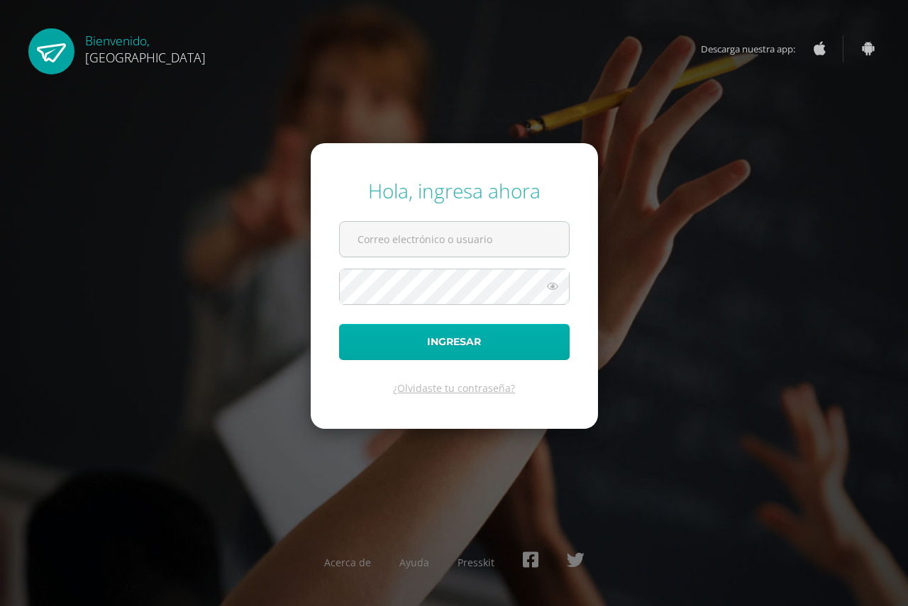
type input "[EMAIL_ADDRESS][DOMAIN_NAME]"
click at [454, 338] on button "Ingresar" at bounding box center [454, 342] width 230 height 36
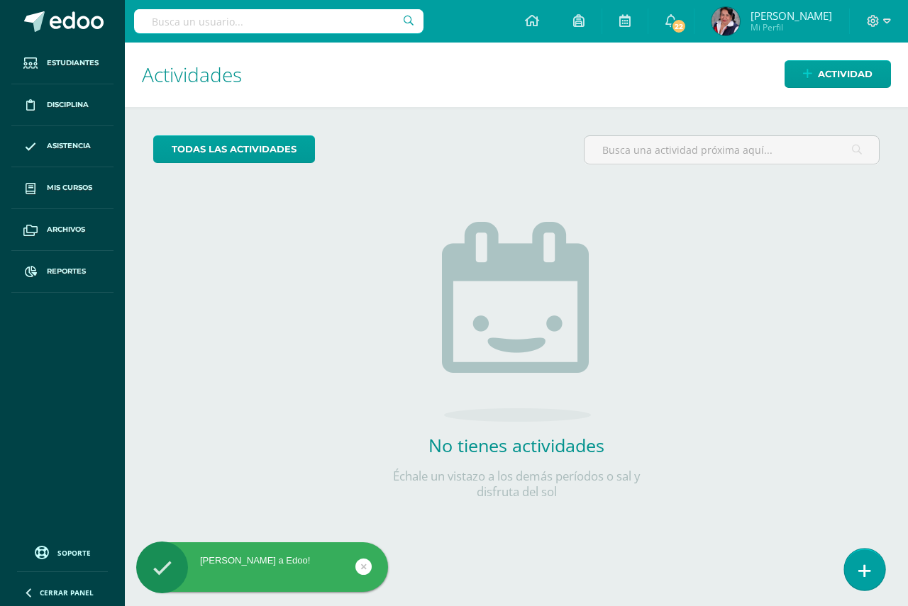
click at [858, 574] on icon at bounding box center [864, 571] width 13 height 16
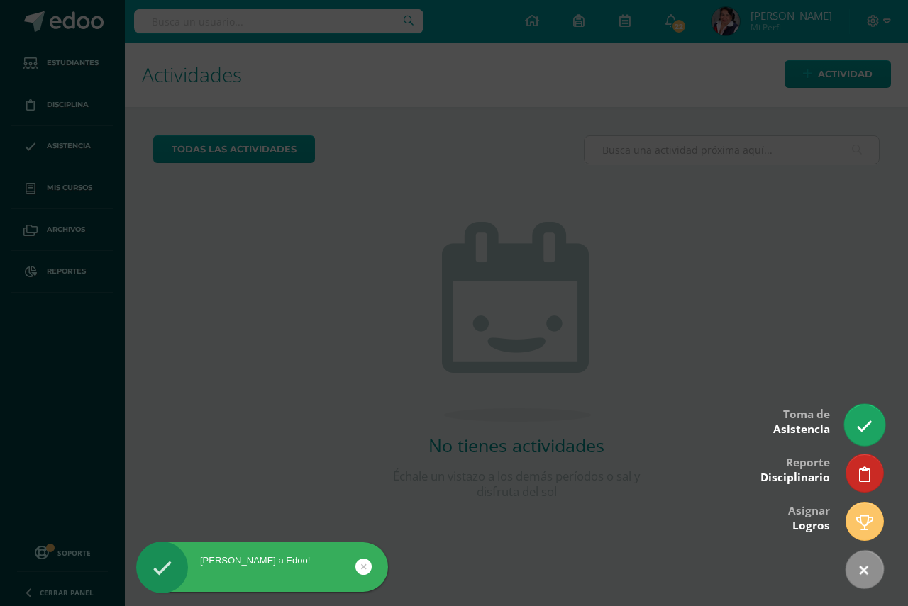
click at [867, 426] on icon at bounding box center [864, 426] width 16 height 16
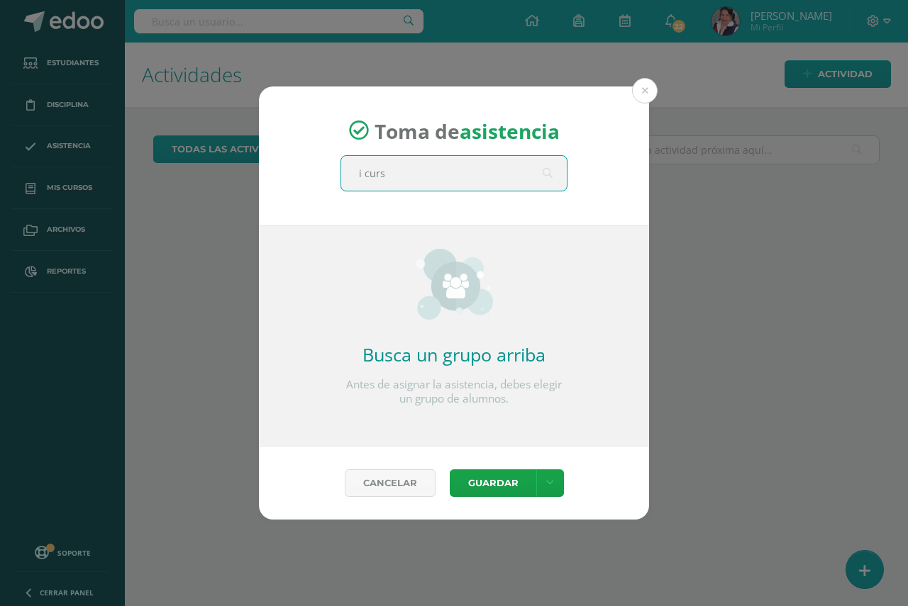
type input "i curso"
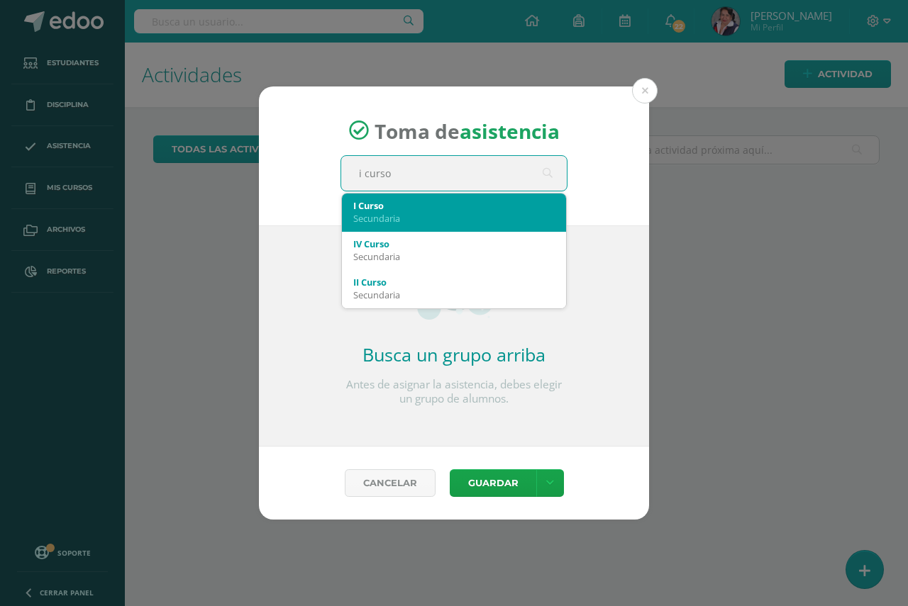
click at [408, 217] on div "Secundaria" at bounding box center [453, 218] width 201 height 13
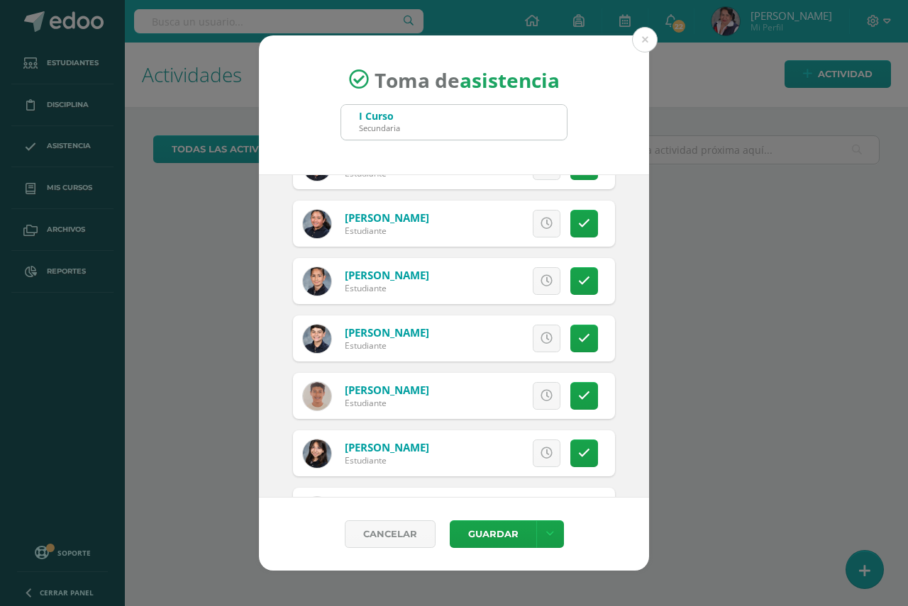
scroll to position [567, 0]
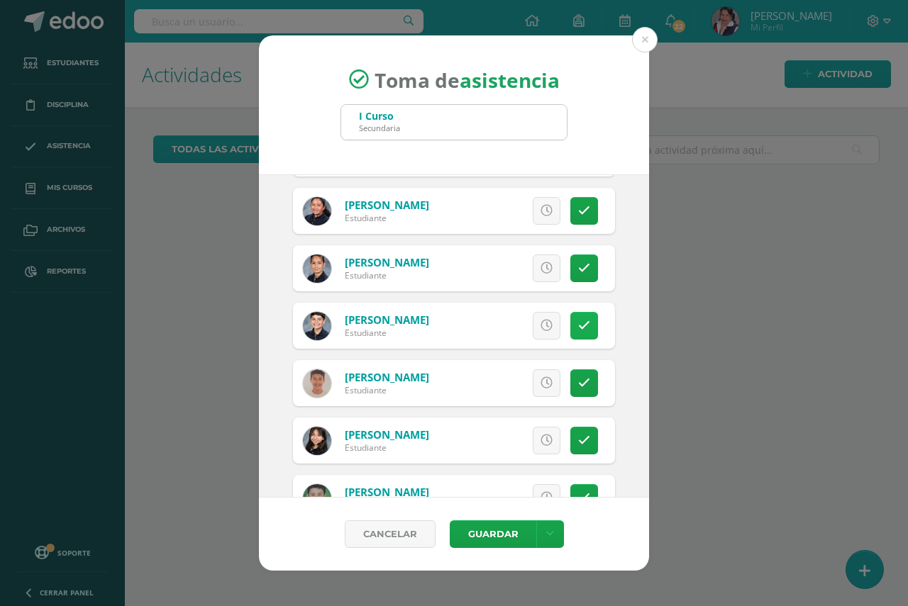
click at [578, 325] on icon at bounding box center [584, 326] width 12 height 12
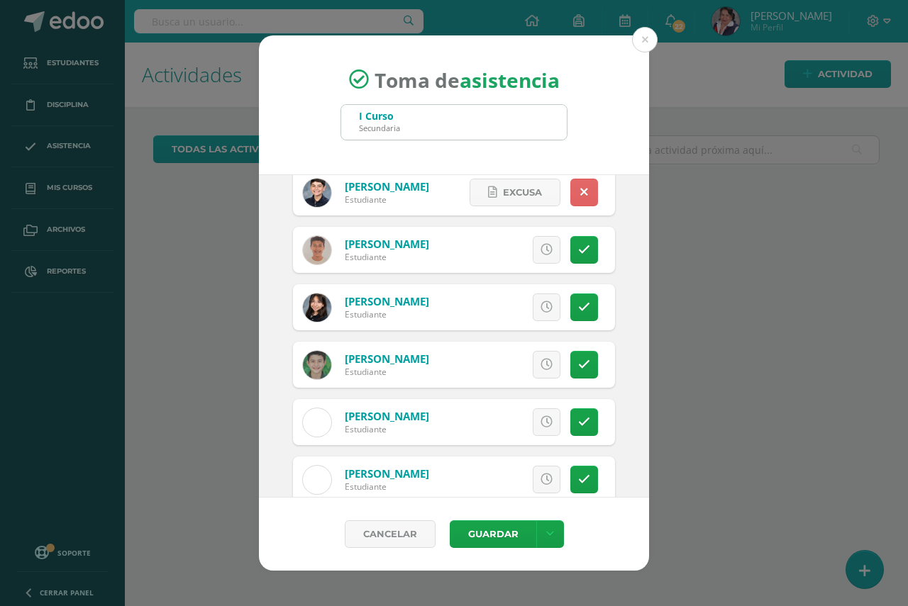
scroll to position [709, 0]
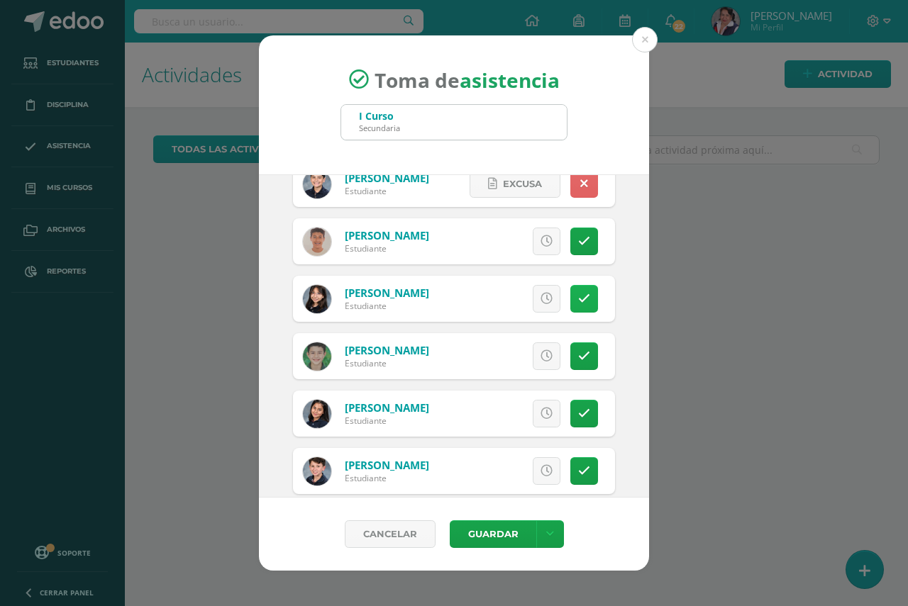
click at [578, 301] on icon at bounding box center [584, 299] width 12 height 12
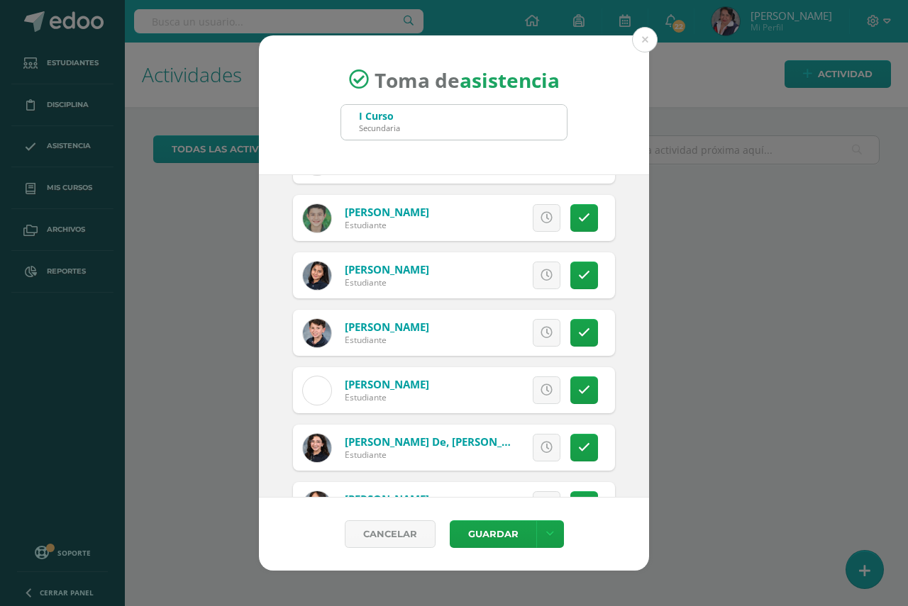
scroll to position [851, 0]
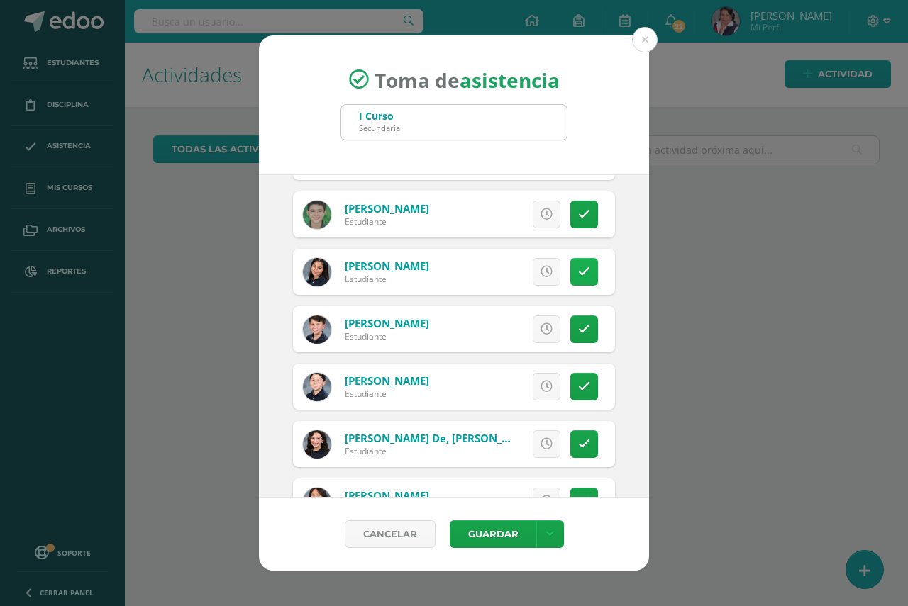
click at [578, 277] on icon at bounding box center [584, 272] width 12 height 12
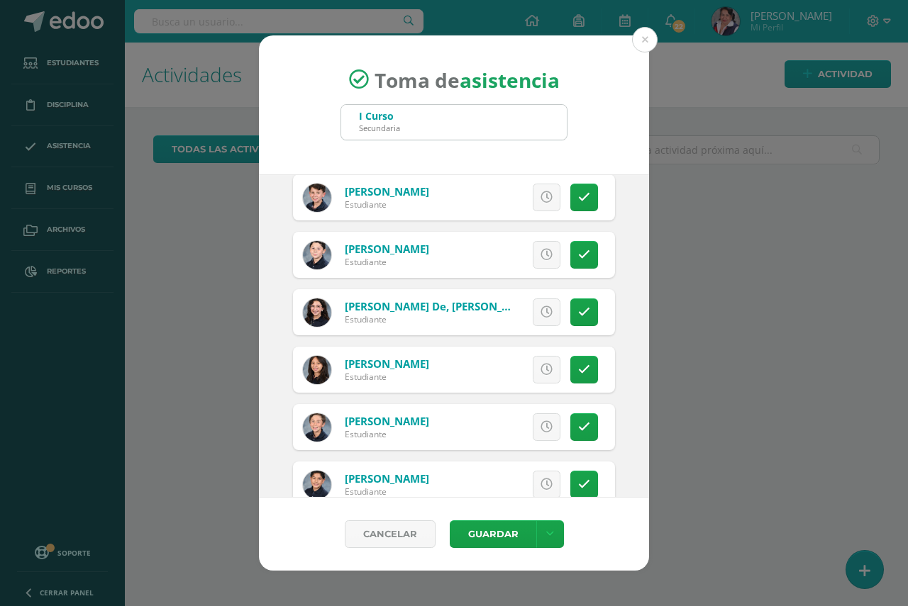
scroll to position [993, 0]
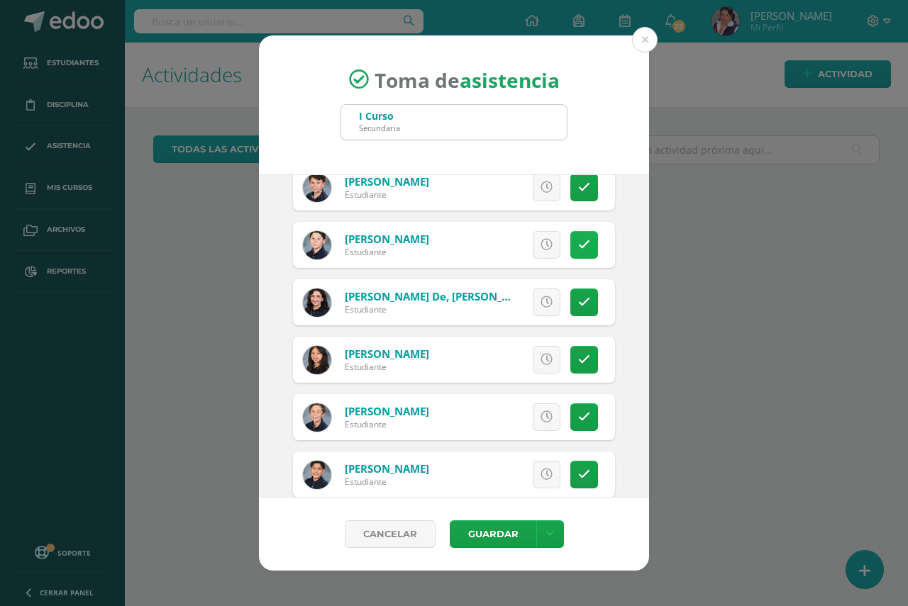
click at [578, 247] on icon at bounding box center [584, 245] width 12 height 12
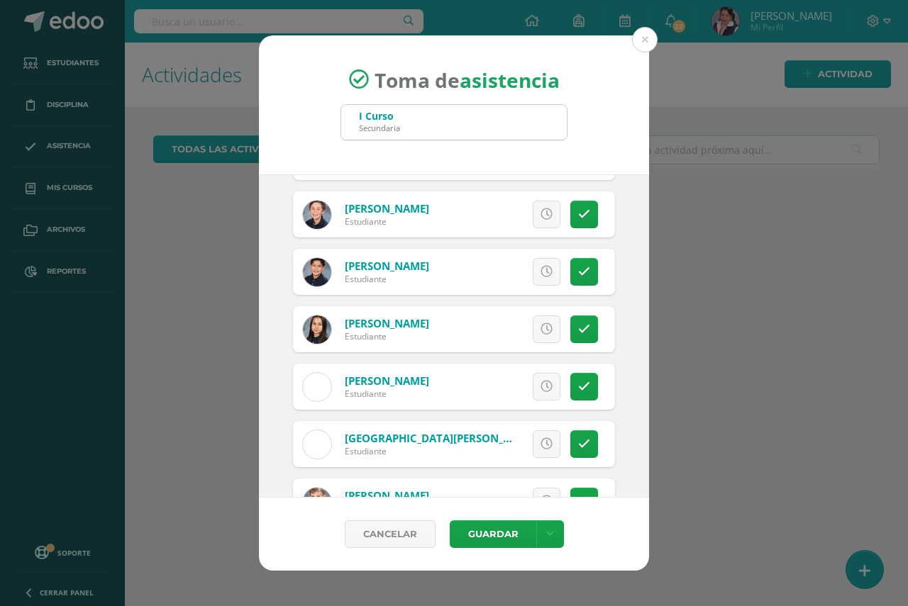
scroll to position [1205, 0]
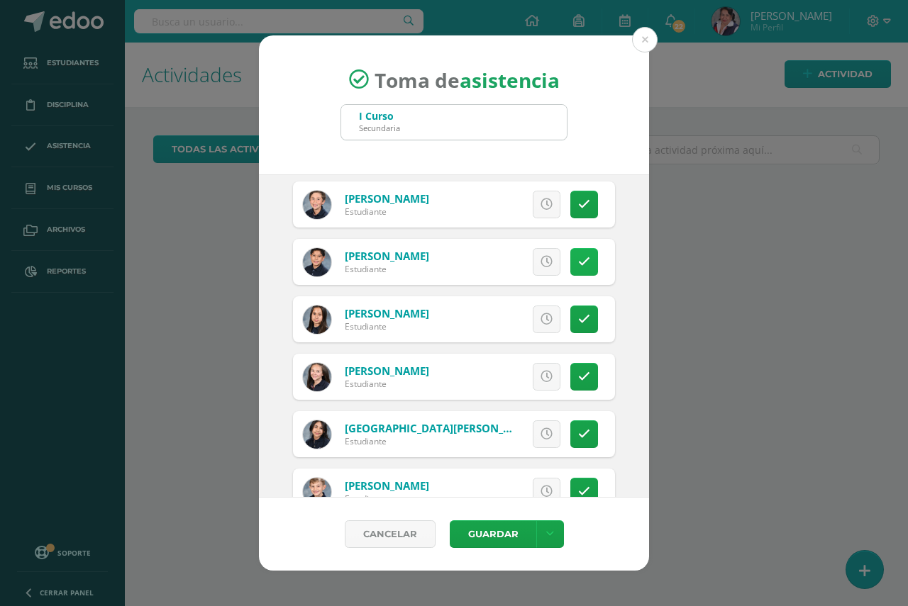
click at [578, 267] on icon at bounding box center [584, 262] width 12 height 12
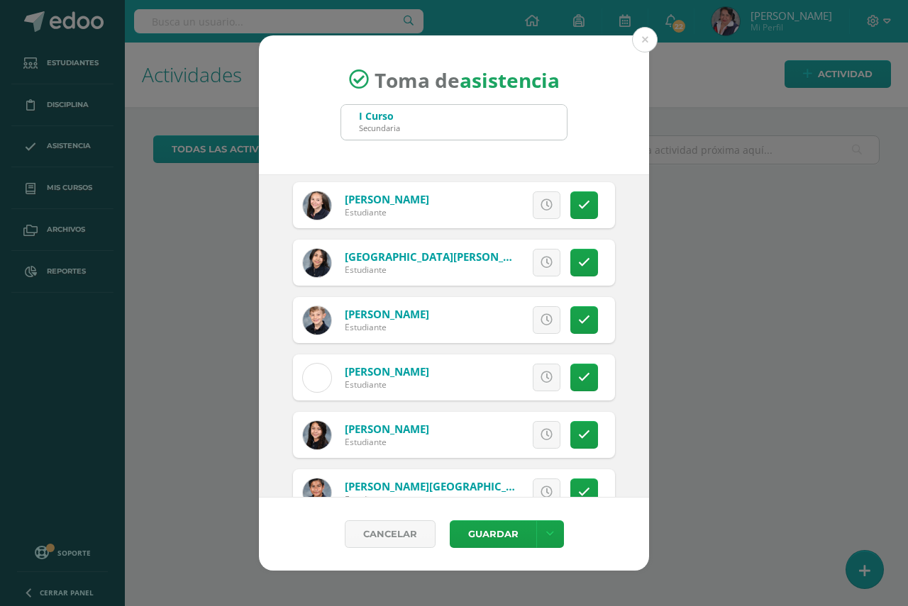
scroll to position [1418, 0]
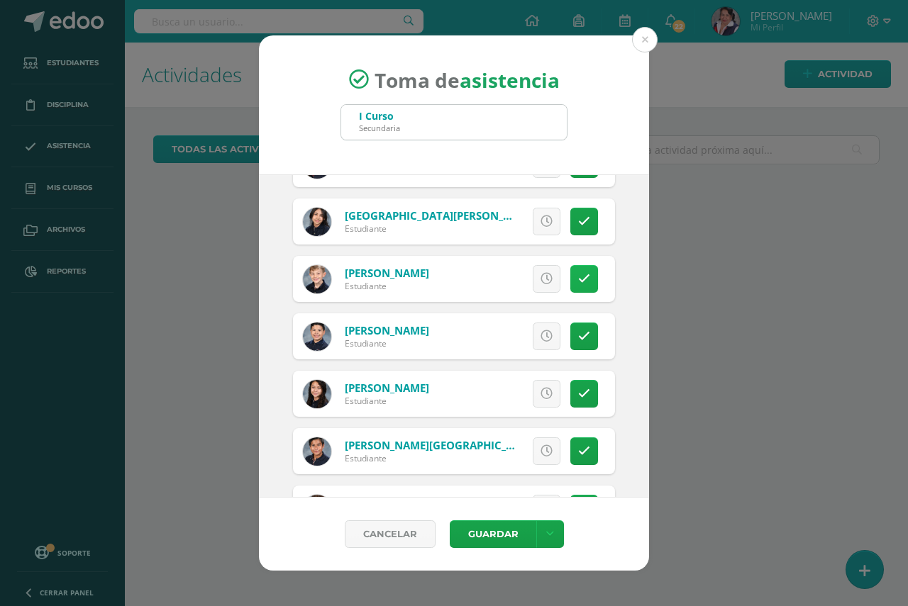
click at [578, 275] on icon at bounding box center [584, 279] width 12 height 12
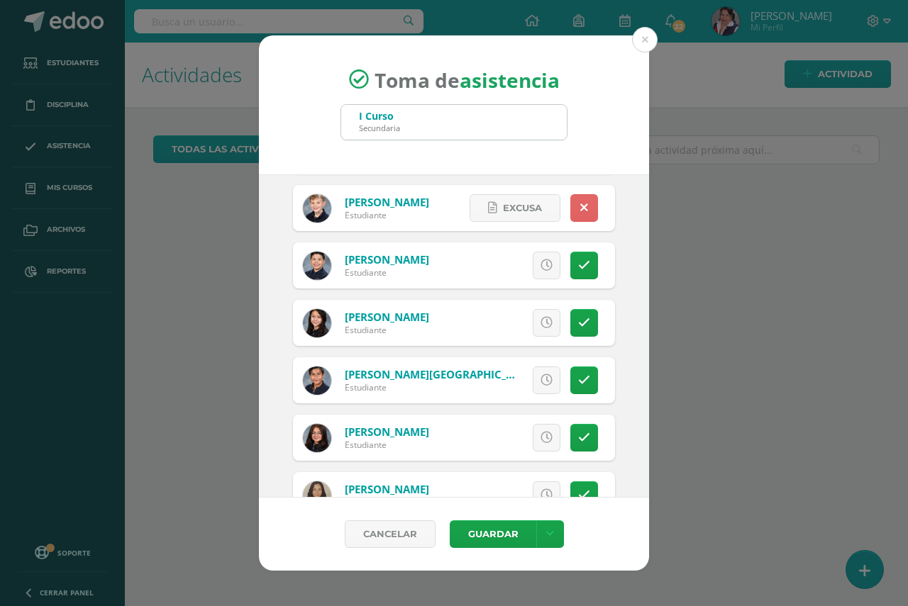
scroll to position [1560, 0]
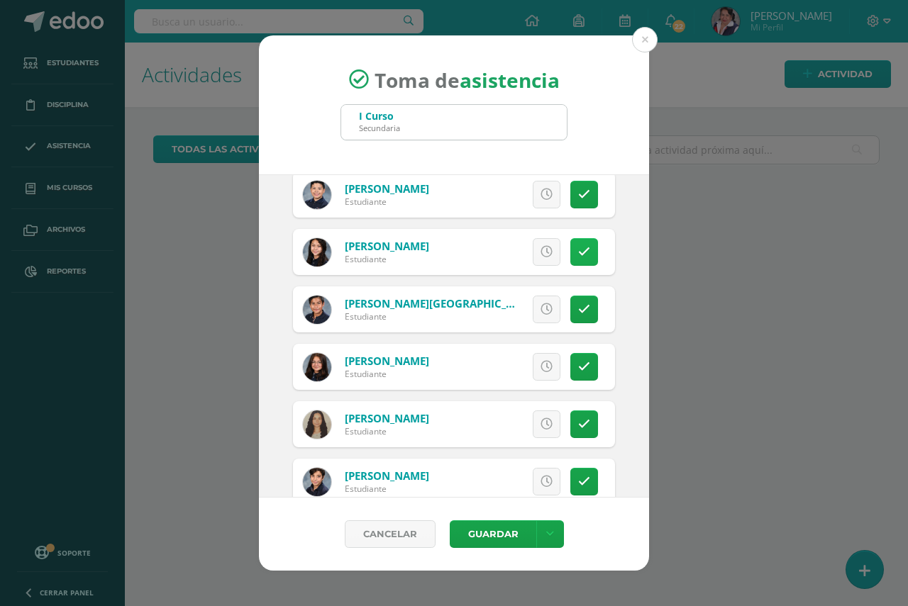
click at [578, 257] on icon at bounding box center [584, 252] width 12 height 12
click at [578, 316] on icon at bounding box center [584, 309] width 12 height 12
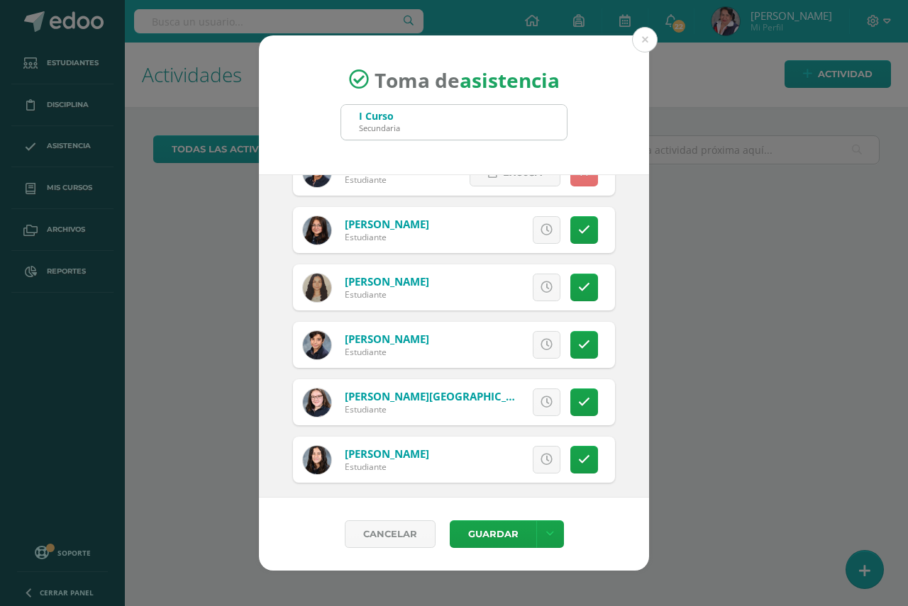
scroll to position [1702, 0]
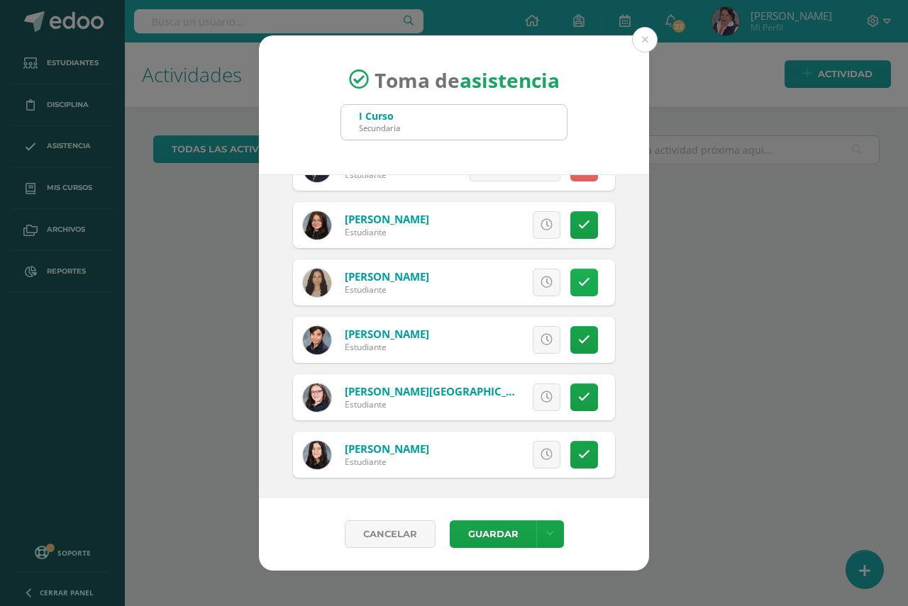
click at [578, 284] on icon at bounding box center [584, 283] width 12 height 12
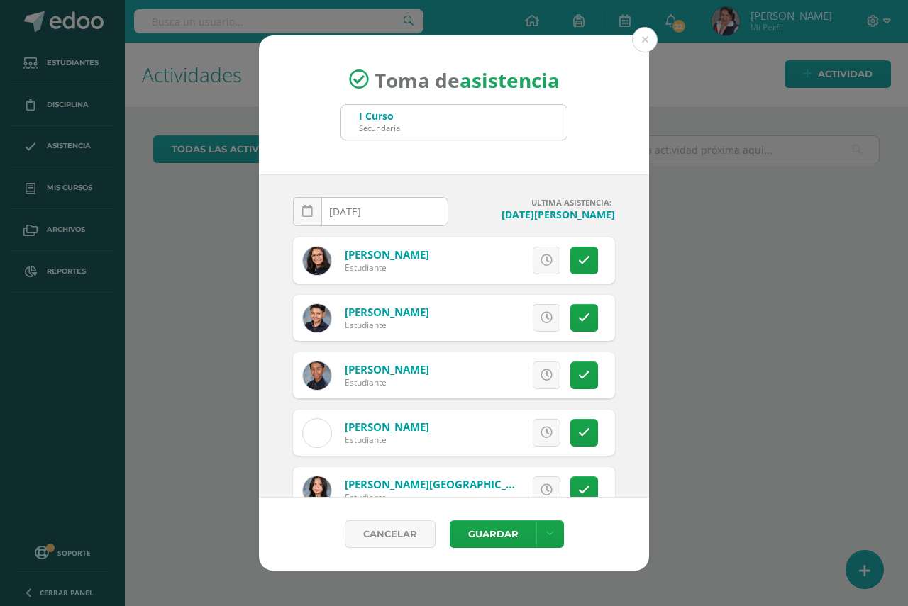
scroll to position [0, 0]
click at [478, 529] on button "Guardar" at bounding box center [493, 534] width 87 height 28
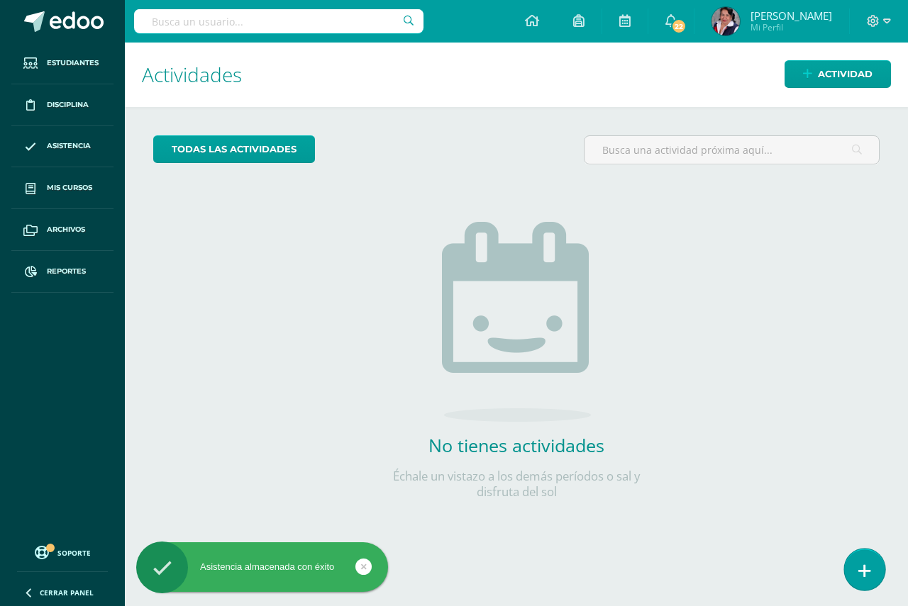
click at [861, 573] on icon at bounding box center [864, 571] width 13 height 16
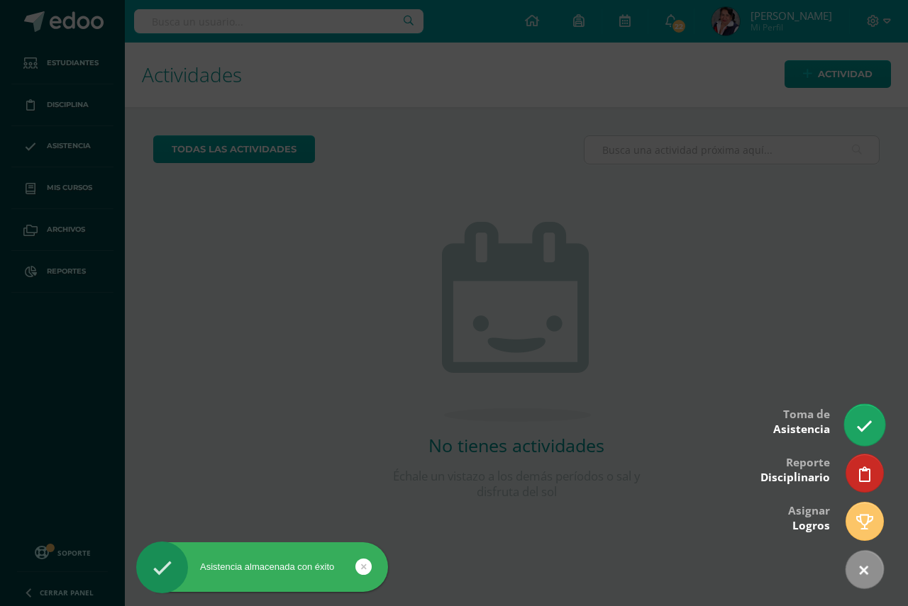
click at [853, 427] on link at bounding box center [864, 424] width 40 height 41
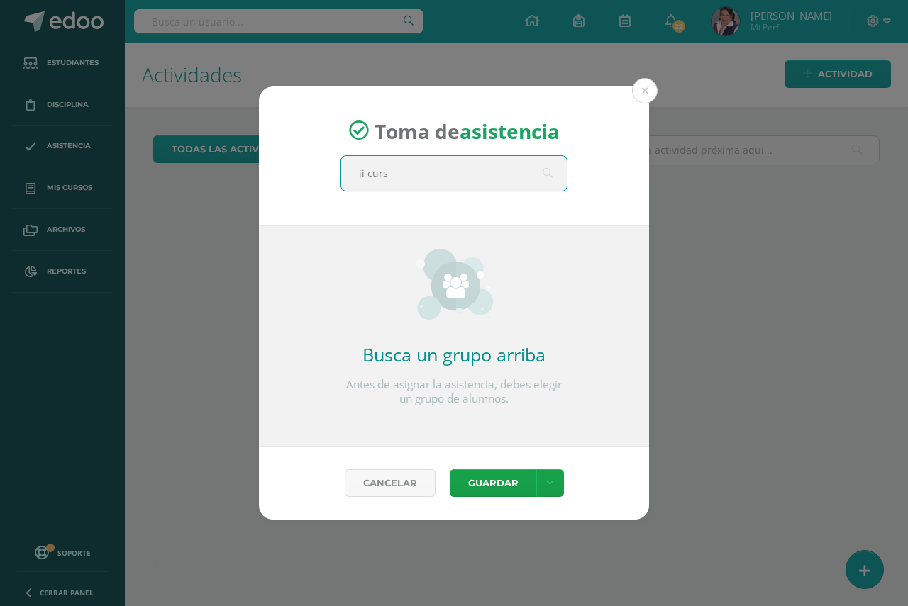
type input "ii curso"
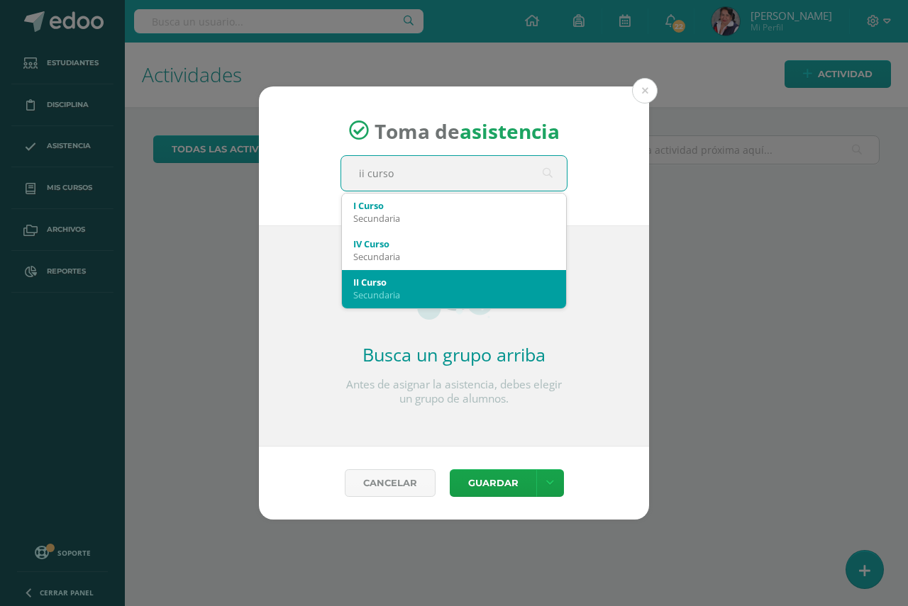
click at [377, 289] on div "Secundaria" at bounding box center [453, 295] width 201 height 13
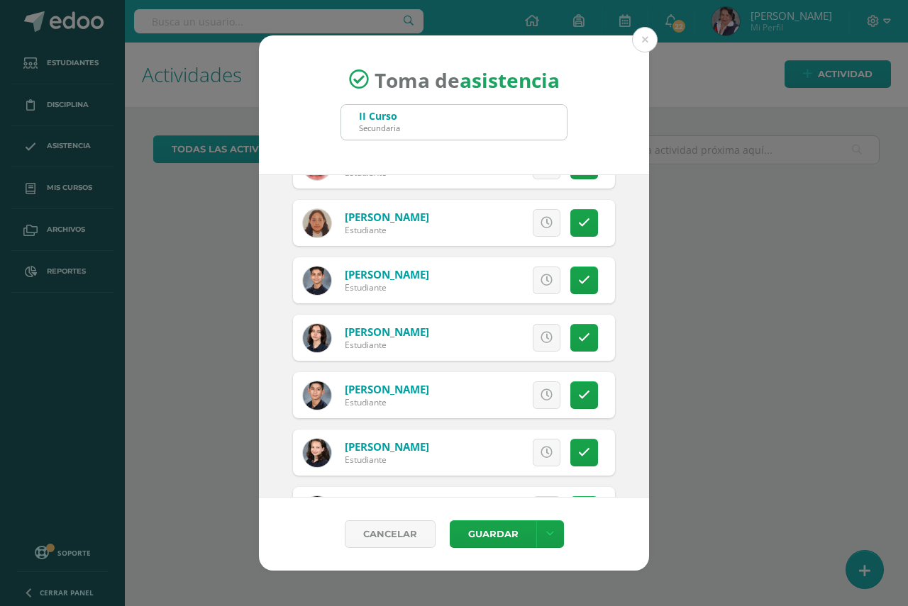
scroll to position [567, 0]
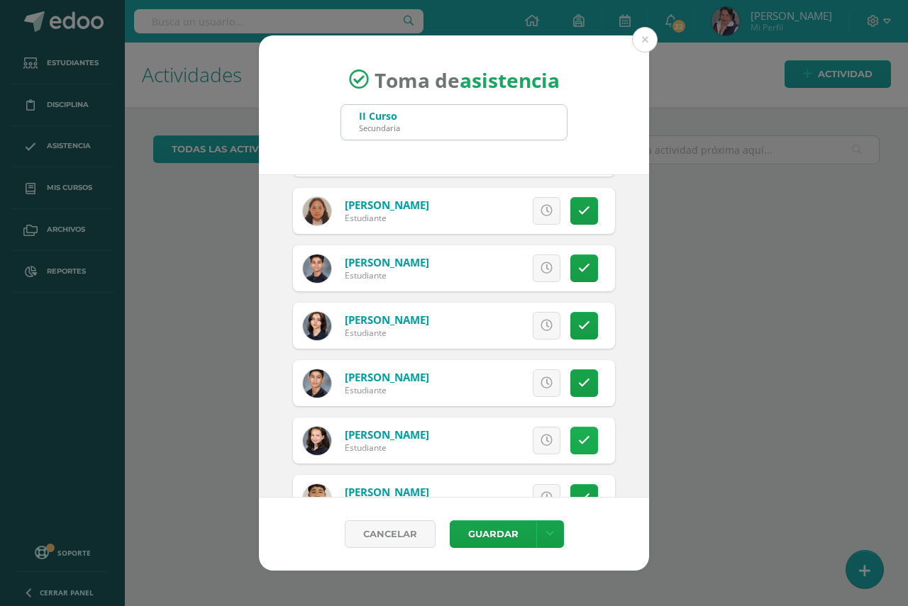
click at [578, 447] on icon at bounding box center [584, 441] width 12 height 12
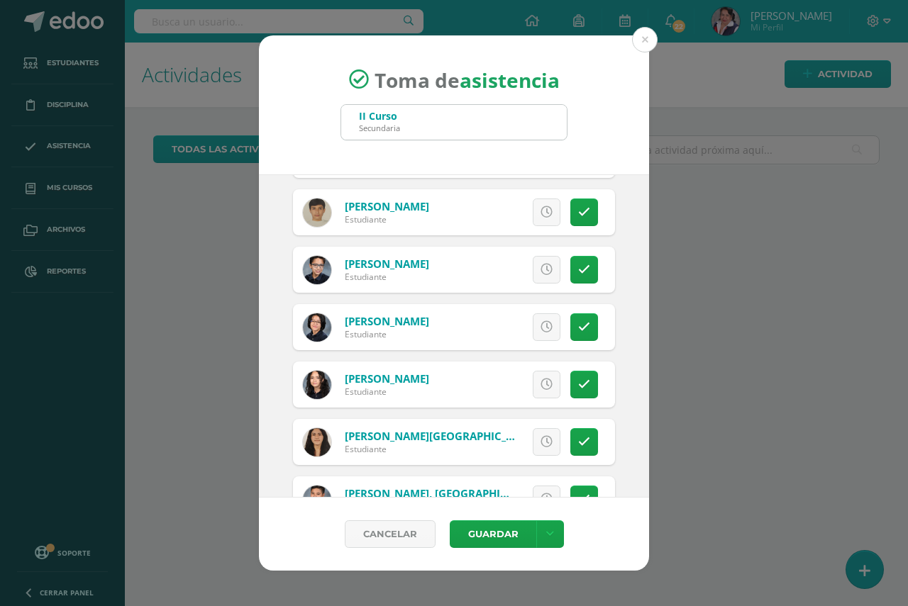
scroll to position [2222, 0]
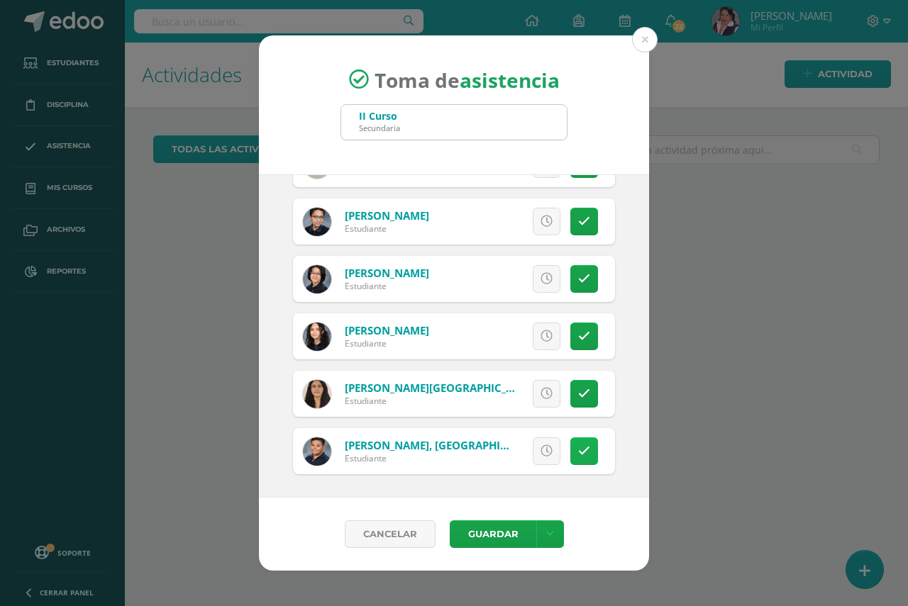
click at [578, 452] on icon at bounding box center [584, 451] width 12 height 12
click at [493, 536] on button "Guardar" at bounding box center [493, 534] width 87 height 28
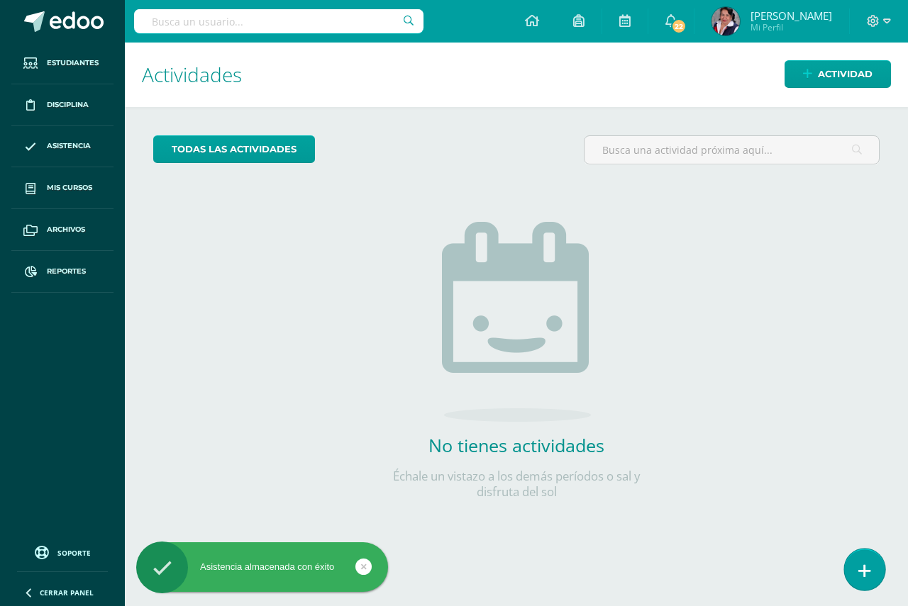
click at [866, 567] on icon at bounding box center [864, 571] width 13 height 16
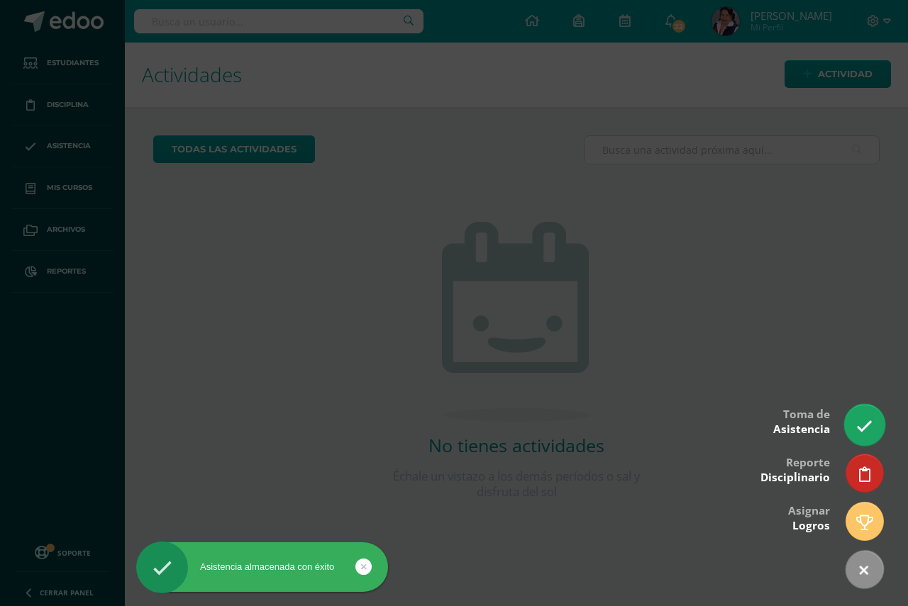
click at [859, 419] on icon at bounding box center [864, 426] width 16 height 16
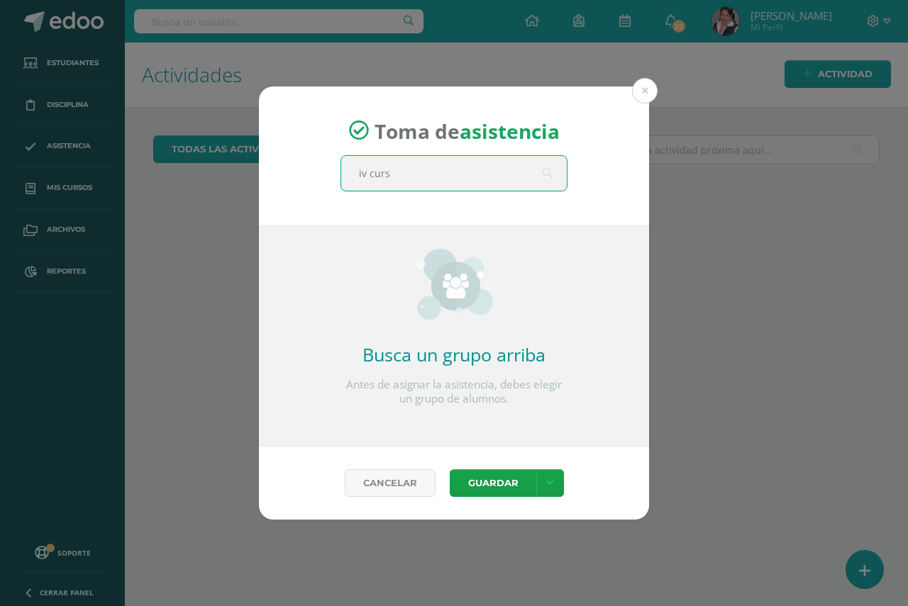
type input "iv curso"
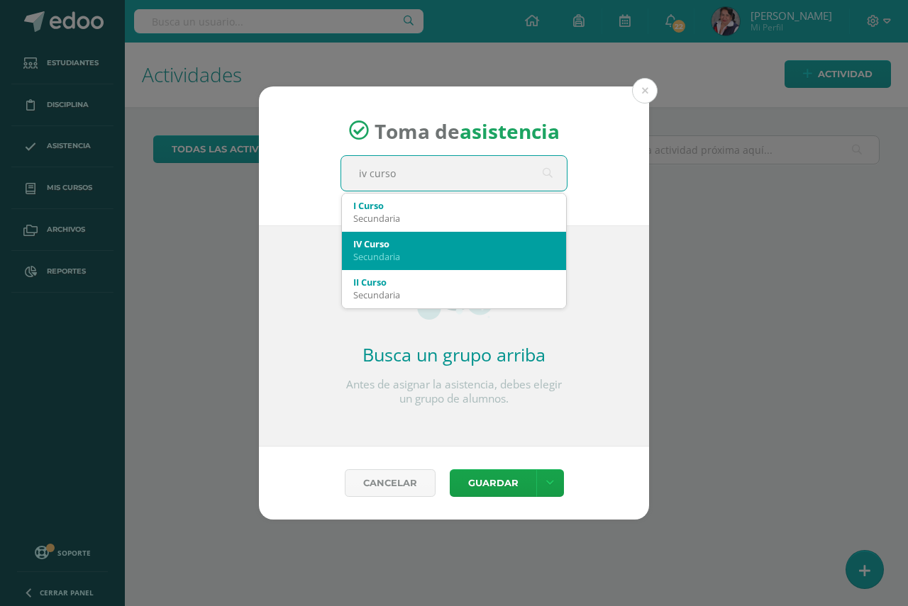
click at [398, 258] on div "Secundaria" at bounding box center [453, 256] width 201 height 13
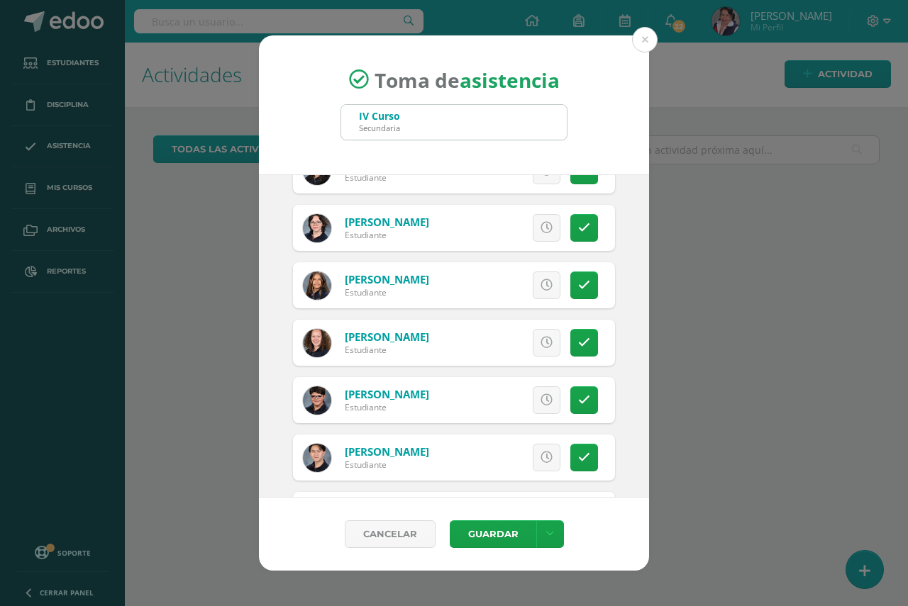
scroll to position [638, 0]
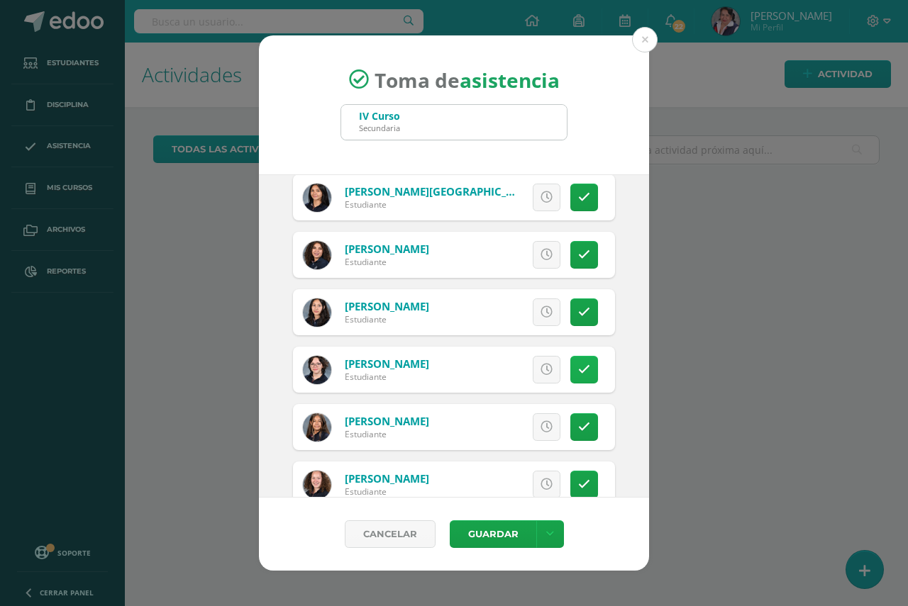
click at [578, 373] on icon at bounding box center [584, 370] width 12 height 12
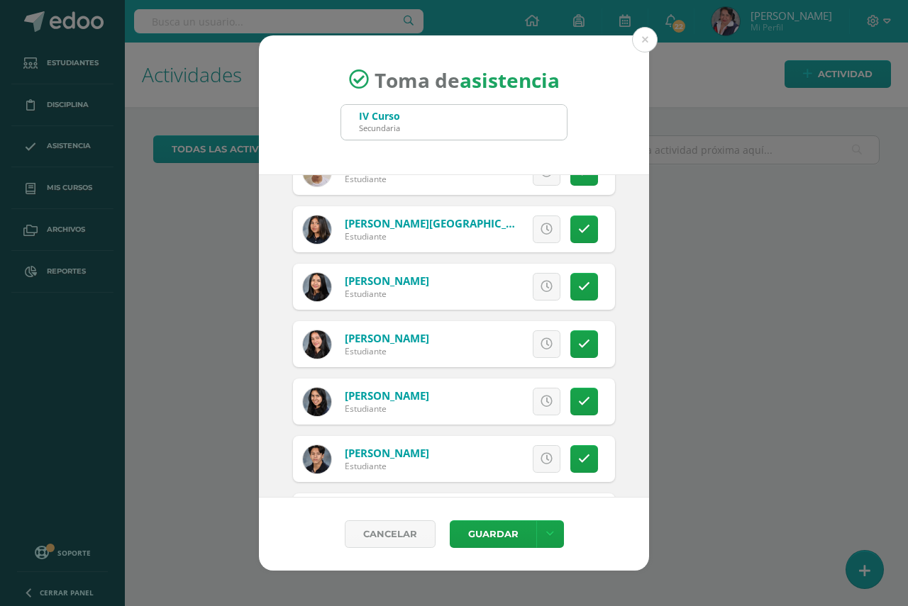
scroll to position [1347, 0]
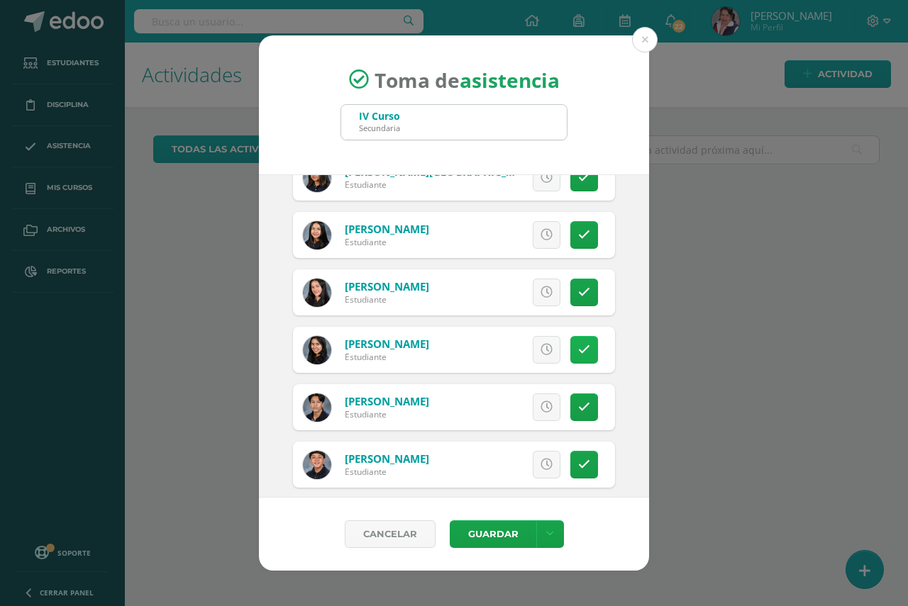
click at [570, 342] on link at bounding box center [584, 350] width 28 height 28
click at [486, 534] on button "Guardar" at bounding box center [493, 534] width 87 height 28
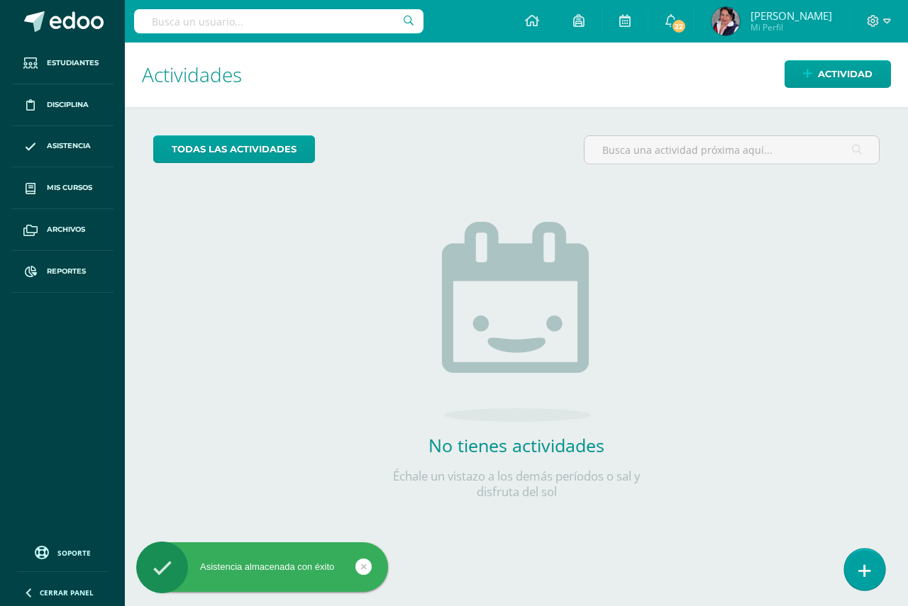
click at [868, 574] on icon at bounding box center [864, 571] width 13 height 16
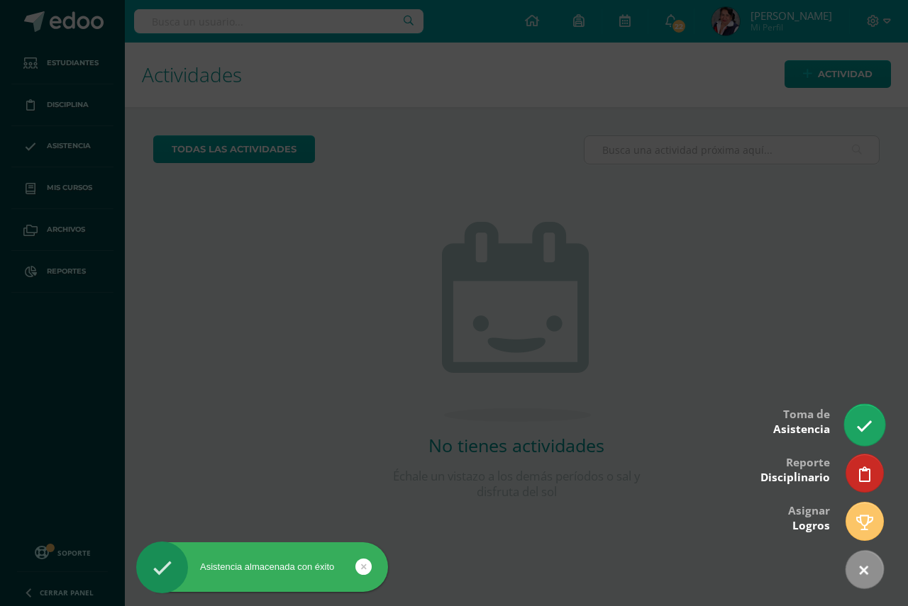
click at [866, 418] on icon at bounding box center [864, 426] width 16 height 16
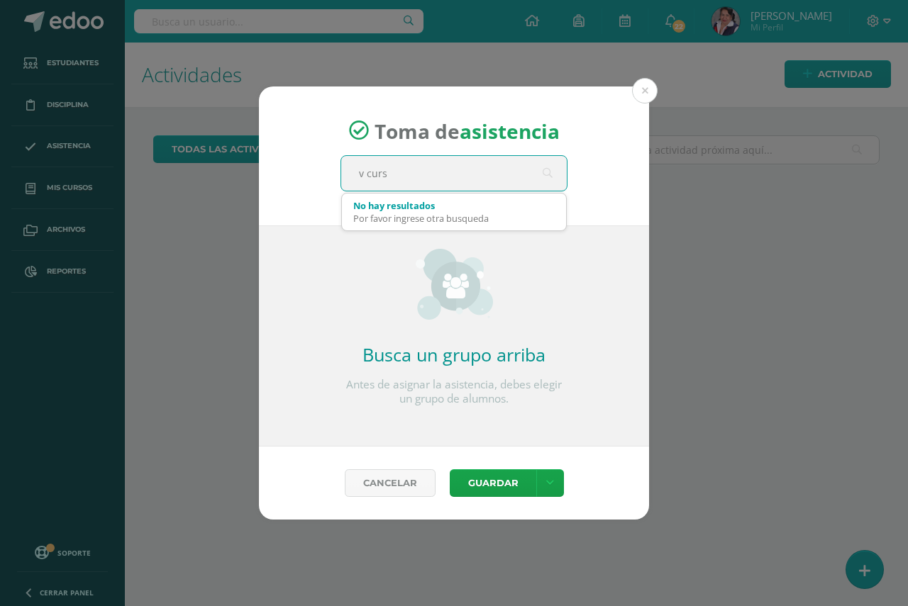
type input "v curso"
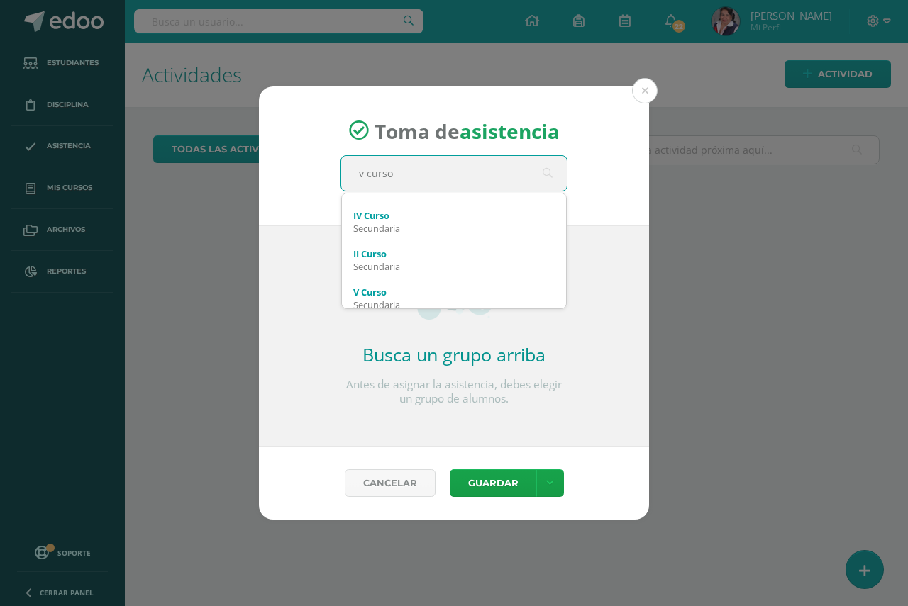
scroll to position [57, 0]
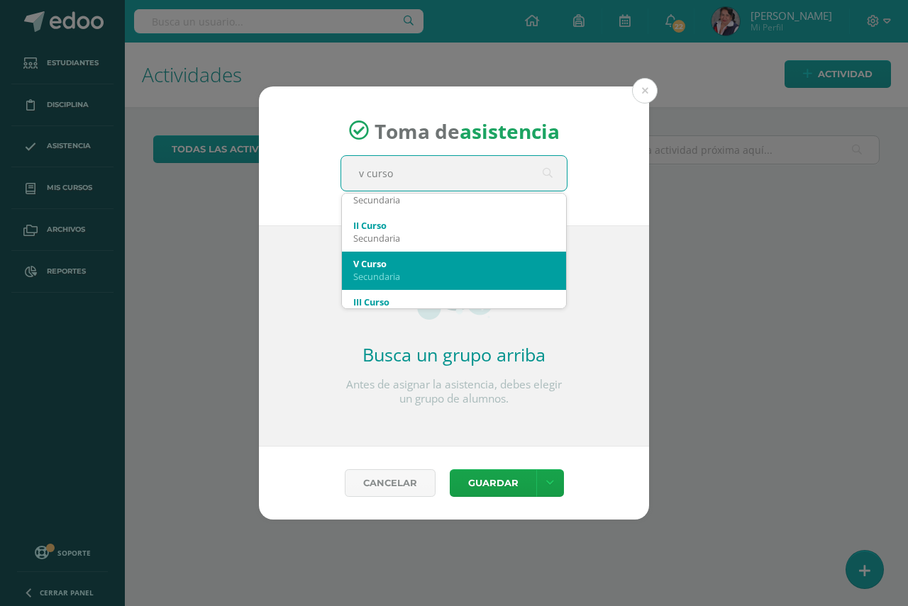
click at [394, 269] on div "V Curso" at bounding box center [453, 263] width 201 height 13
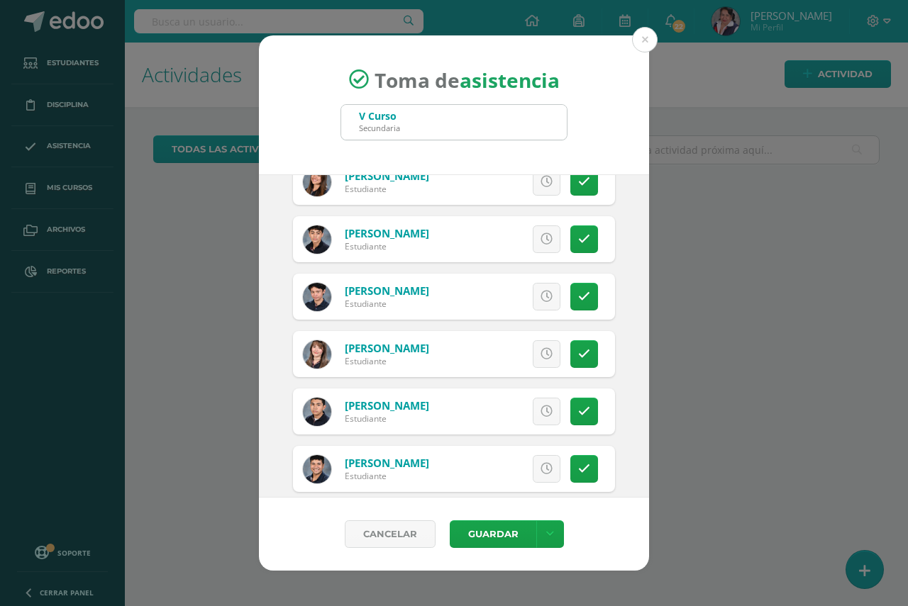
scroll to position [709, 0]
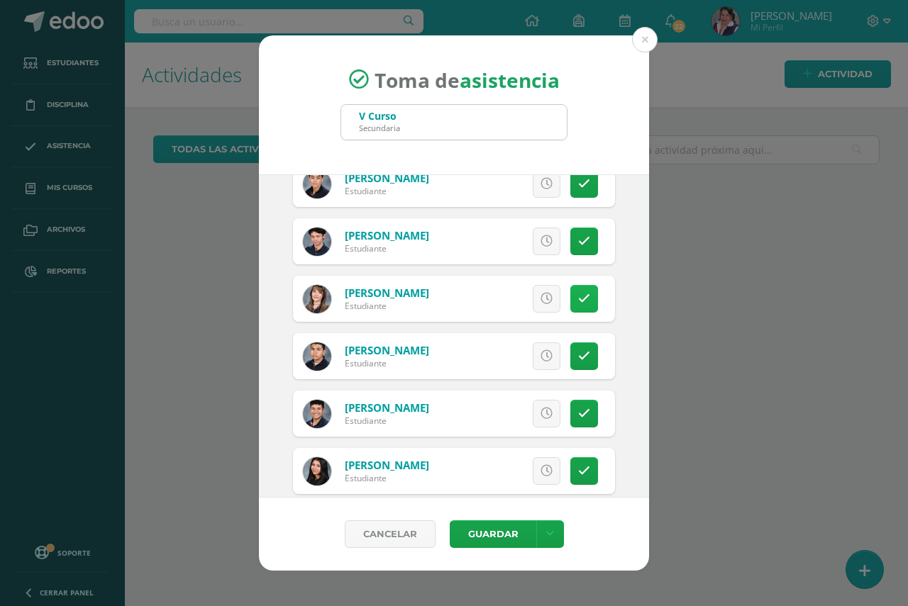
click at [580, 300] on link at bounding box center [584, 299] width 28 height 28
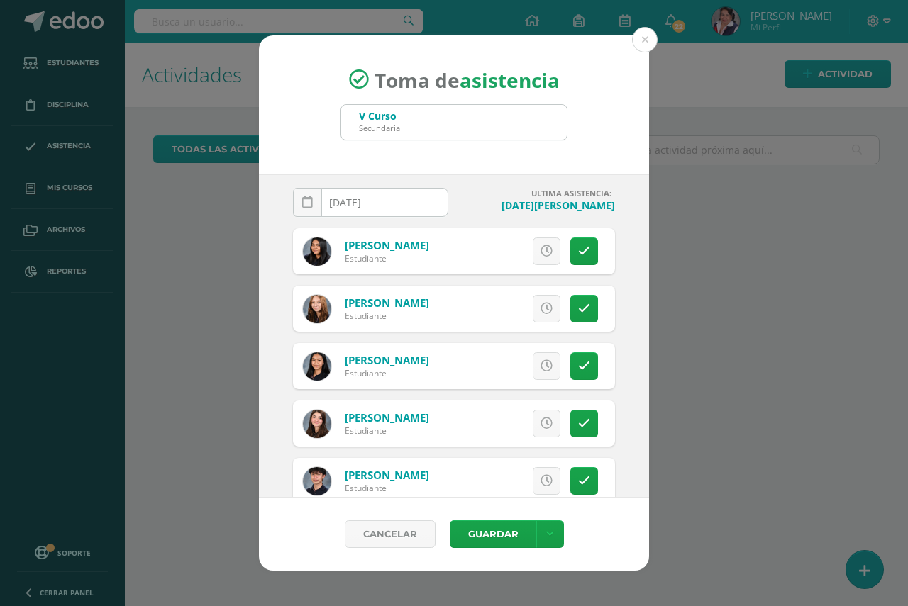
scroll to position [0, 0]
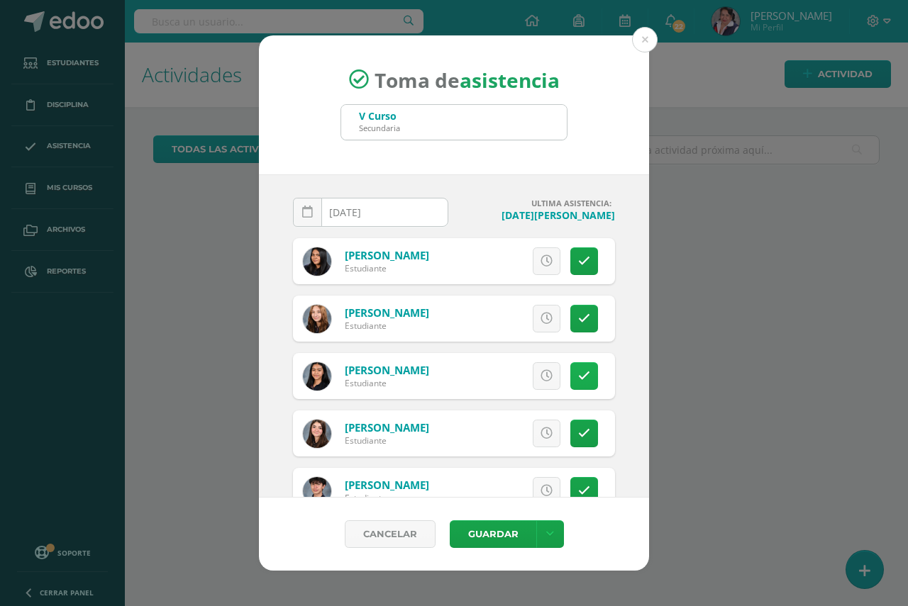
click at [578, 370] on icon at bounding box center [584, 376] width 12 height 12
click at [578, 262] on icon at bounding box center [584, 261] width 12 height 12
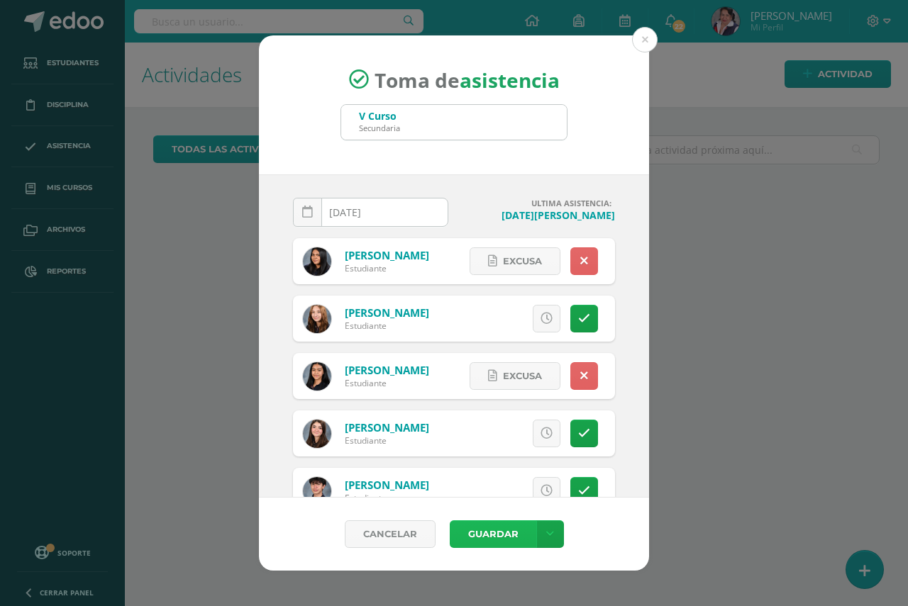
click at [484, 533] on button "Guardar" at bounding box center [493, 534] width 87 height 28
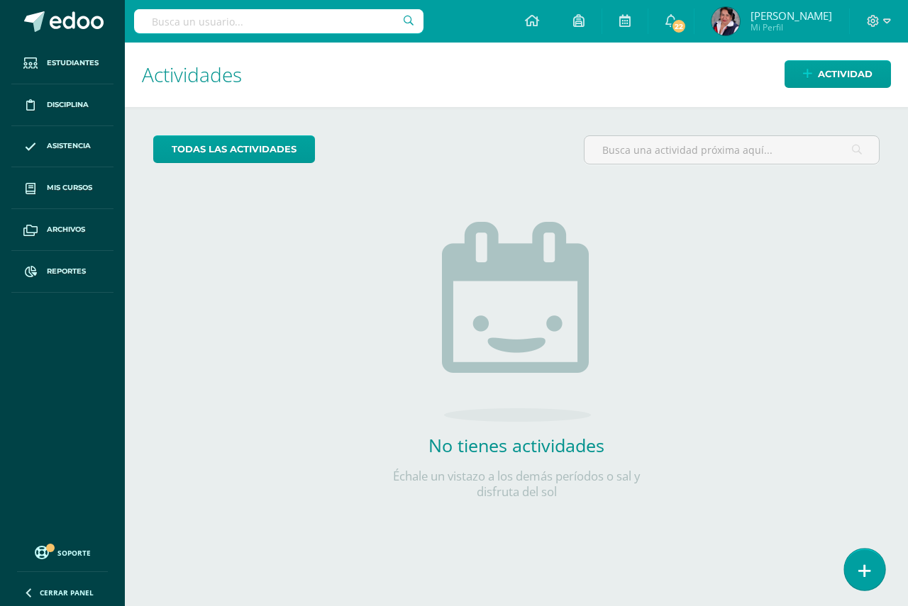
click at [871, 567] on link at bounding box center [864, 569] width 40 height 41
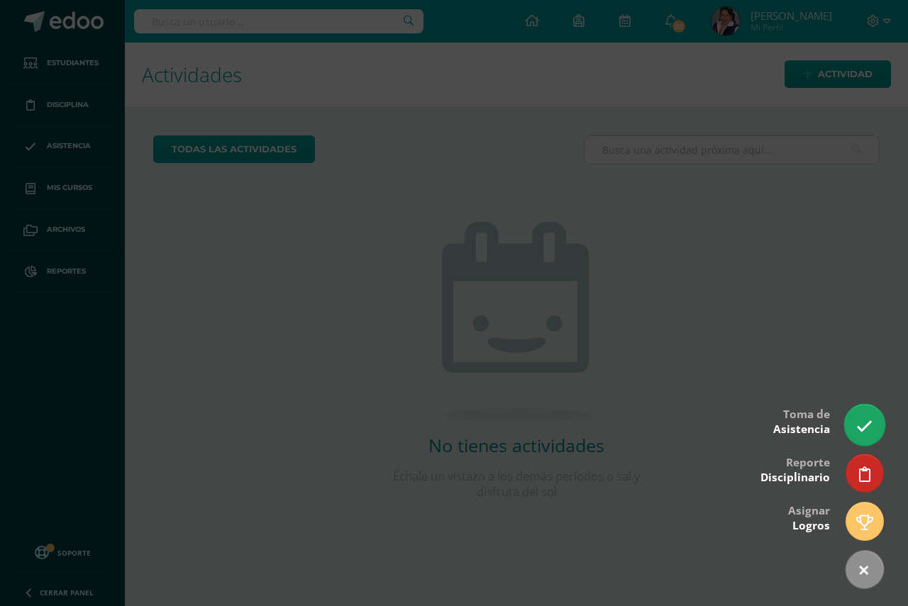
click at [865, 428] on icon at bounding box center [864, 426] width 16 height 16
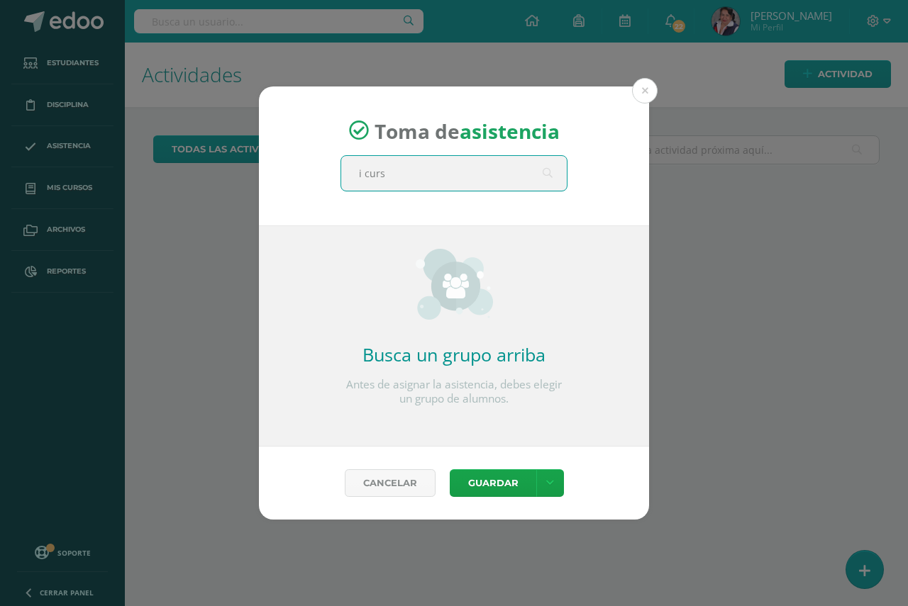
type input "i curso"
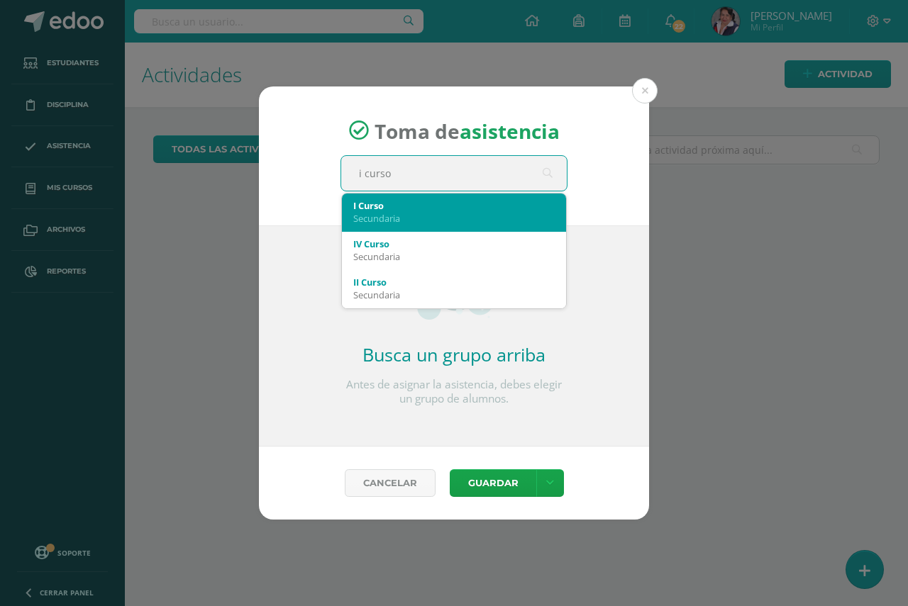
click at [385, 211] on div "I Curso" at bounding box center [453, 205] width 201 height 13
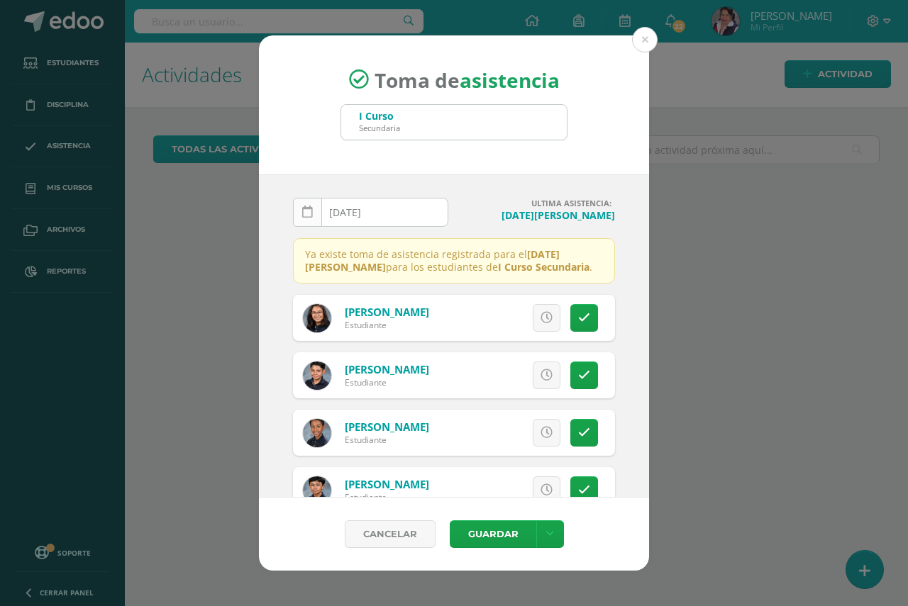
click at [301, 213] on link at bounding box center [307, 212] width 29 height 29
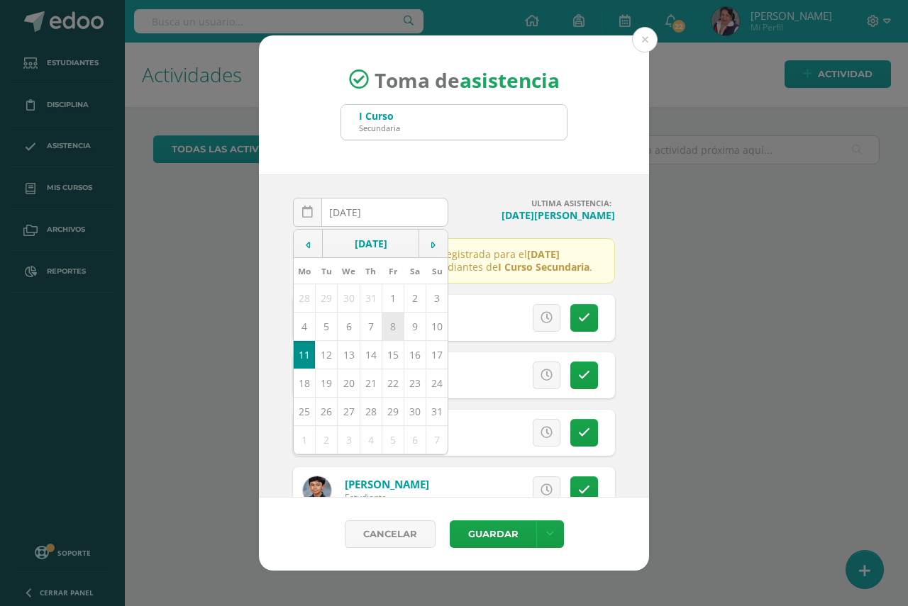
click at [390, 327] on td "8" at bounding box center [392, 327] width 22 height 28
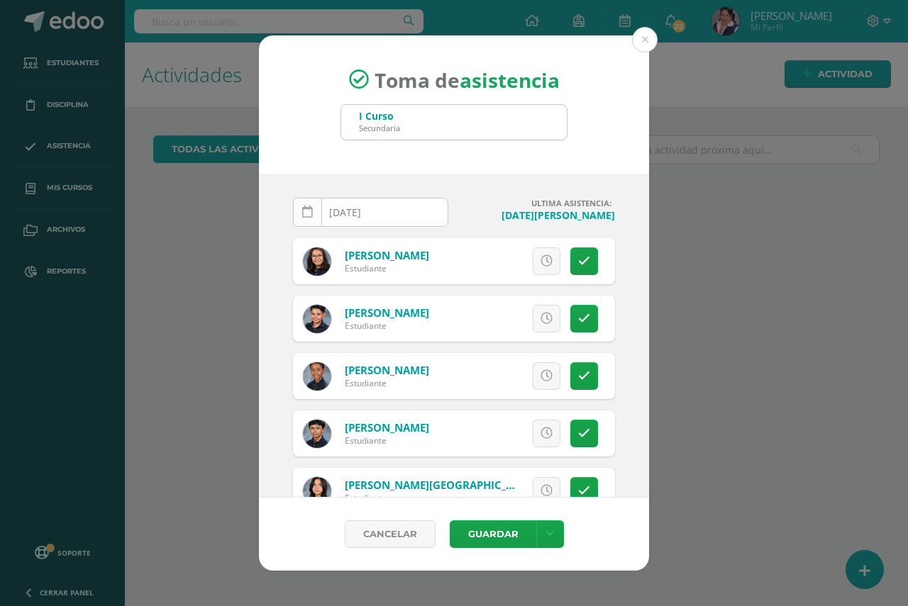
click at [303, 214] on icon at bounding box center [307, 212] width 11 height 12
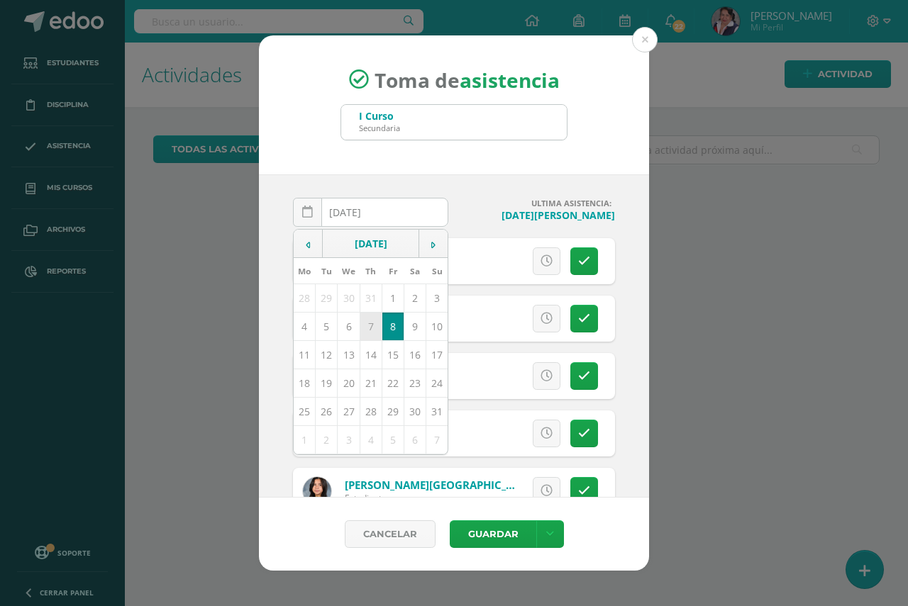
click at [369, 327] on td "7" at bounding box center [370, 327] width 22 height 28
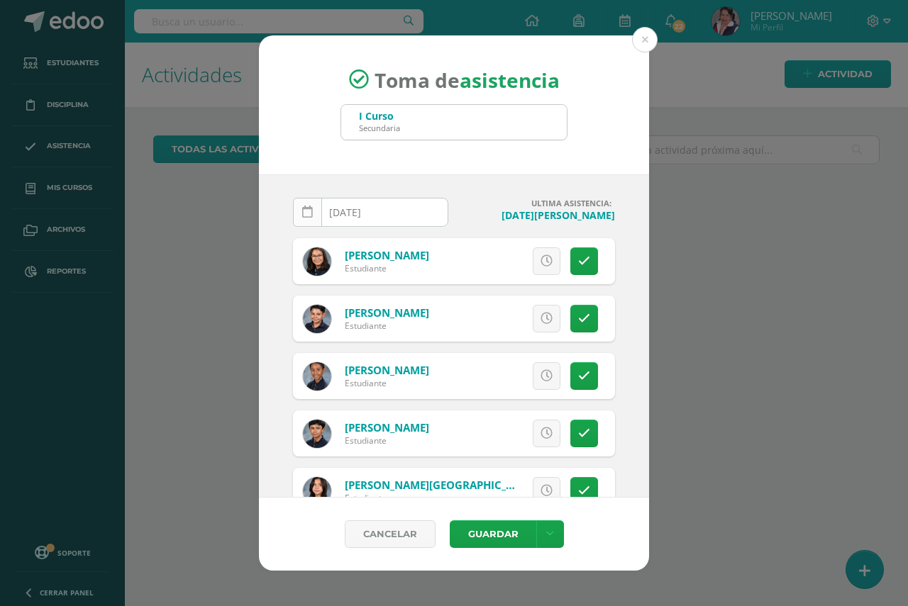
click at [309, 216] on icon at bounding box center [307, 212] width 11 height 12
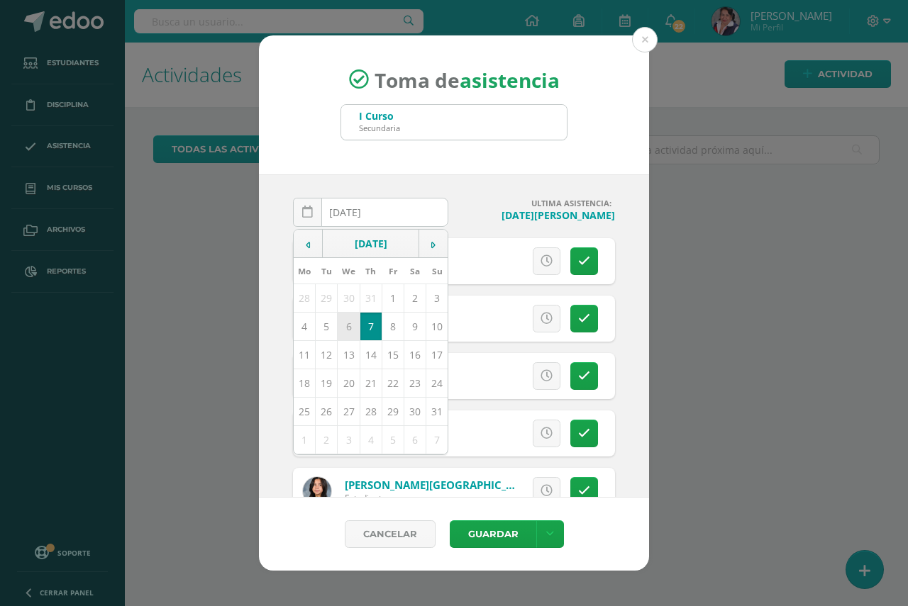
click at [349, 329] on td "6" at bounding box center [349, 327] width 22 height 28
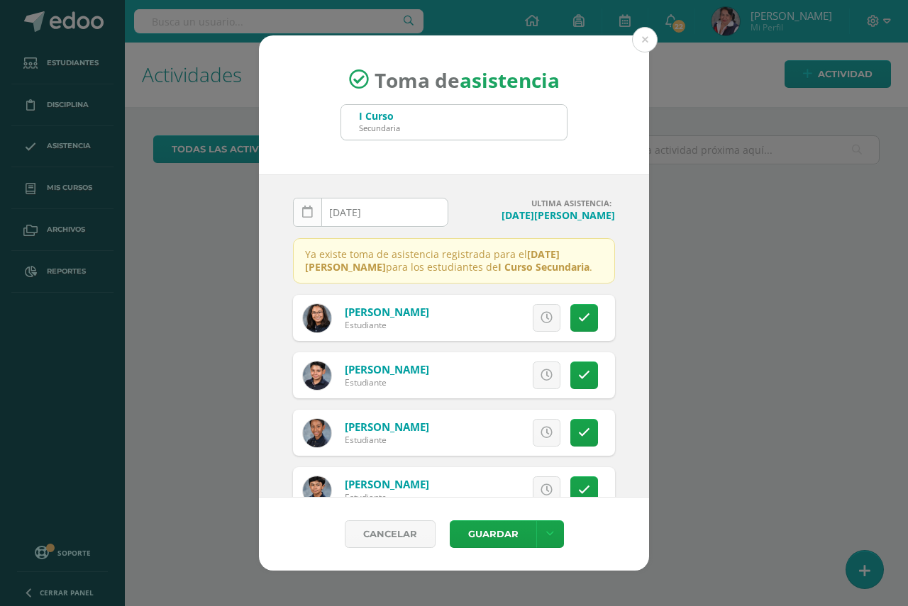
click at [308, 212] on icon at bounding box center [307, 212] width 11 height 12
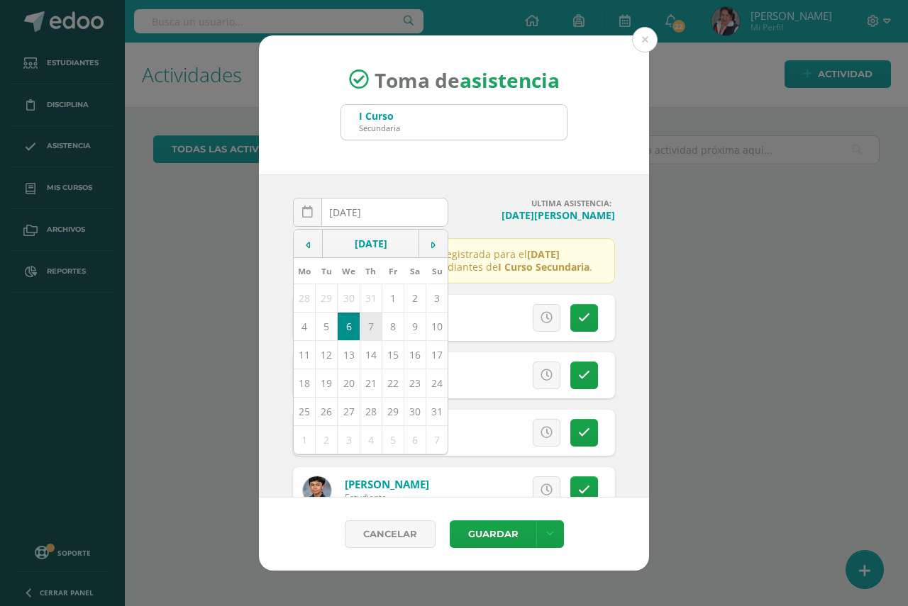
click at [366, 325] on td "7" at bounding box center [370, 327] width 22 height 28
type input "2025-08-07"
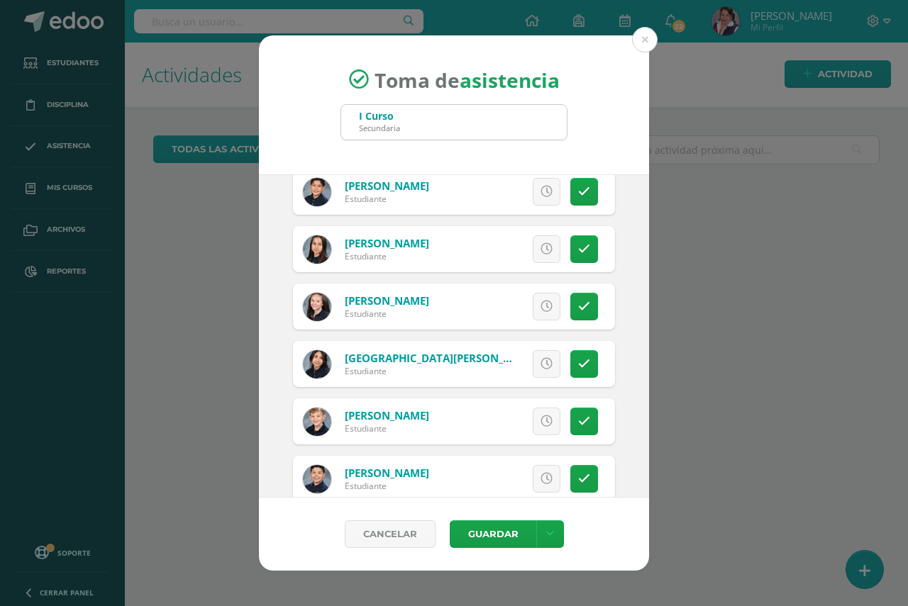
scroll to position [1276, 0]
click at [578, 364] on icon at bounding box center [584, 363] width 12 height 12
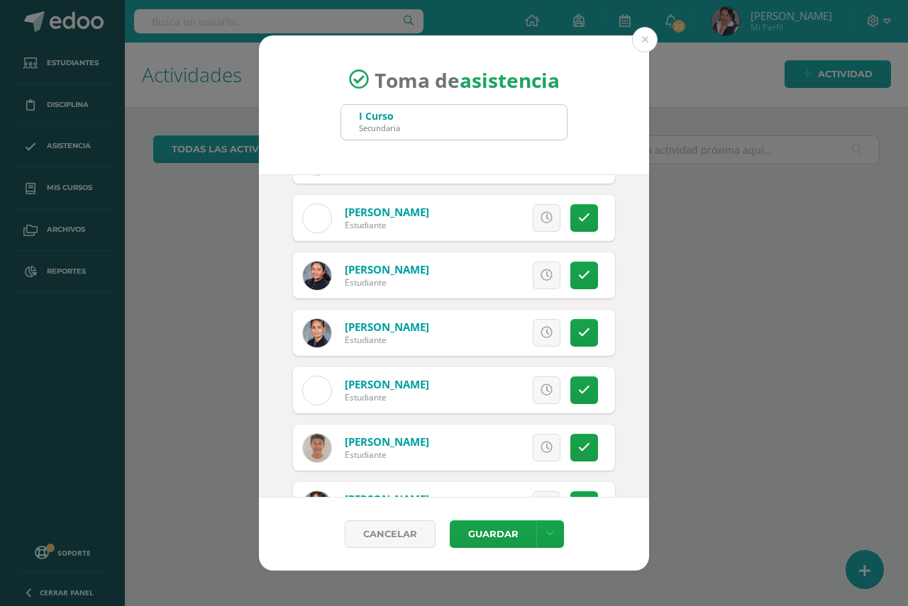
scroll to position [496, 0]
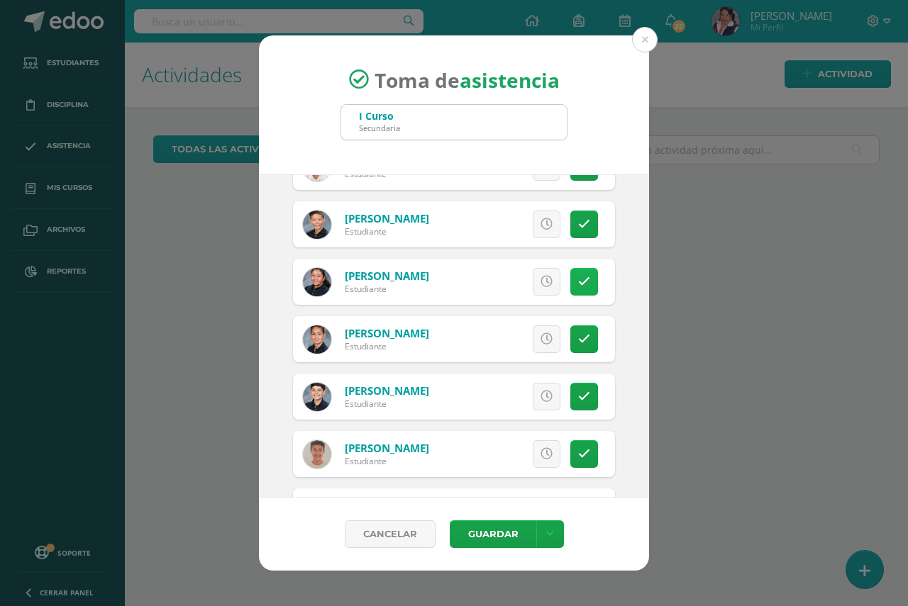
click at [580, 282] on link at bounding box center [584, 282] width 28 height 28
click at [483, 533] on button "Guardar" at bounding box center [493, 534] width 87 height 28
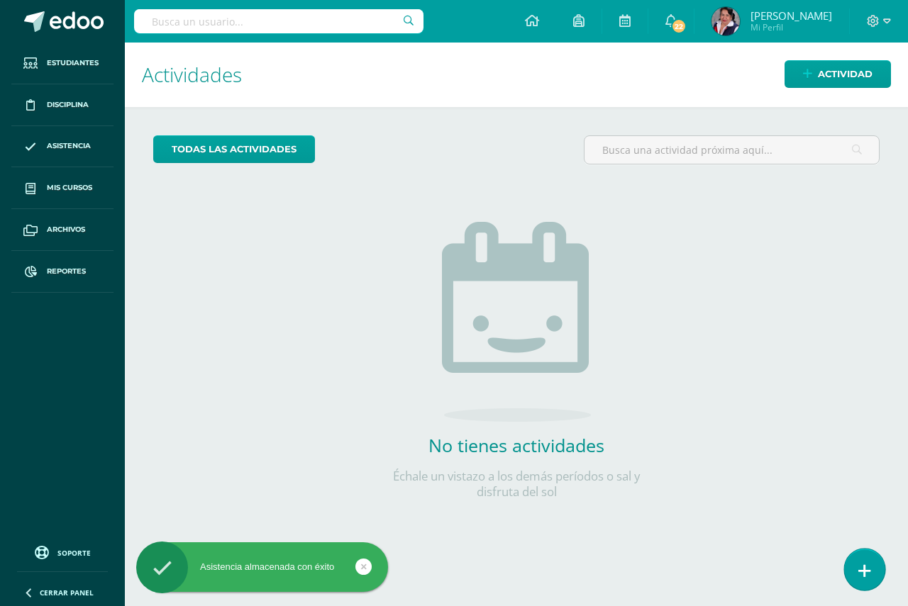
click at [864, 573] on icon at bounding box center [864, 571] width 13 height 16
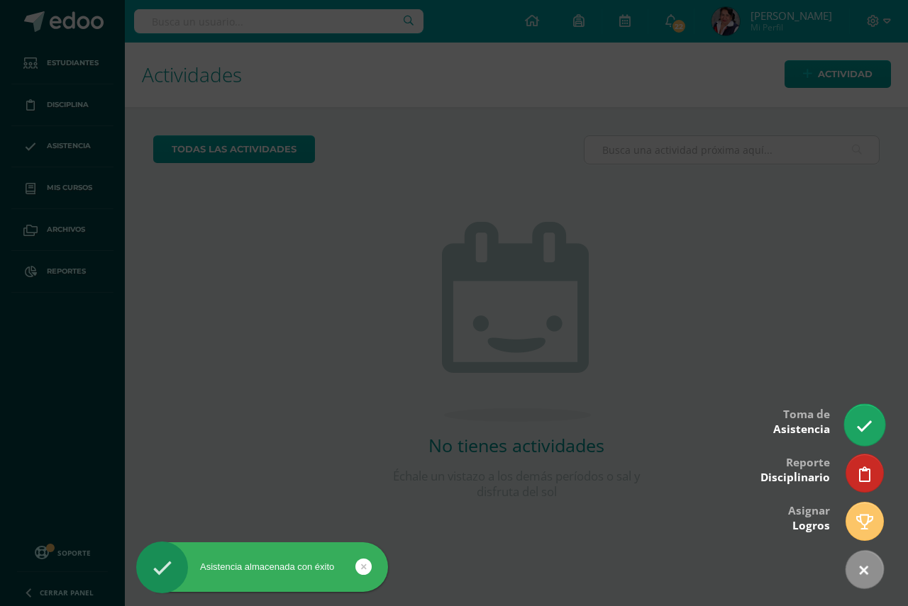
click at [860, 424] on icon at bounding box center [864, 426] width 16 height 16
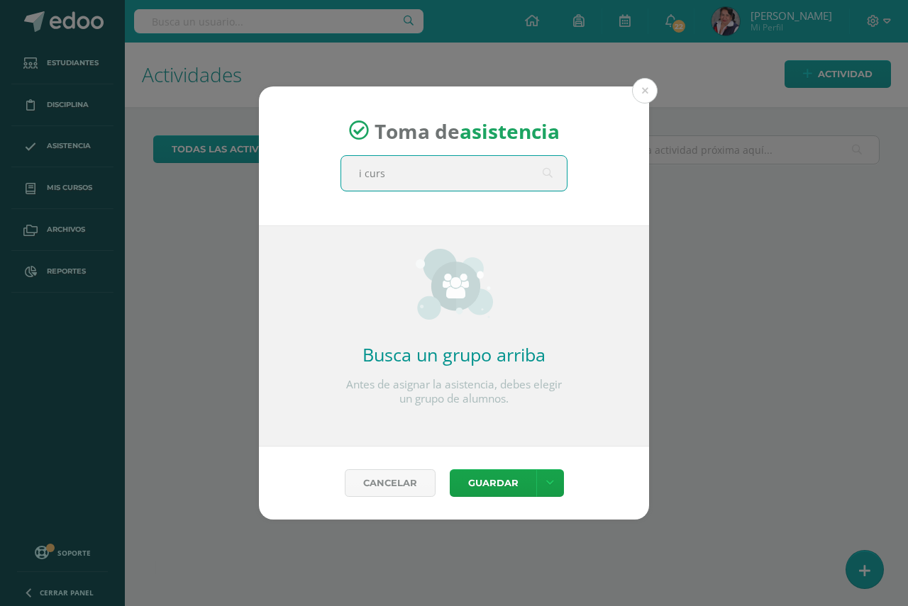
type input "i curso"
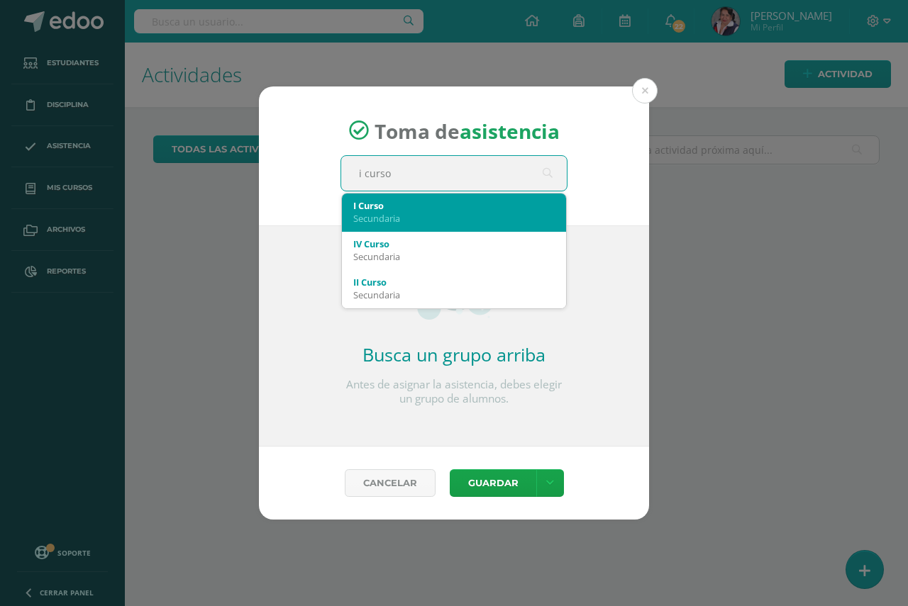
click at [462, 211] on div "I Curso" at bounding box center [453, 205] width 201 height 13
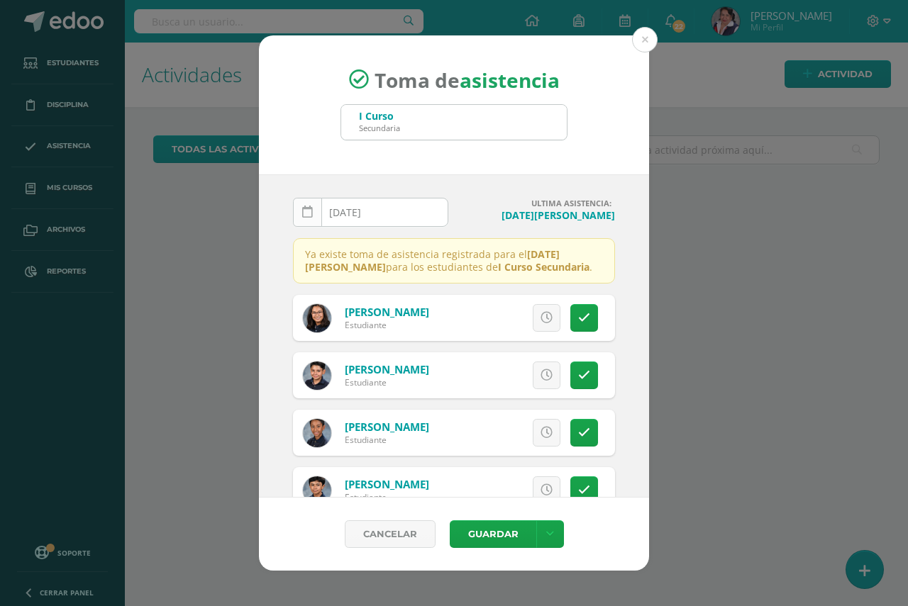
click at [308, 213] on icon at bounding box center [307, 212] width 11 height 12
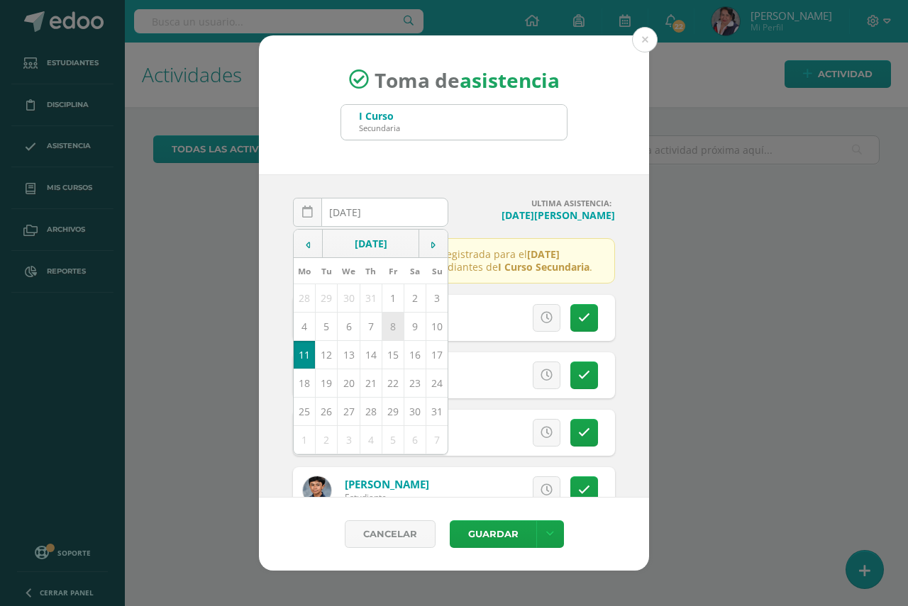
click at [390, 326] on td "8" at bounding box center [392, 327] width 22 height 28
type input "[DATE]"
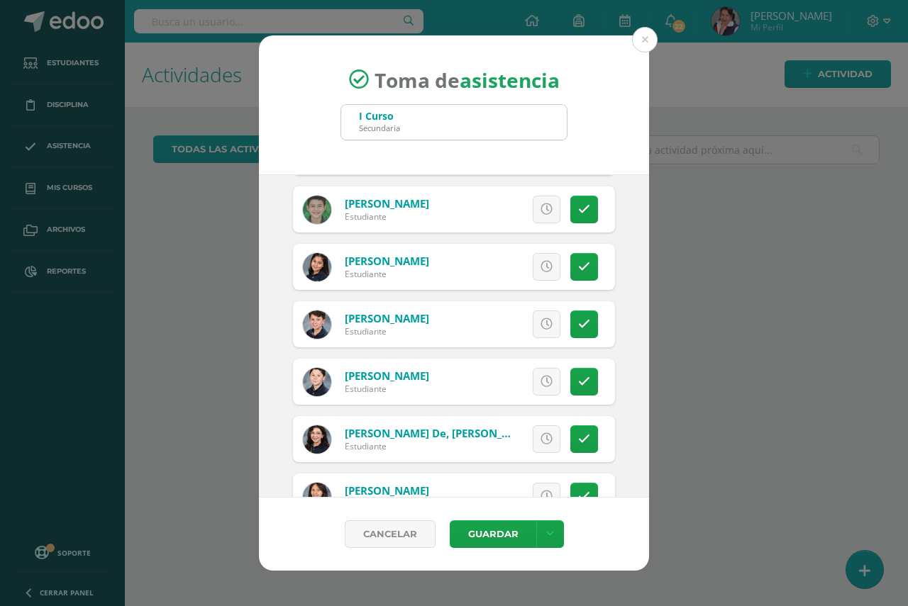
scroll to position [993, 0]
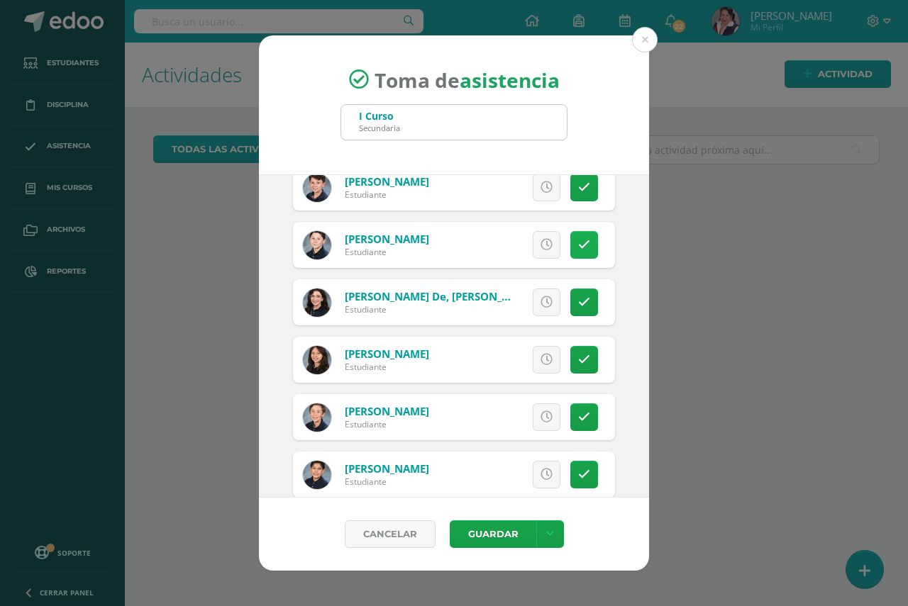
click at [578, 242] on icon at bounding box center [584, 245] width 12 height 12
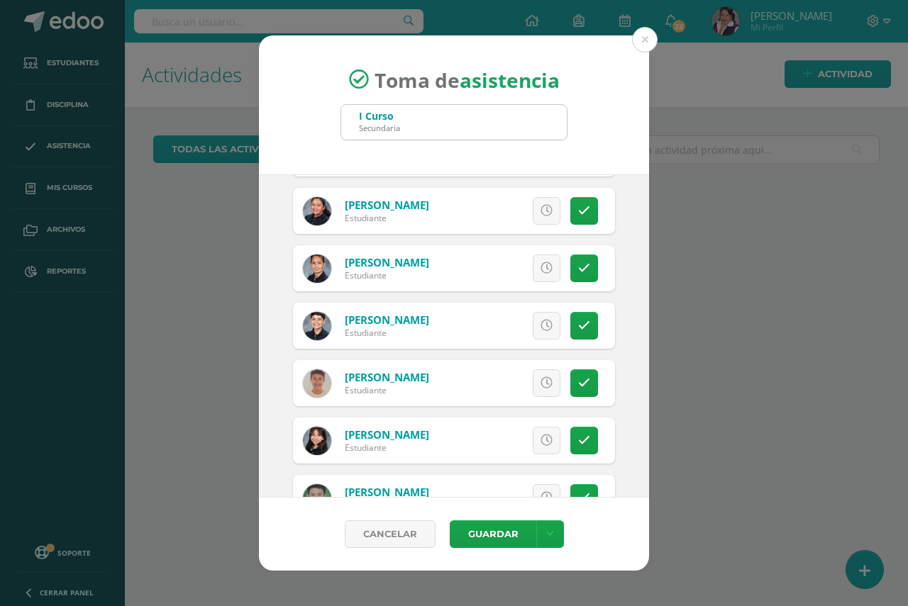
scroll to position [496, 0]
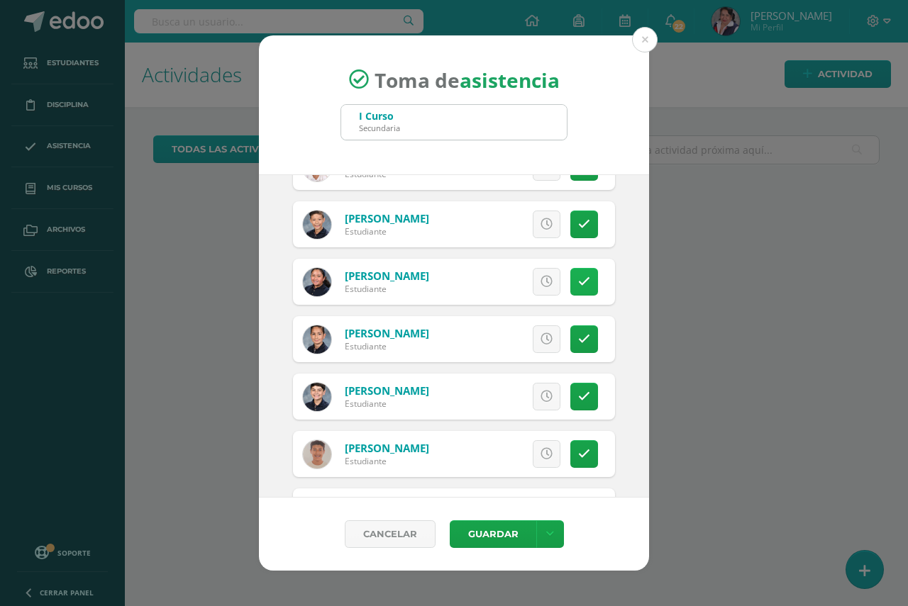
click at [578, 286] on icon at bounding box center [584, 282] width 12 height 12
click at [487, 532] on button "Guardar" at bounding box center [493, 534] width 87 height 28
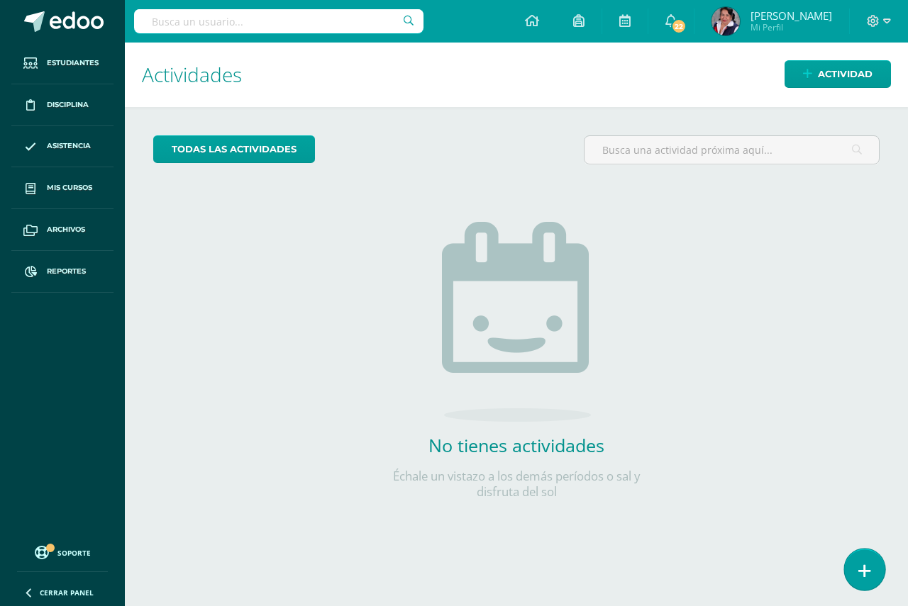
click at [864, 572] on icon at bounding box center [864, 571] width 13 height 16
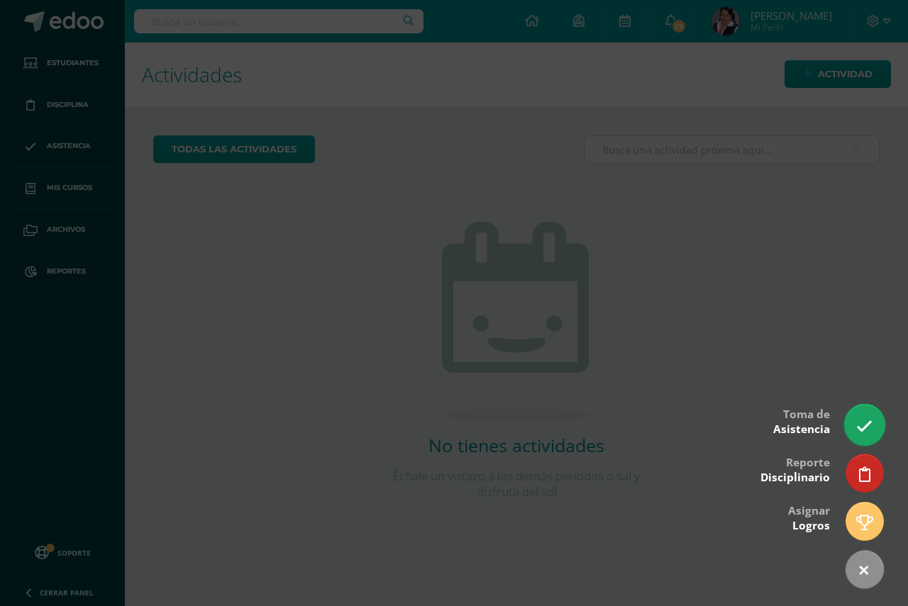
click at [866, 428] on icon at bounding box center [864, 426] width 16 height 16
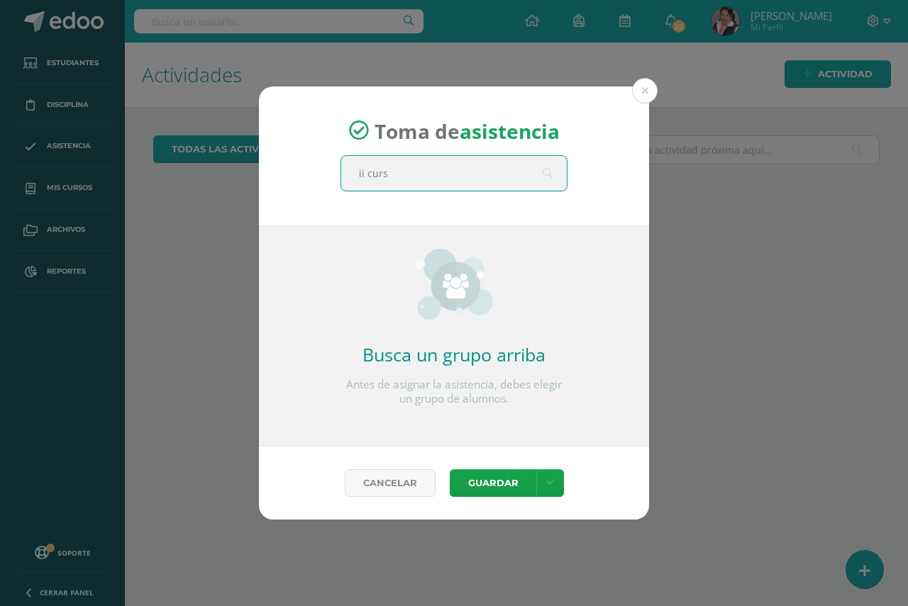
type input "ii curso"
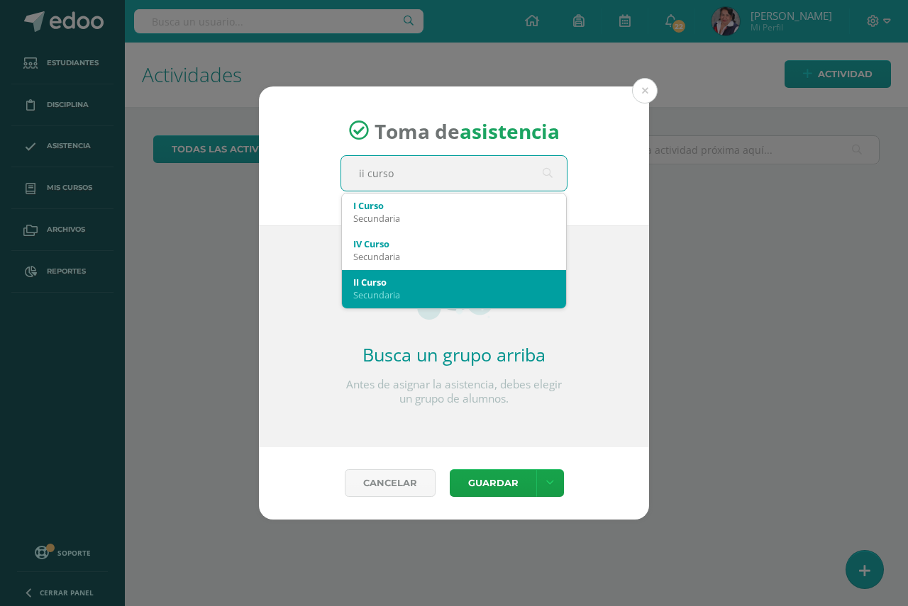
click at [388, 294] on div "Secundaria" at bounding box center [453, 295] width 201 height 13
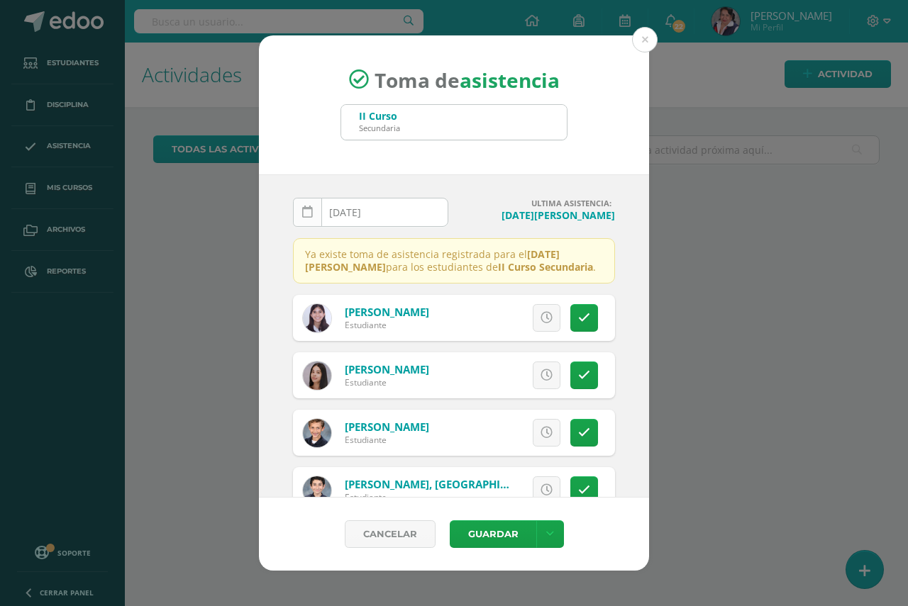
click at [309, 214] on icon at bounding box center [307, 212] width 11 height 12
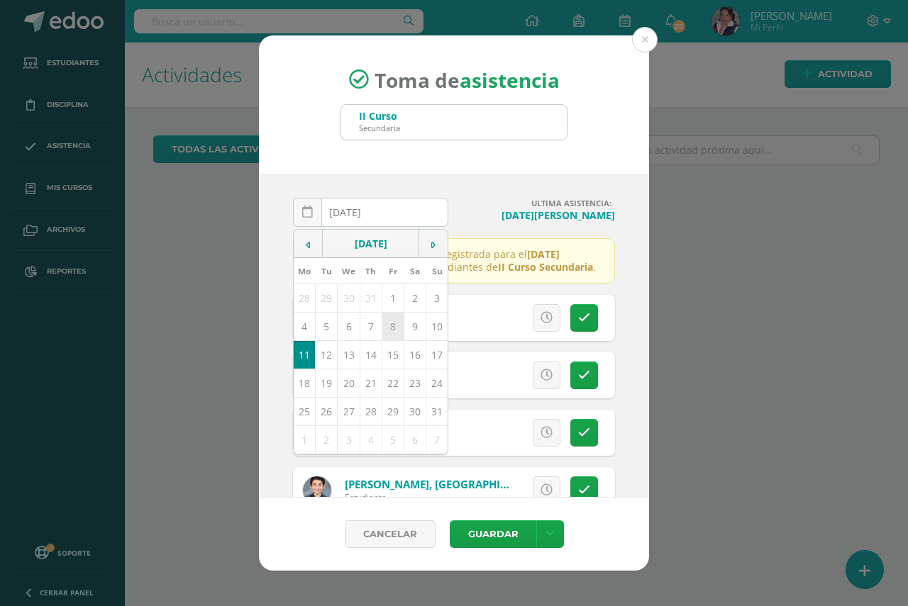
click at [391, 327] on td "8" at bounding box center [392, 327] width 22 height 28
type input "2025-08-08"
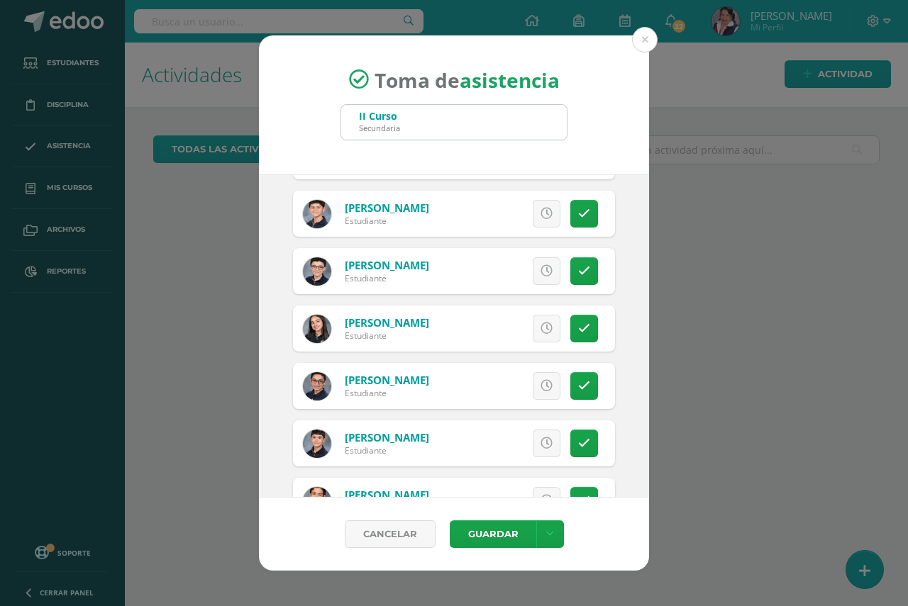
scroll to position [1631, 0]
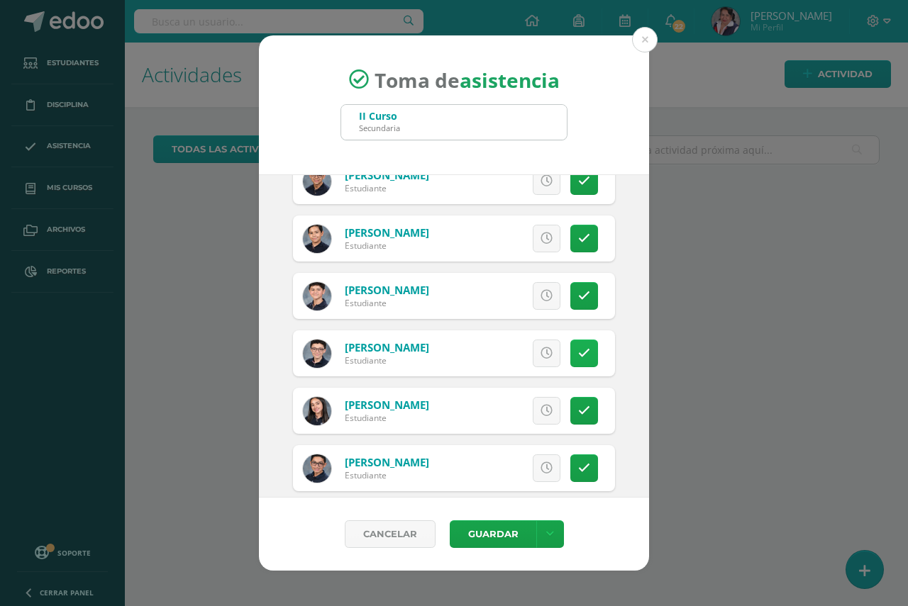
click at [578, 351] on icon at bounding box center [584, 353] width 12 height 12
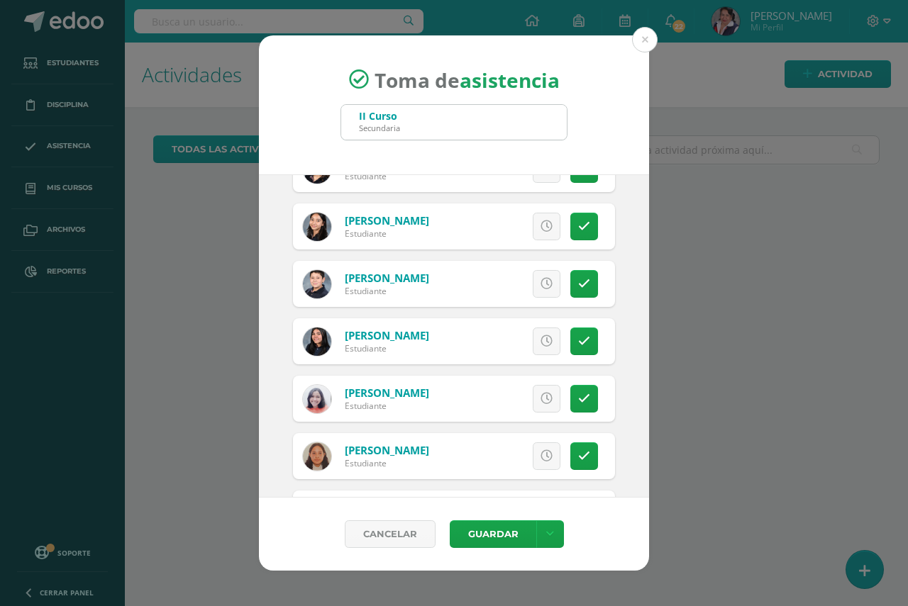
scroll to position [284, 0]
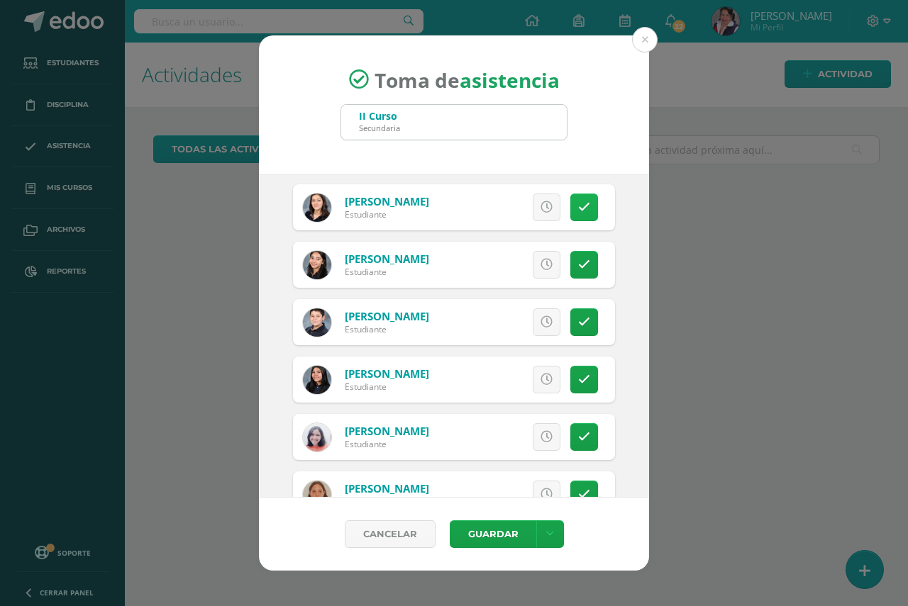
click at [579, 210] on icon at bounding box center [584, 207] width 12 height 12
click at [496, 535] on button "Guardar" at bounding box center [493, 534] width 87 height 28
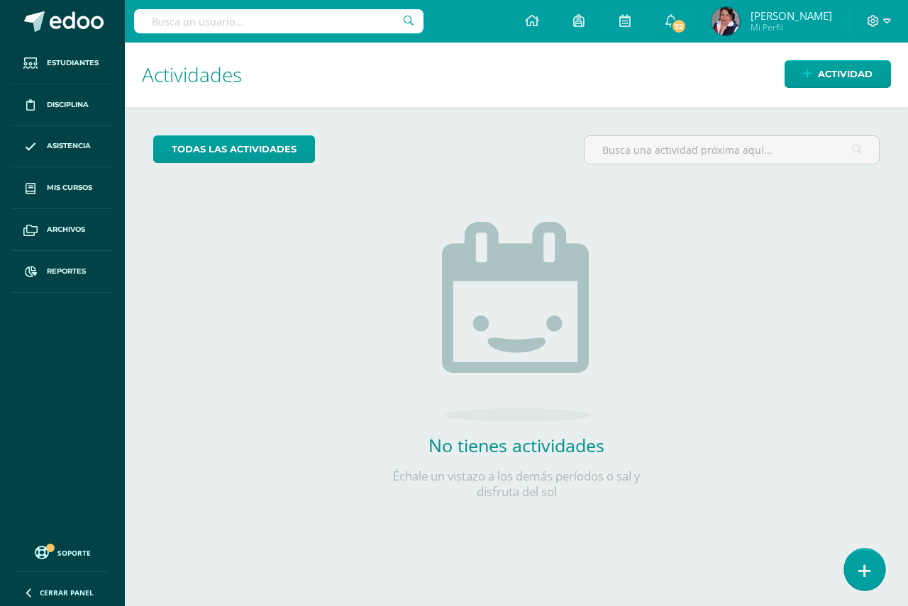
click at [868, 576] on icon at bounding box center [864, 571] width 13 height 16
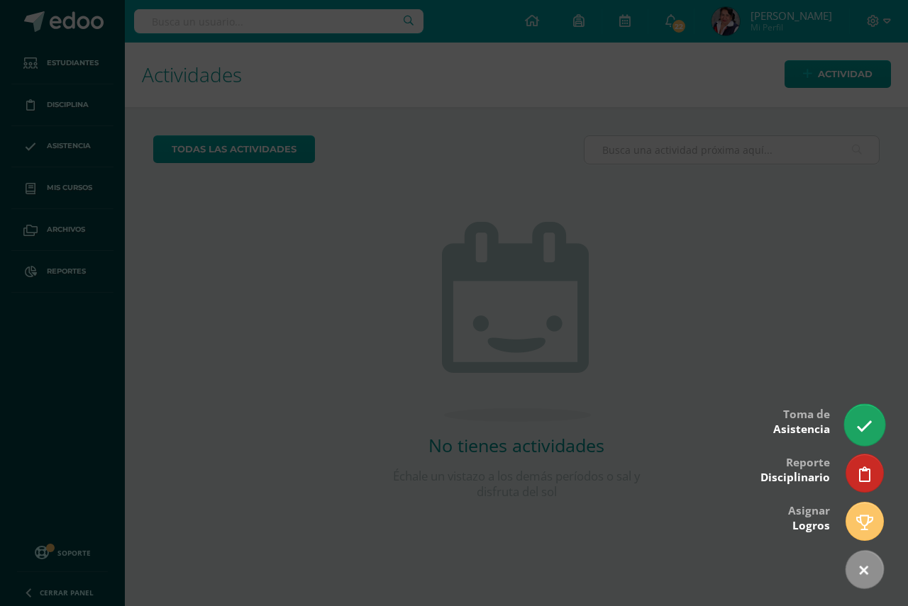
click at [867, 437] on link at bounding box center [864, 424] width 40 height 41
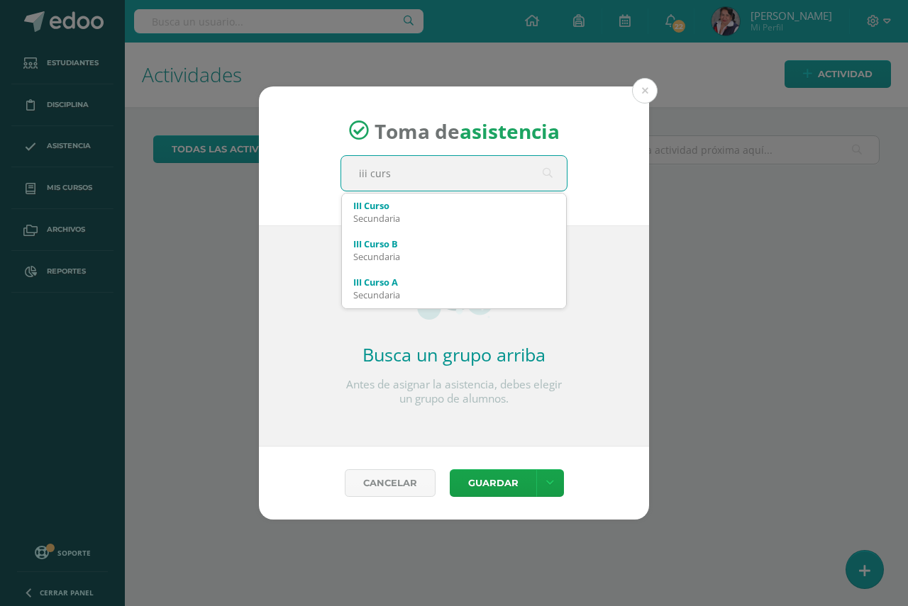
type input "iii curso"
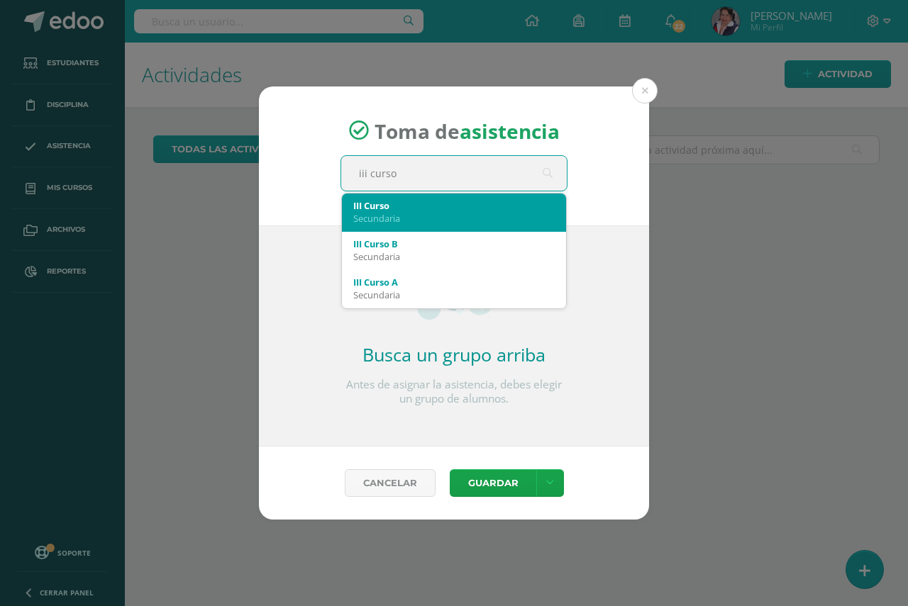
click at [396, 212] on div "Secundaria" at bounding box center [453, 218] width 201 height 13
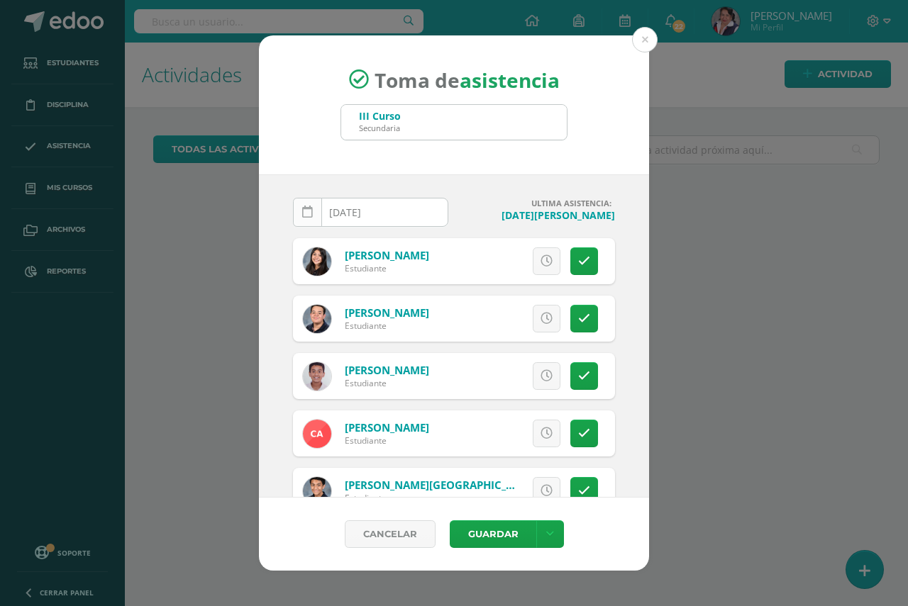
click at [309, 218] on icon at bounding box center [307, 212] width 11 height 12
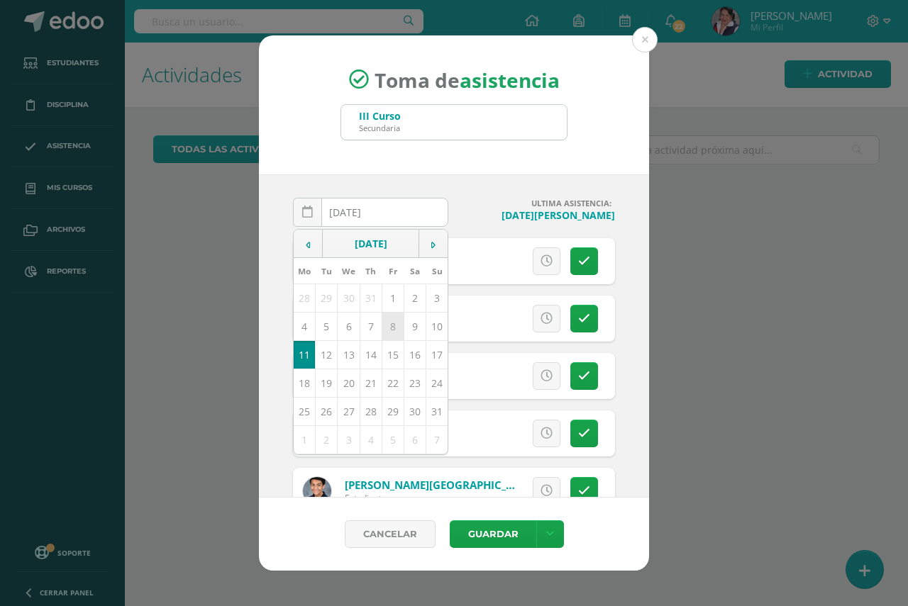
click at [386, 328] on td "8" at bounding box center [392, 327] width 22 height 28
type input "2025-08-08"
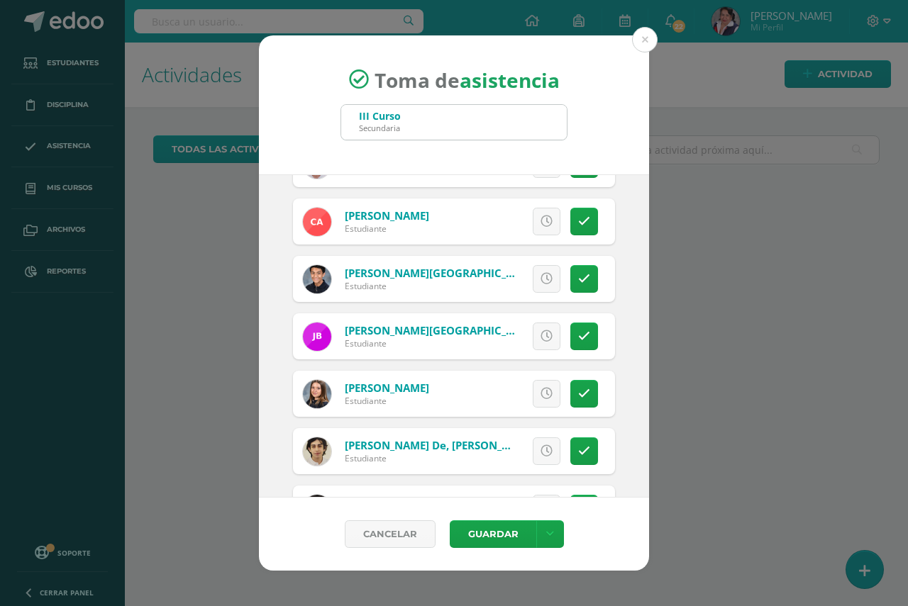
scroll to position [213, 0]
click at [581, 338] on link at bounding box center [584, 336] width 28 height 28
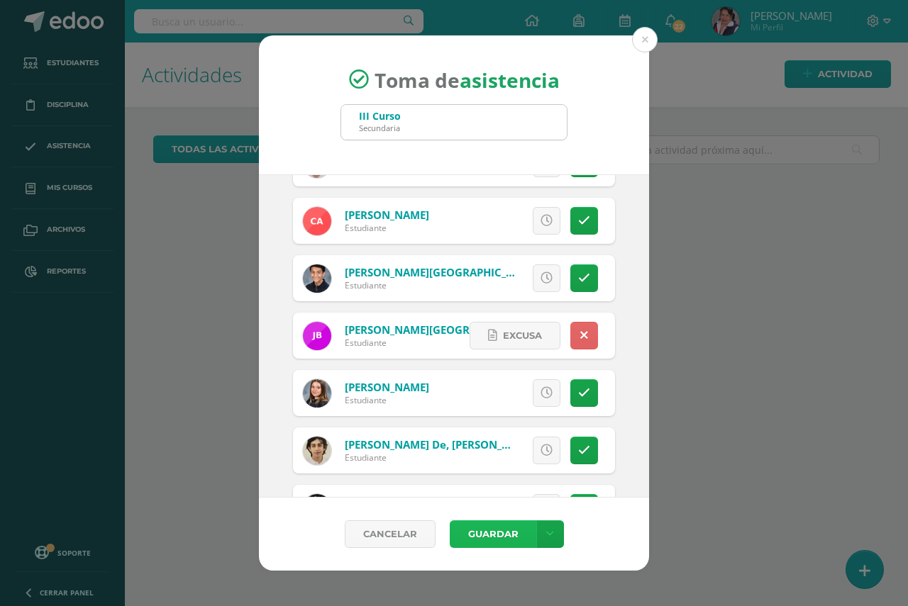
click at [477, 537] on button "Guardar" at bounding box center [493, 534] width 87 height 28
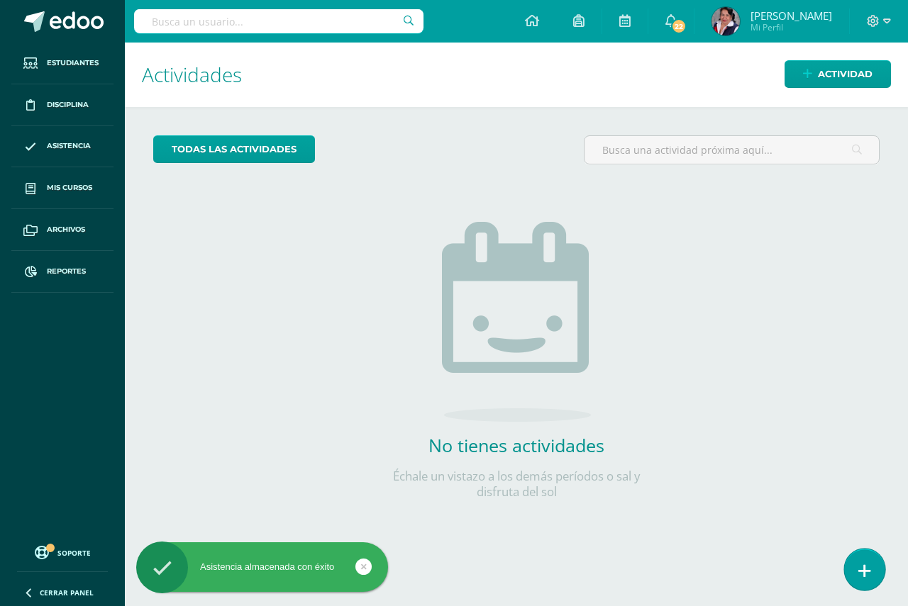
click at [866, 569] on icon at bounding box center [864, 571] width 13 height 16
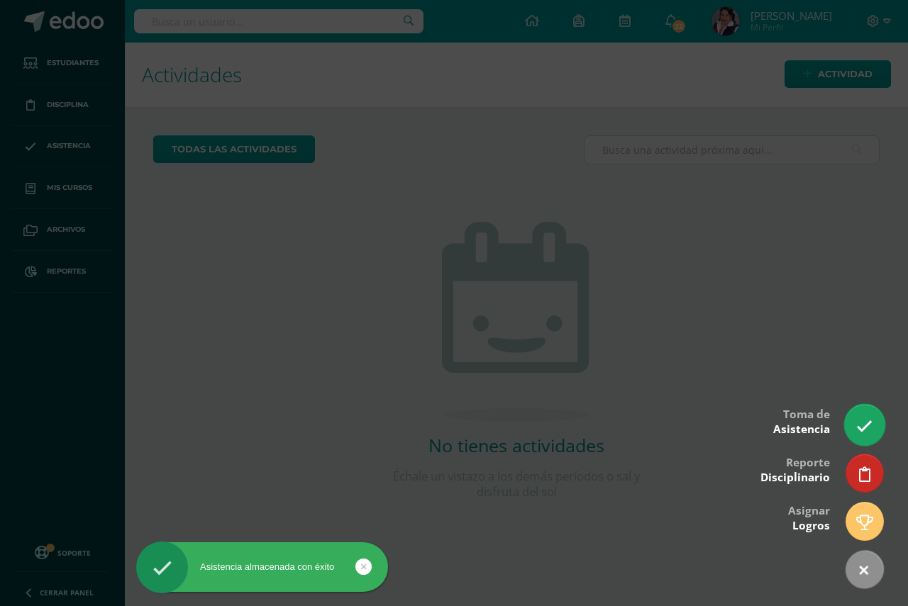
click at [866, 425] on icon at bounding box center [864, 426] width 16 height 16
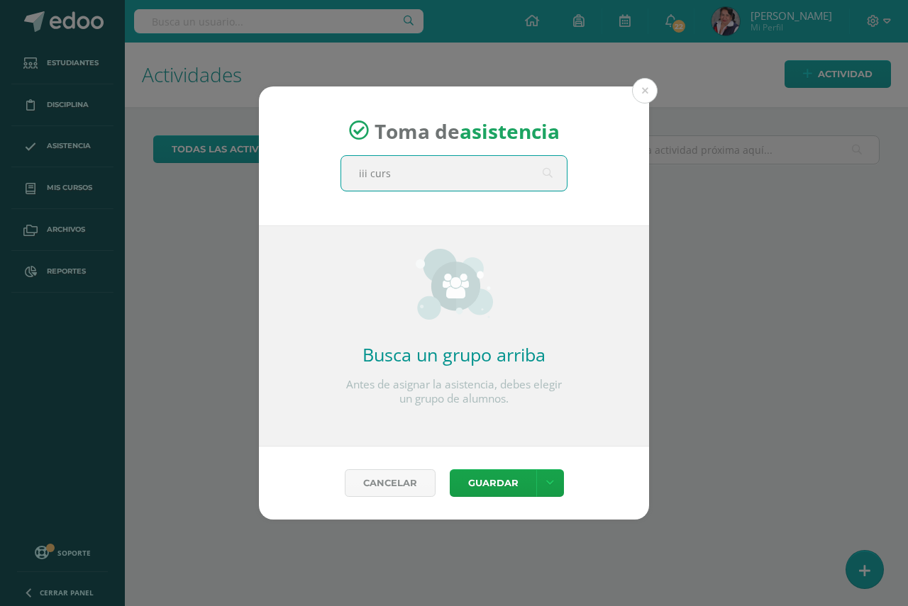
type input "iii curso"
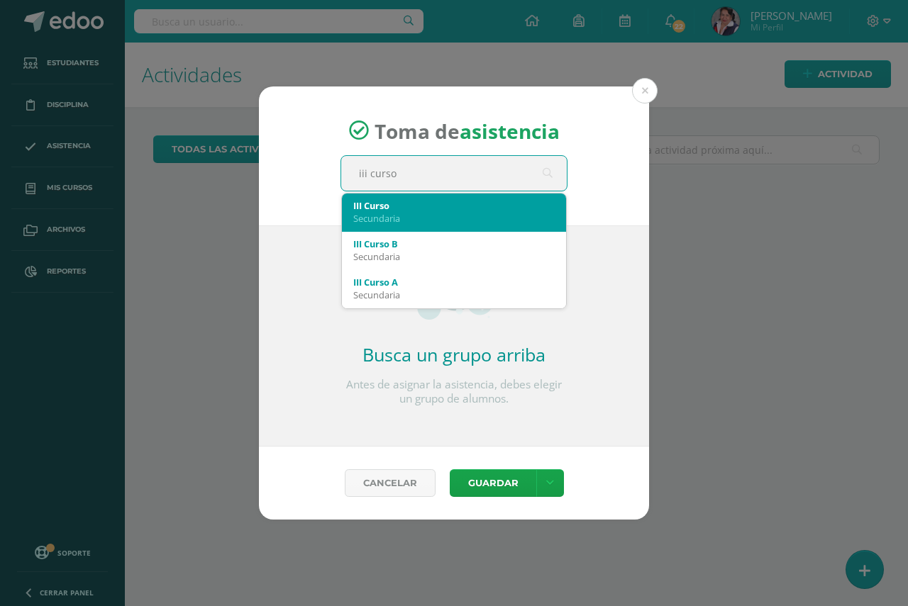
click at [391, 213] on div "Secundaria" at bounding box center [453, 218] width 201 height 13
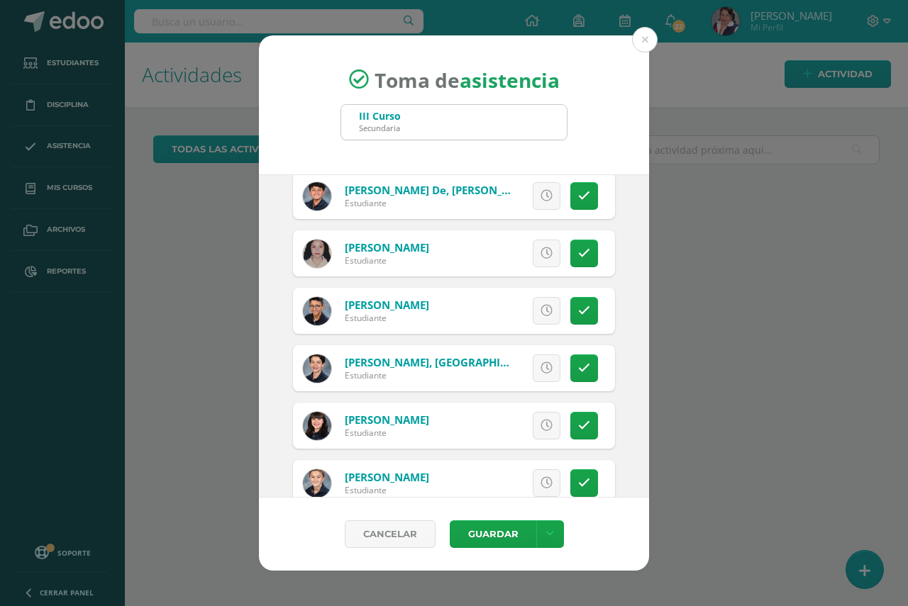
scroll to position [1631, 0]
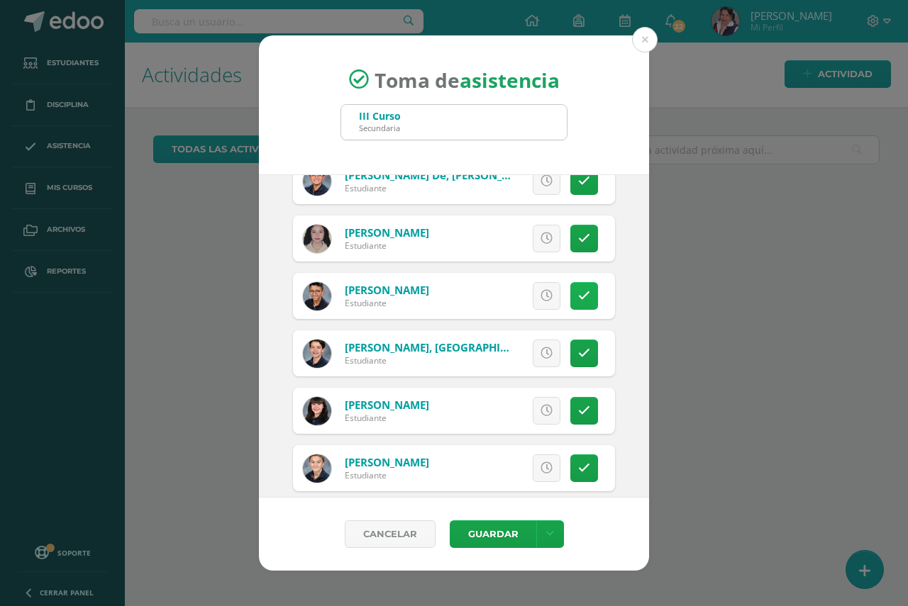
click at [578, 296] on icon at bounding box center [584, 296] width 12 height 12
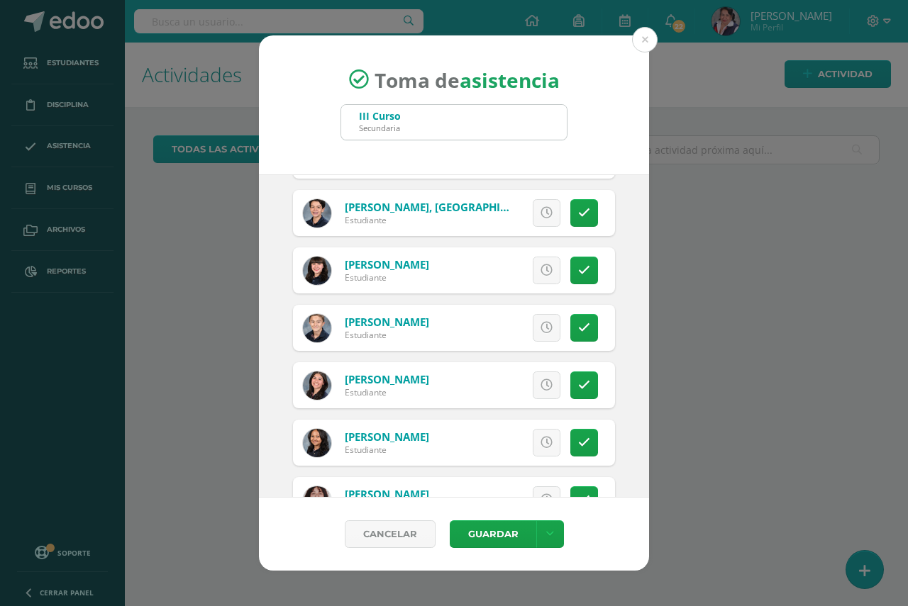
scroll to position [1773, 0]
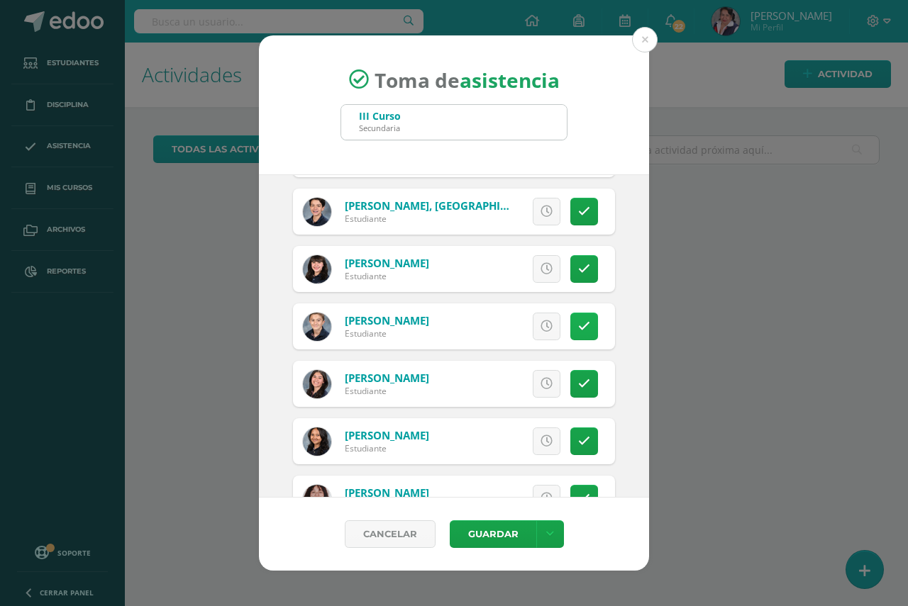
click at [578, 329] on icon at bounding box center [584, 326] width 12 height 12
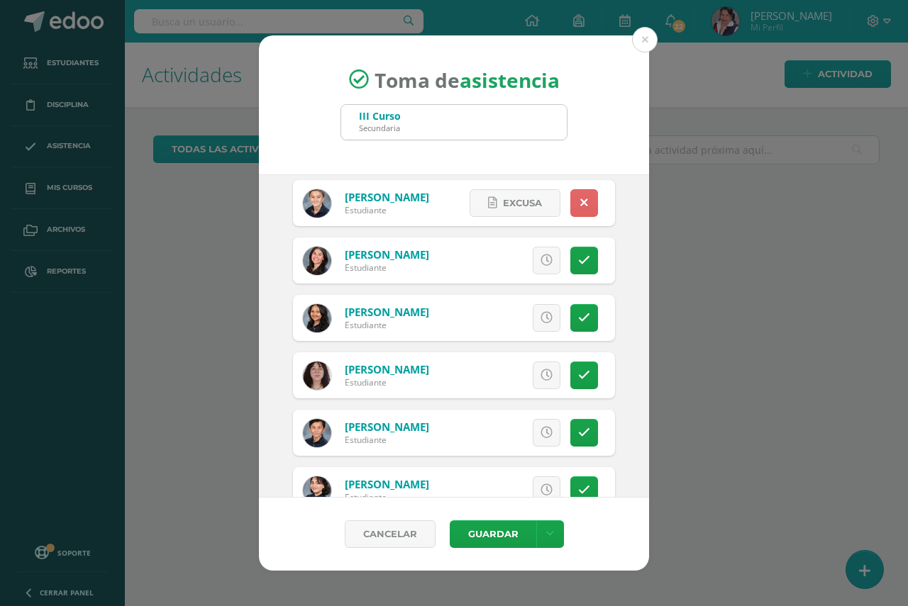
scroll to position [1935, 0]
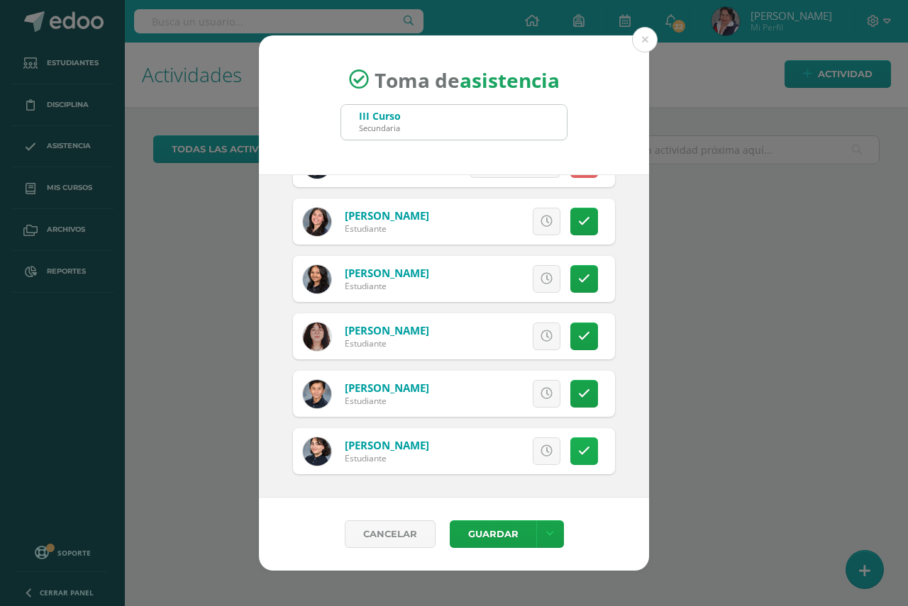
click at [579, 454] on link at bounding box center [584, 451] width 28 height 28
click at [481, 537] on button "Guardar" at bounding box center [493, 534] width 87 height 28
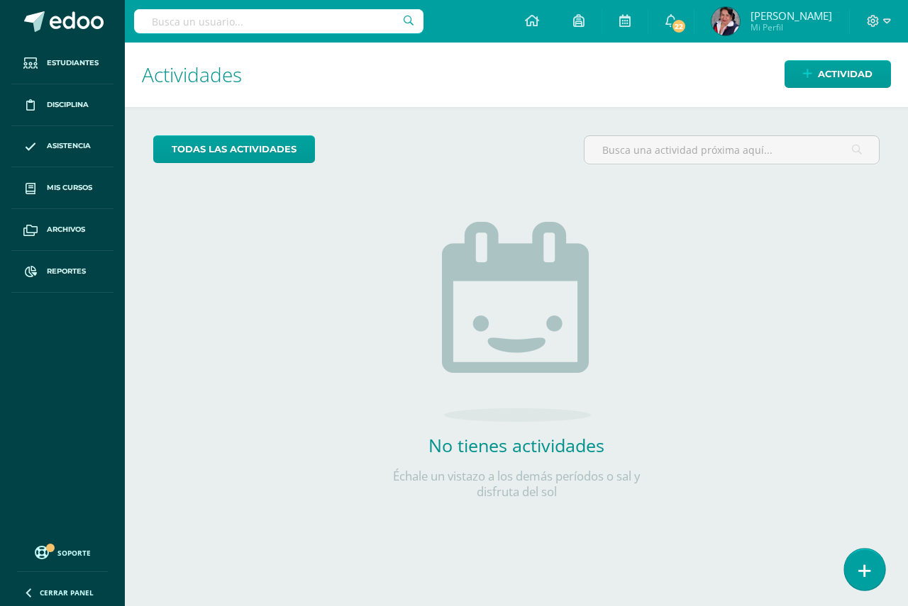
click at [867, 572] on icon at bounding box center [864, 571] width 13 height 16
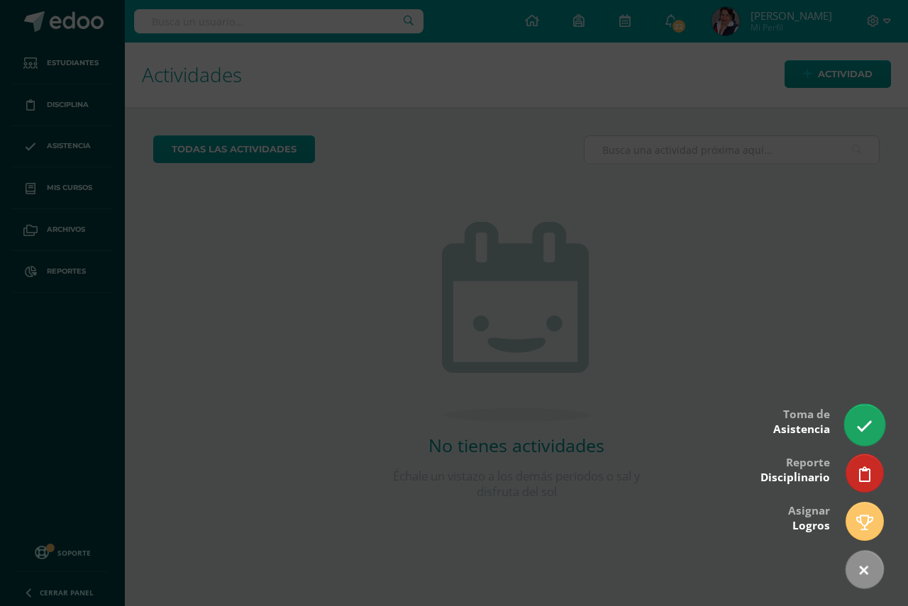
click at [870, 425] on icon at bounding box center [864, 426] width 16 height 16
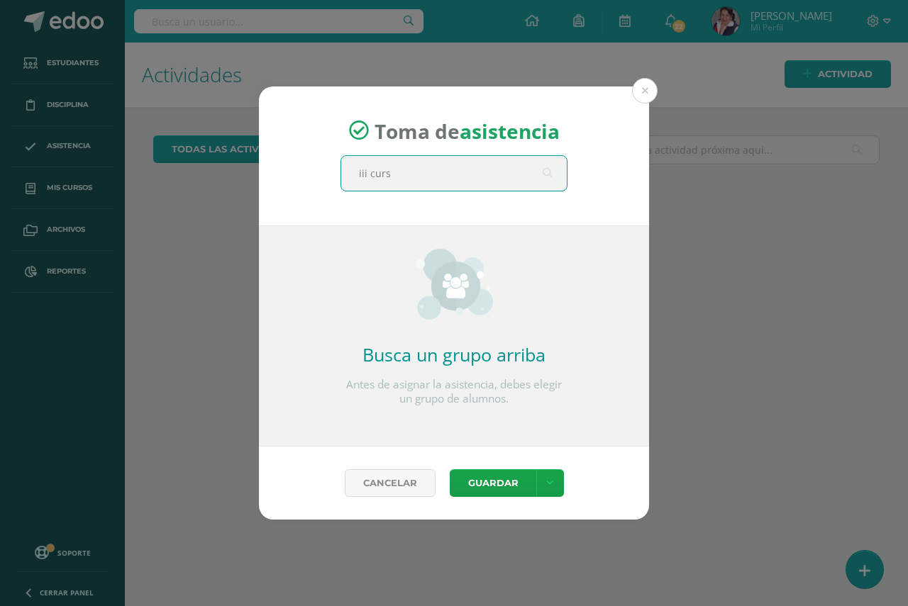
type input "iii curso"
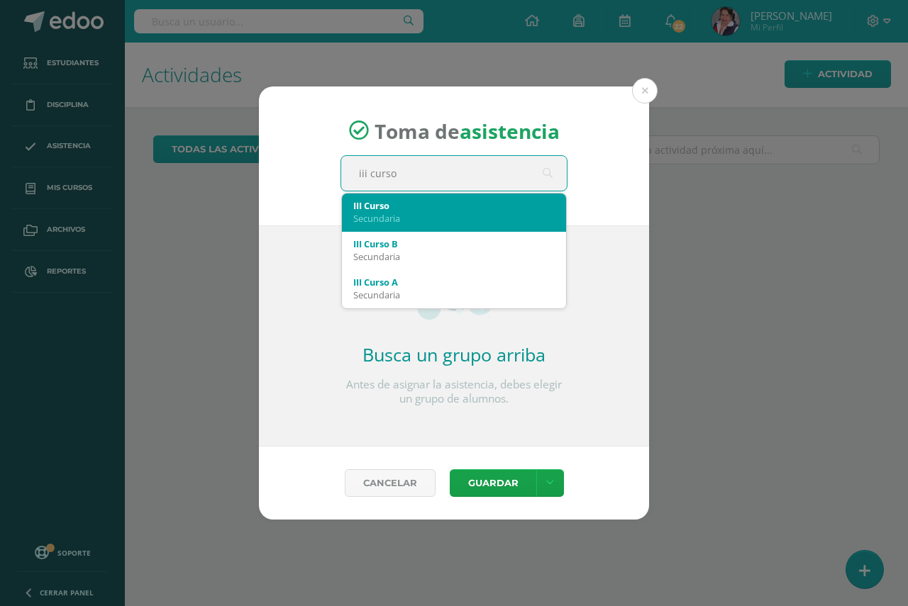
click at [384, 203] on div "III Curso" at bounding box center [453, 205] width 201 height 13
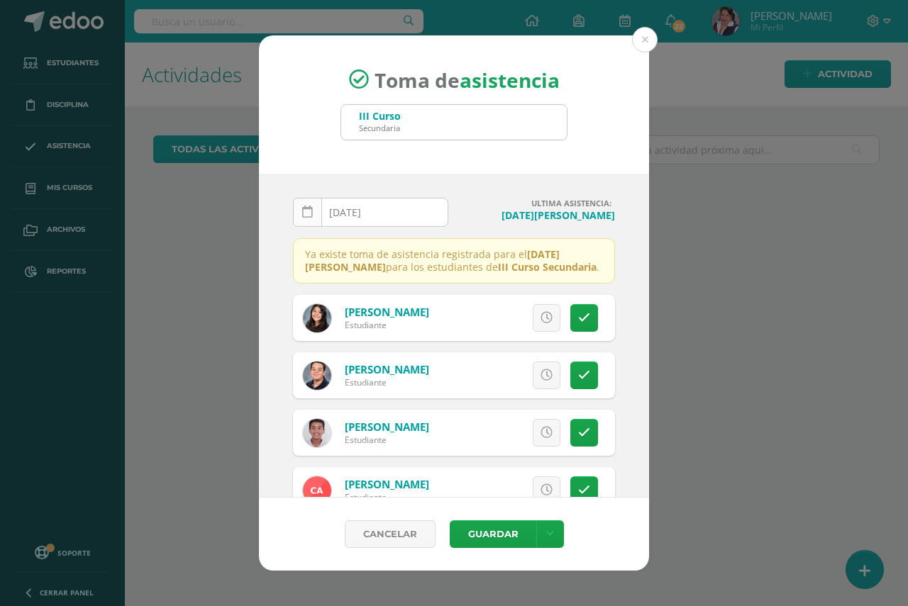
click at [308, 211] on icon at bounding box center [307, 212] width 11 height 12
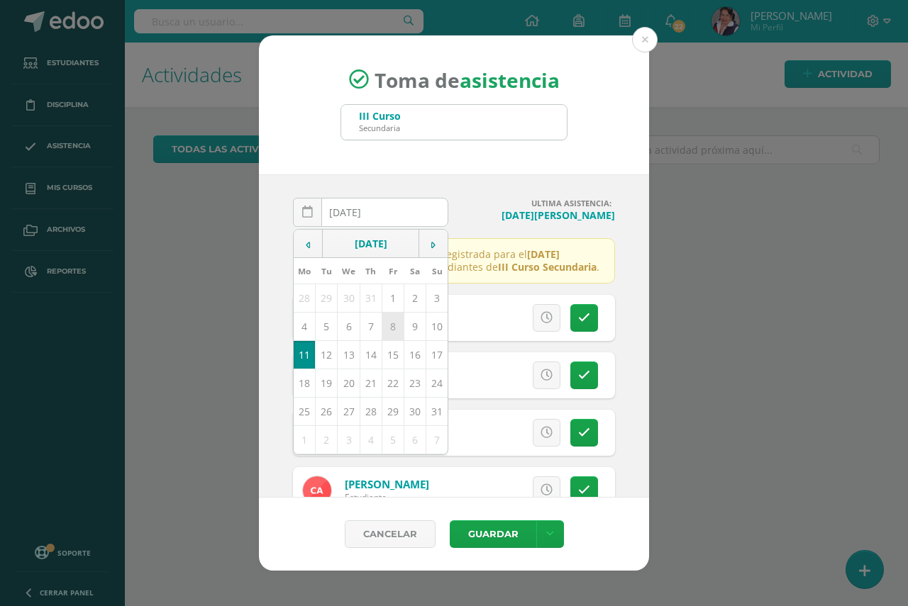
click at [394, 328] on td "8" at bounding box center [392, 327] width 22 height 28
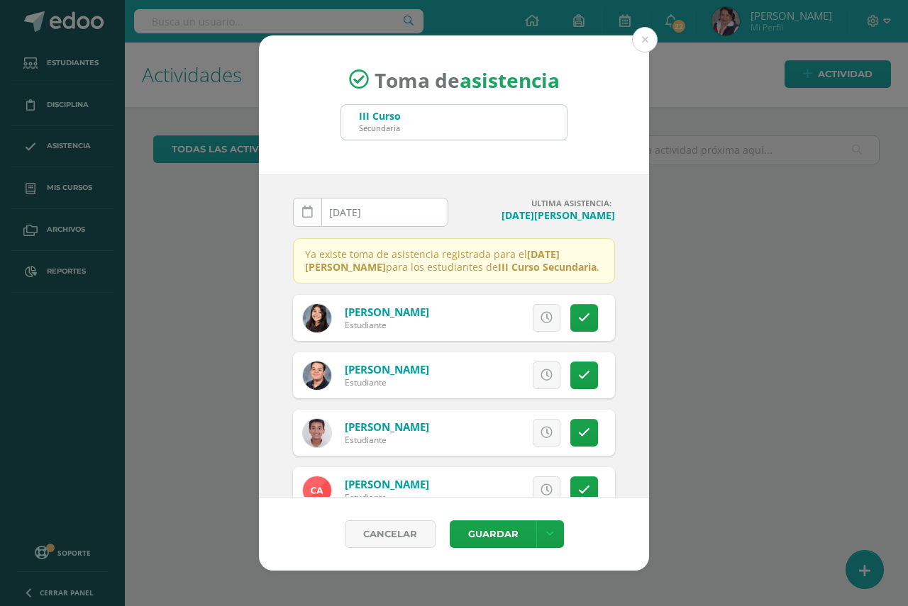
click at [306, 214] on icon at bounding box center [307, 212] width 11 height 12
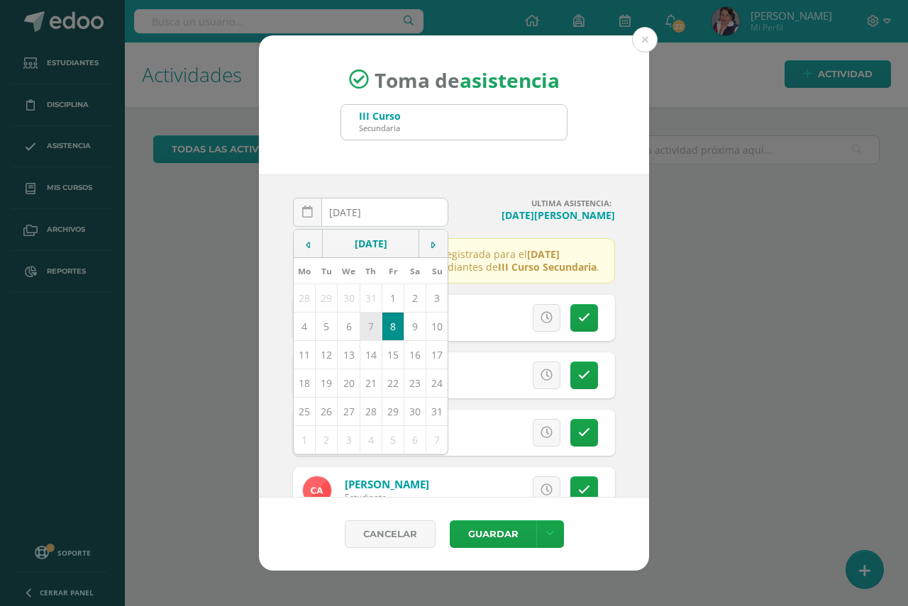
click at [369, 328] on td "7" at bounding box center [370, 327] width 22 height 28
type input "2025-08-07"
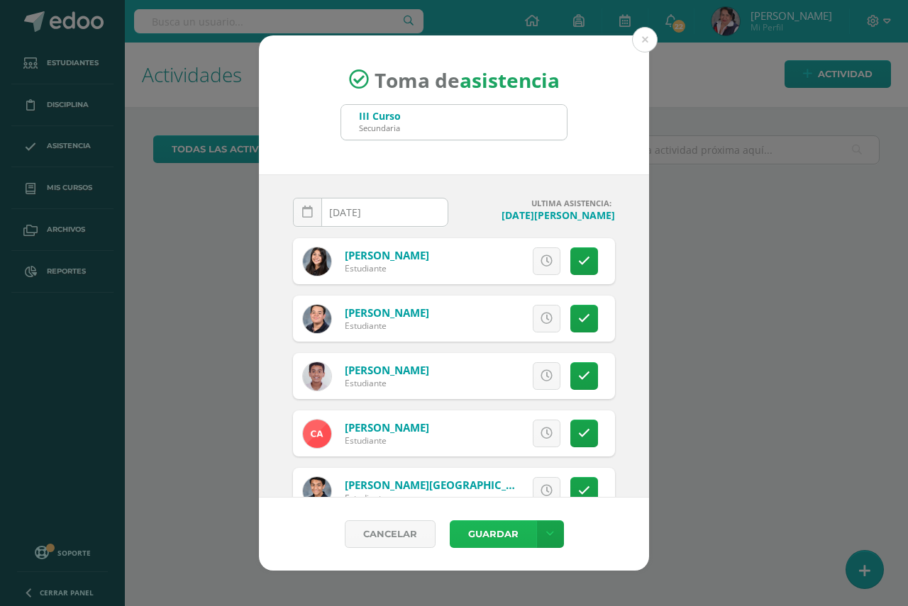
click at [491, 525] on button "Guardar" at bounding box center [493, 534] width 87 height 28
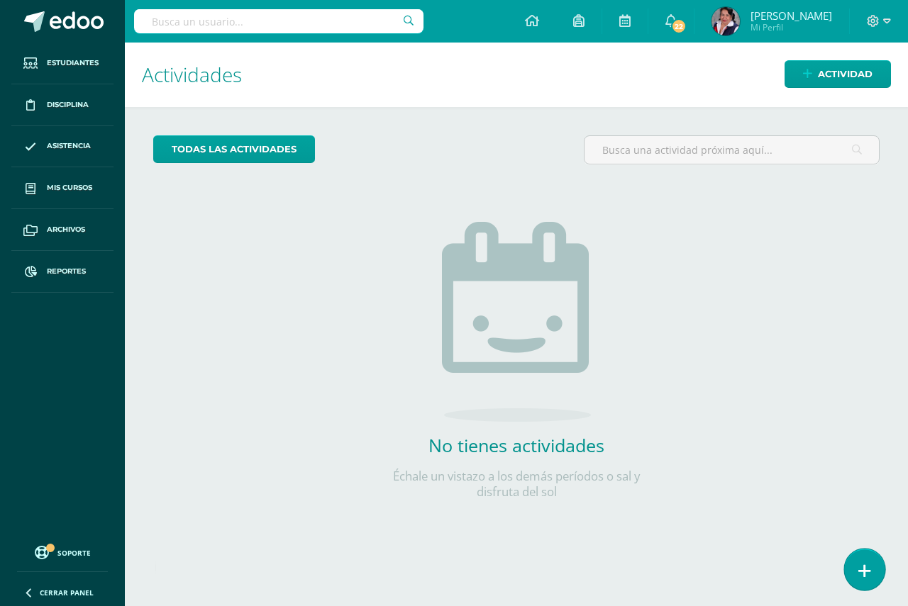
click at [866, 571] on icon at bounding box center [864, 571] width 13 height 16
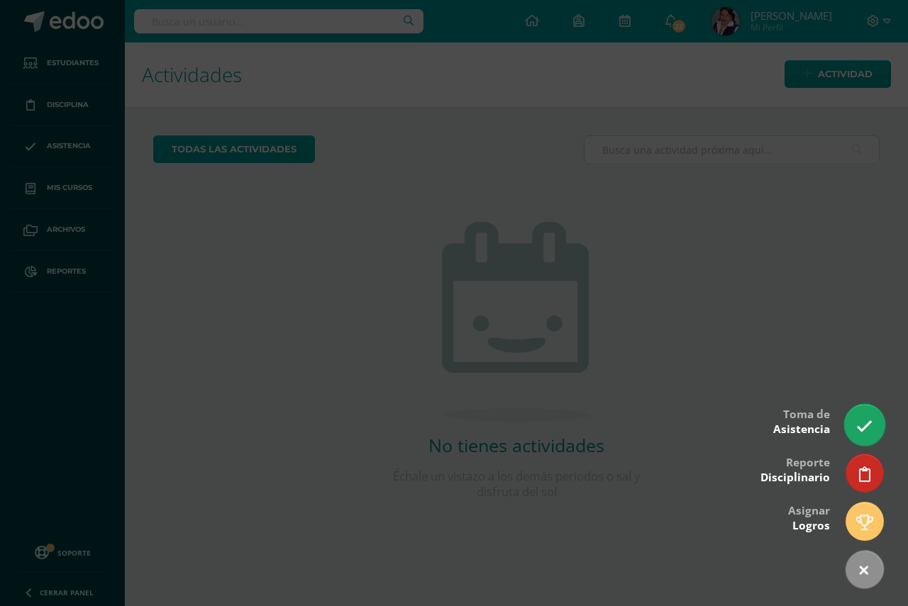
click at [864, 428] on icon at bounding box center [864, 426] width 16 height 16
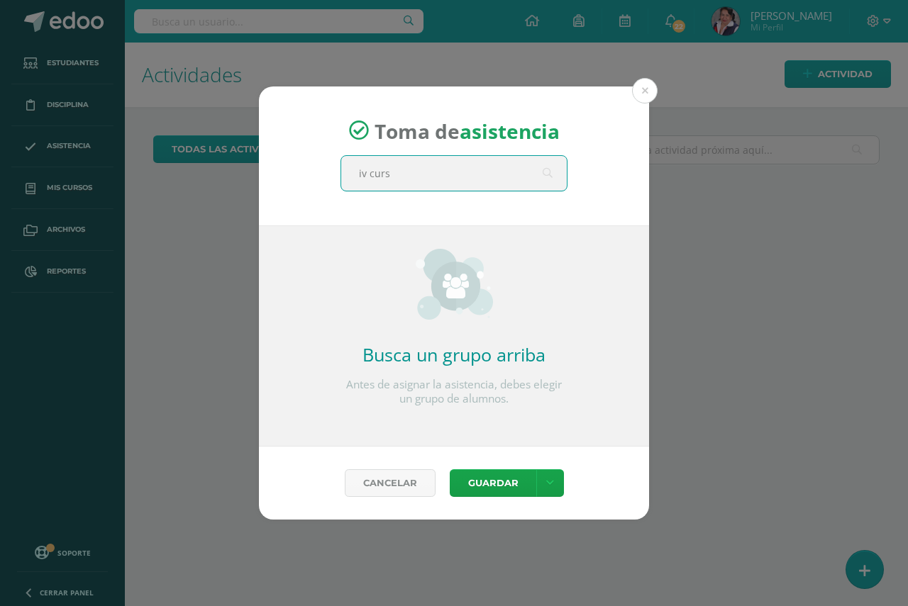
type input "iv curso"
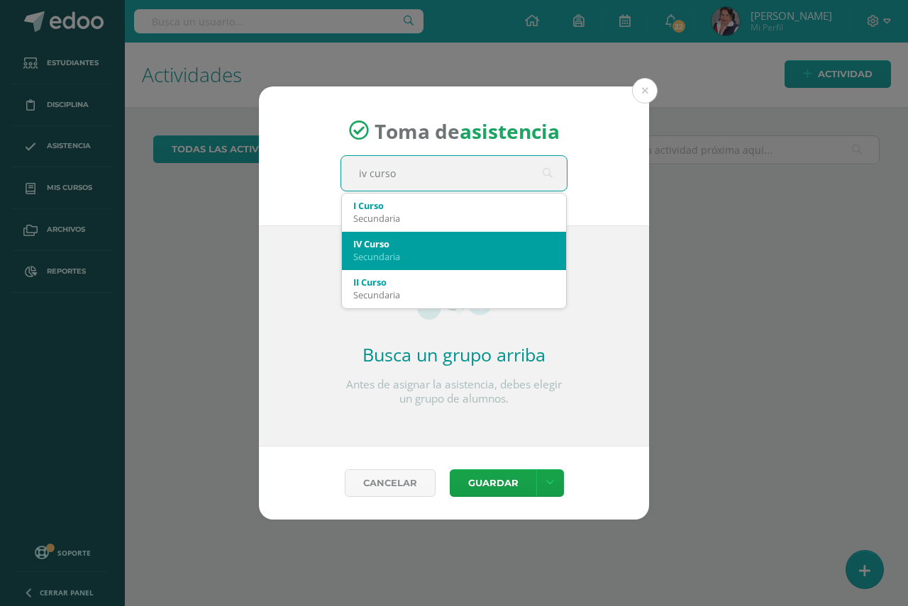
click at [396, 255] on div "Secundaria" at bounding box center [453, 256] width 201 height 13
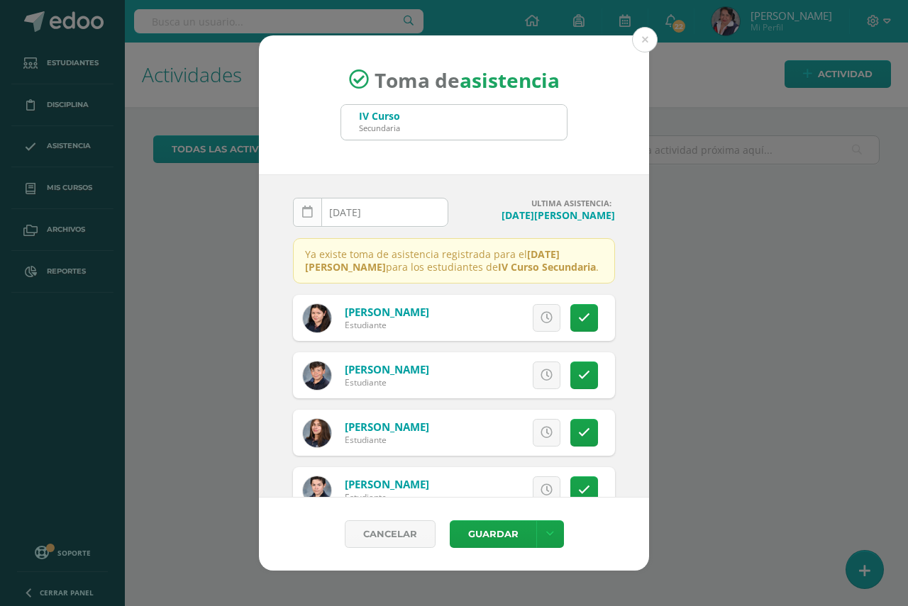
click at [306, 212] on icon at bounding box center [307, 212] width 11 height 12
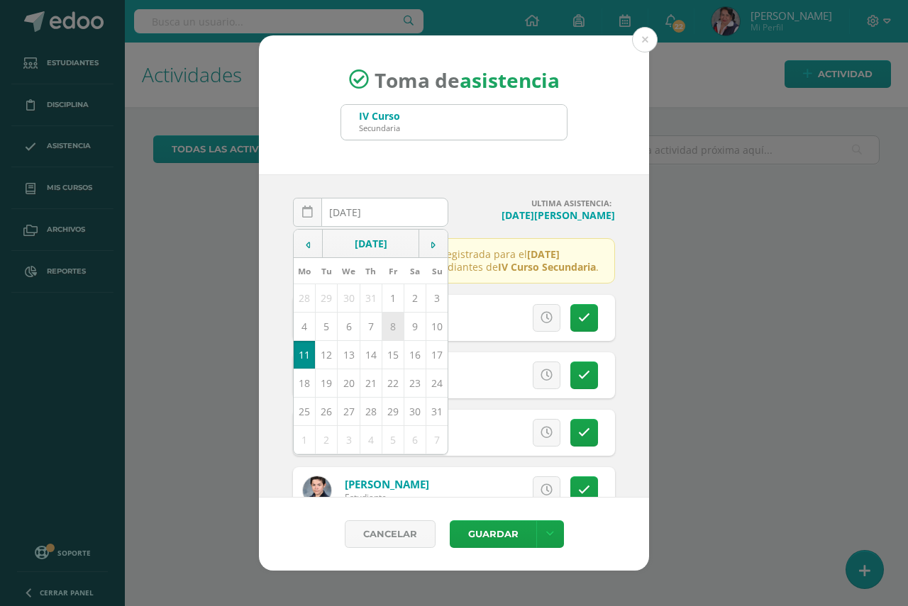
click at [390, 328] on td "8" at bounding box center [392, 327] width 22 height 28
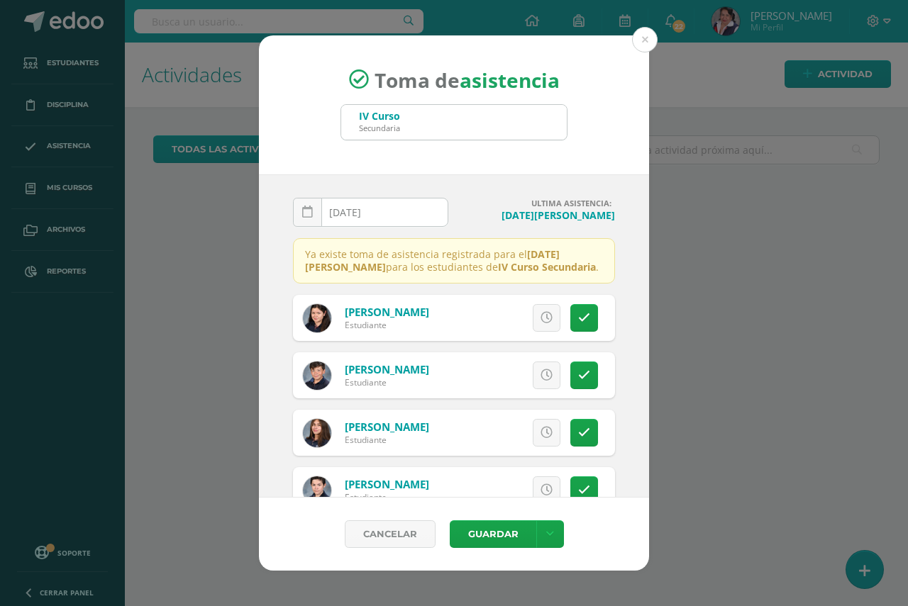
type input "2025-08-08"
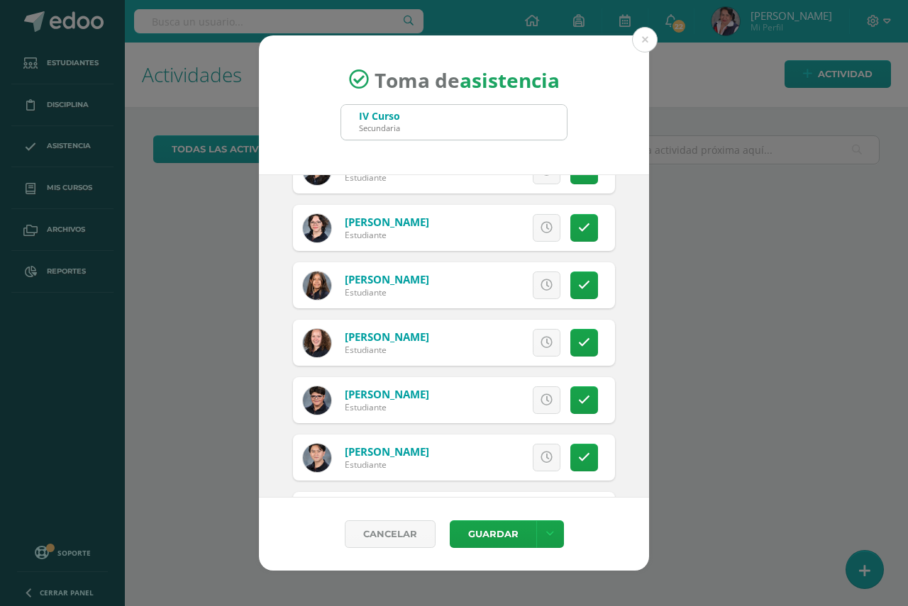
scroll to position [709, 0]
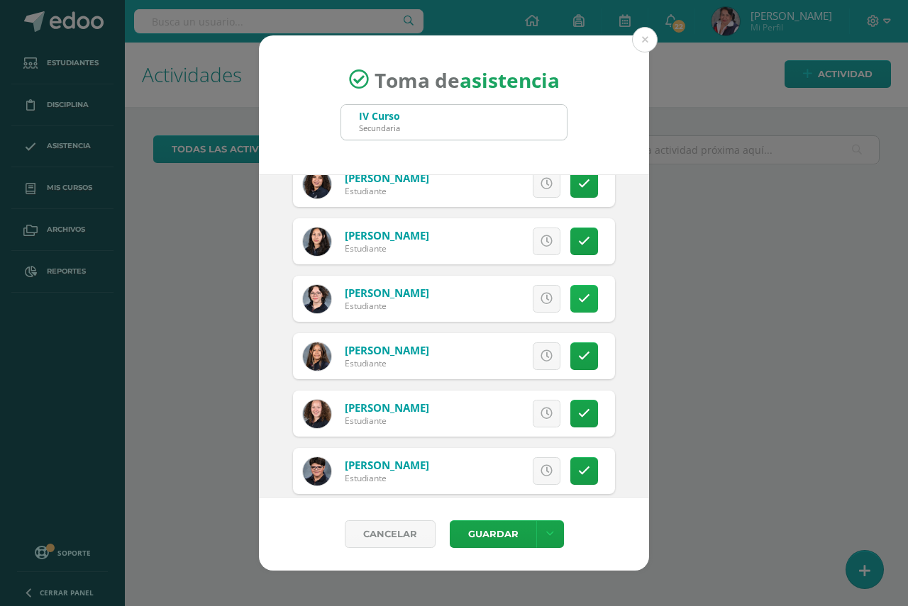
click at [578, 302] on icon at bounding box center [584, 299] width 12 height 12
click at [481, 534] on button "Guardar" at bounding box center [493, 534] width 87 height 28
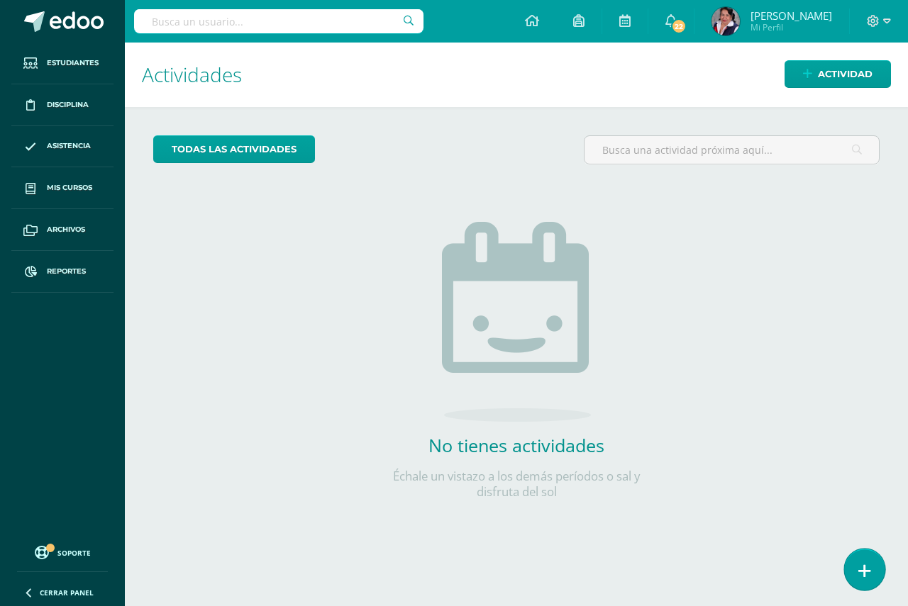
click at [861, 571] on icon at bounding box center [864, 571] width 13 height 16
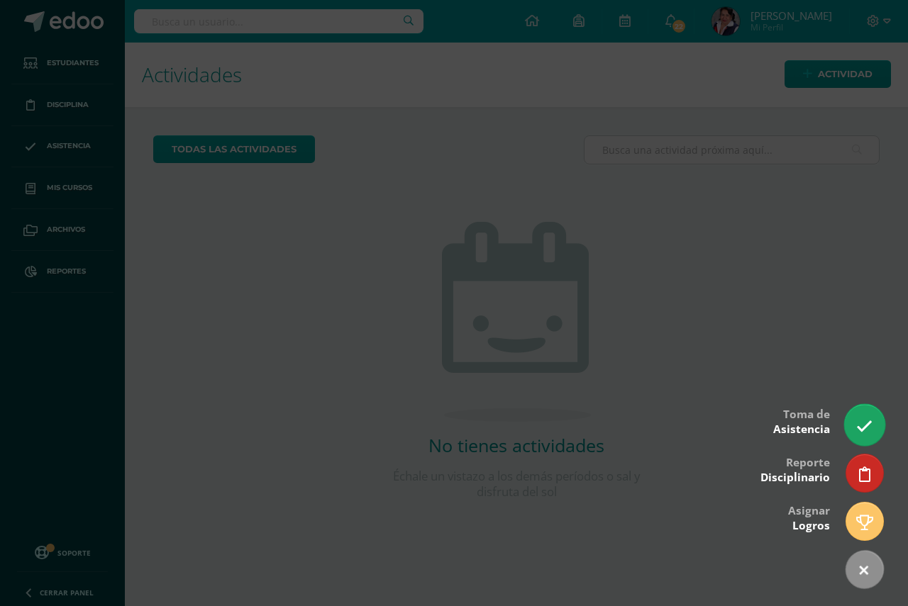
click at [861, 425] on icon at bounding box center [864, 426] width 16 height 16
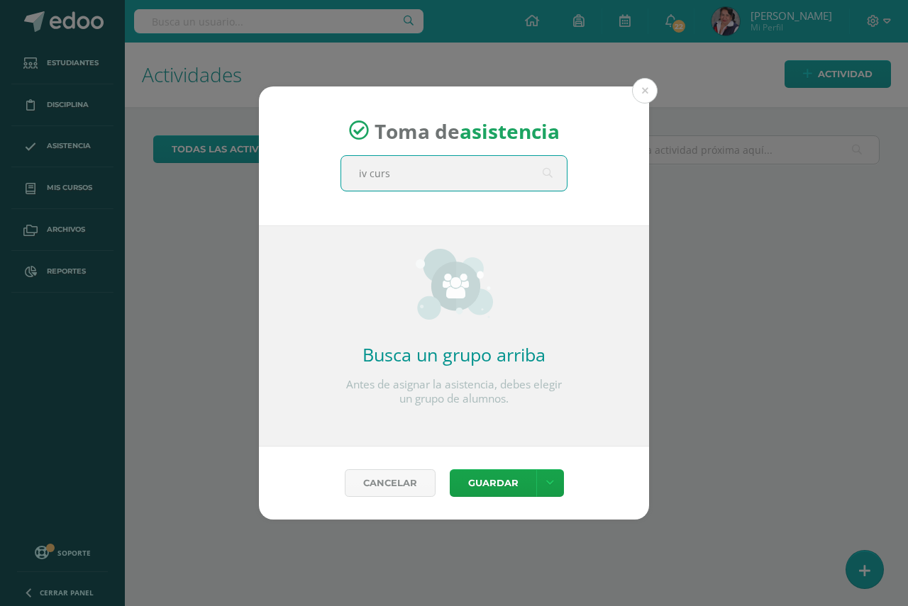
type input "iv curso"
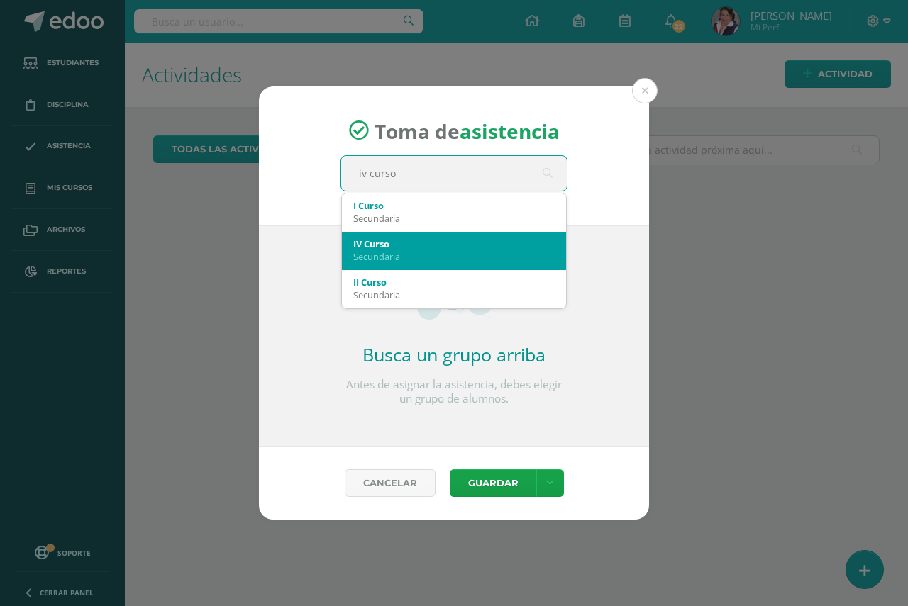
click at [386, 257] on div "Secundaria" at bounding box center [453, 256] width 201 height 13
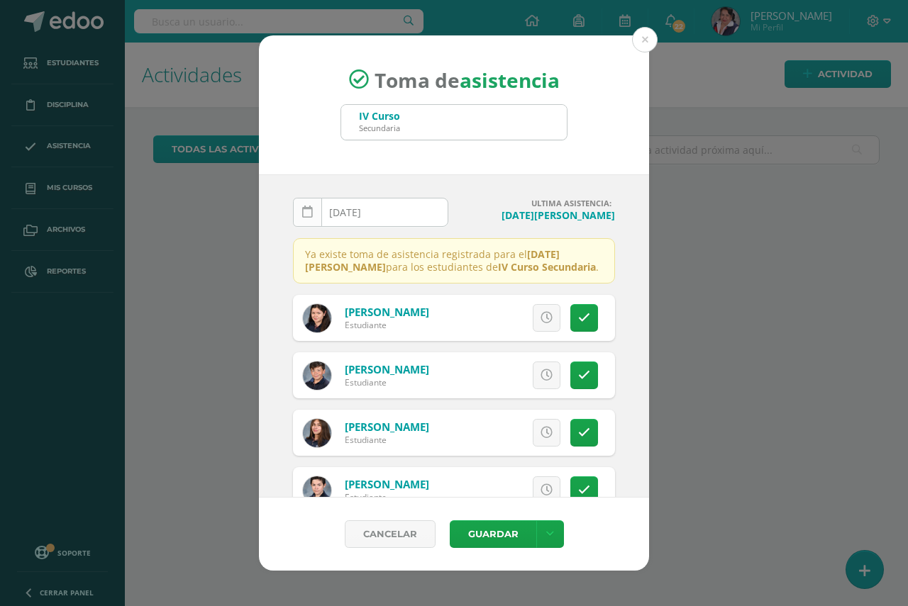
click at [307, 213] on icon at bounding box center [307, 212] width 11 height 12
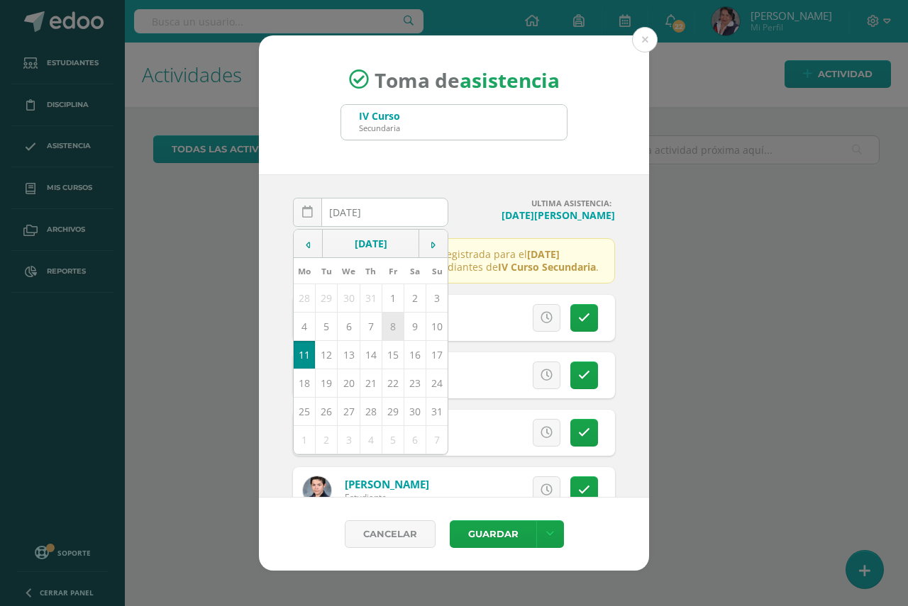
click at [391, 325] on td "8" at bounding box center [392, 327] width 22 height 28
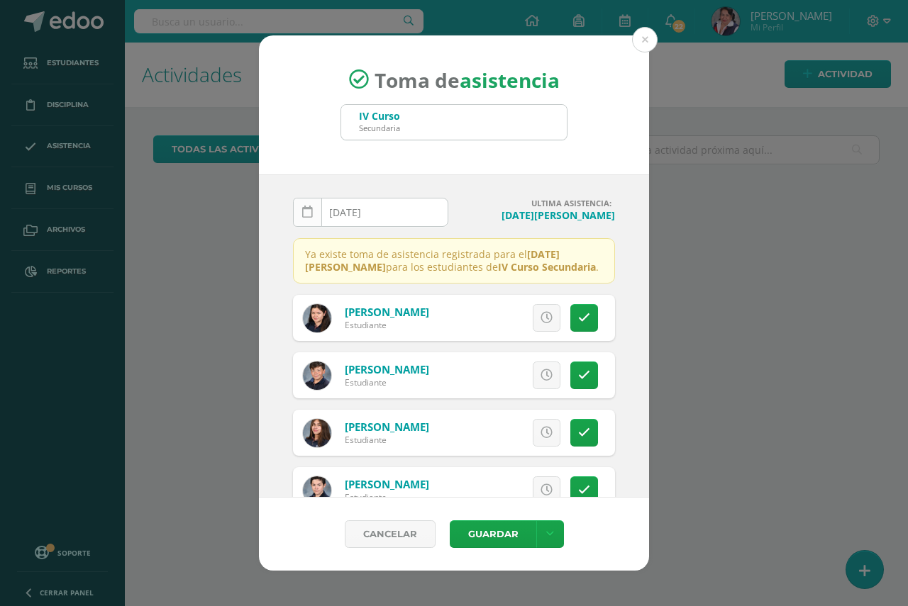
click at [307, 212] on icon at bounding box center [307, 212] width 11 height 12
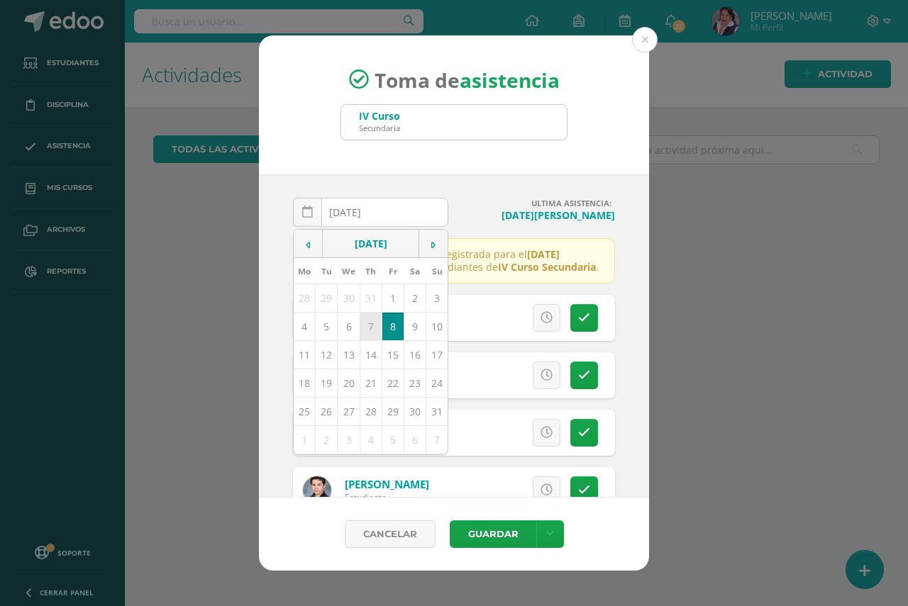
click at [369, 328] on td "7" at bounding box center [370, 327] width 22 height 28
type input "[DATE]"
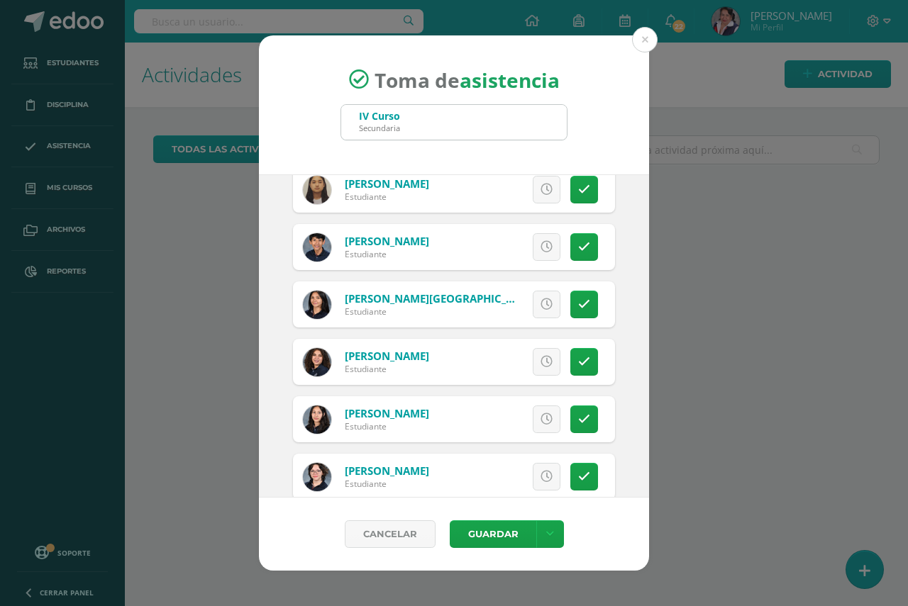
scroll to position [567, 0]
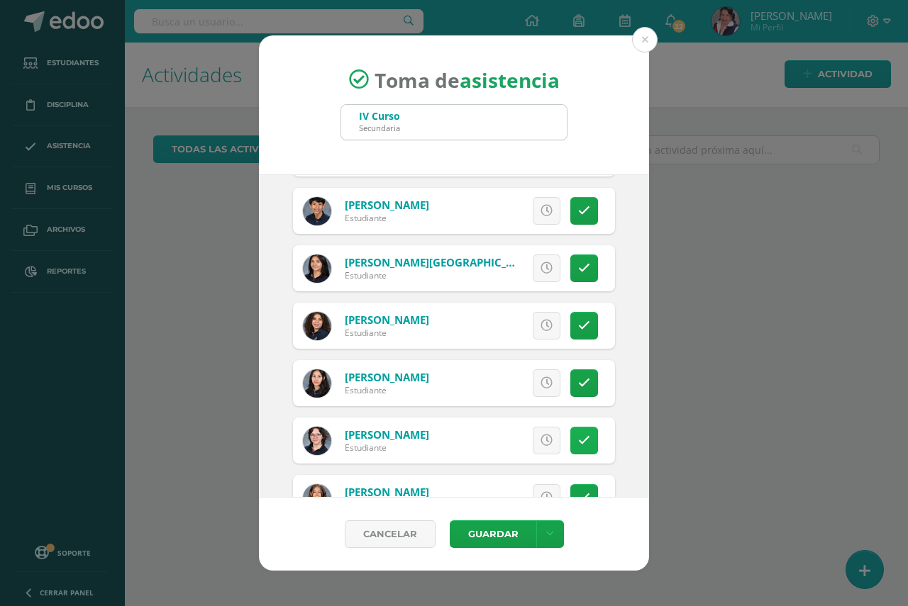
click at [578, 445] on icon at bounding box center [584, 441] width 12 height 12
click at [489, 531] on button "Guardar" at bounding box center [493, 534] width 87 height 28
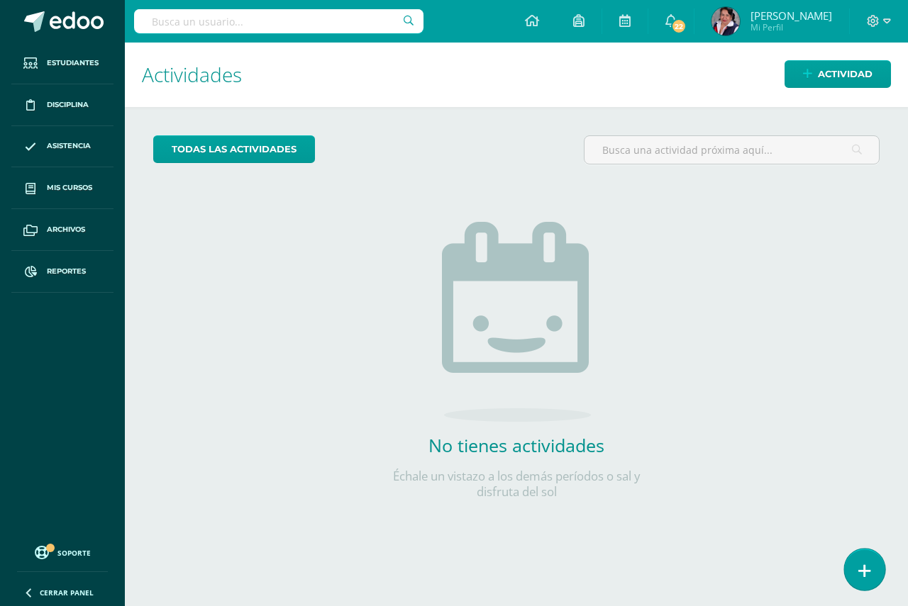
click at [869, 575] on icon at bounding box center [864, 571] width 13 height 16
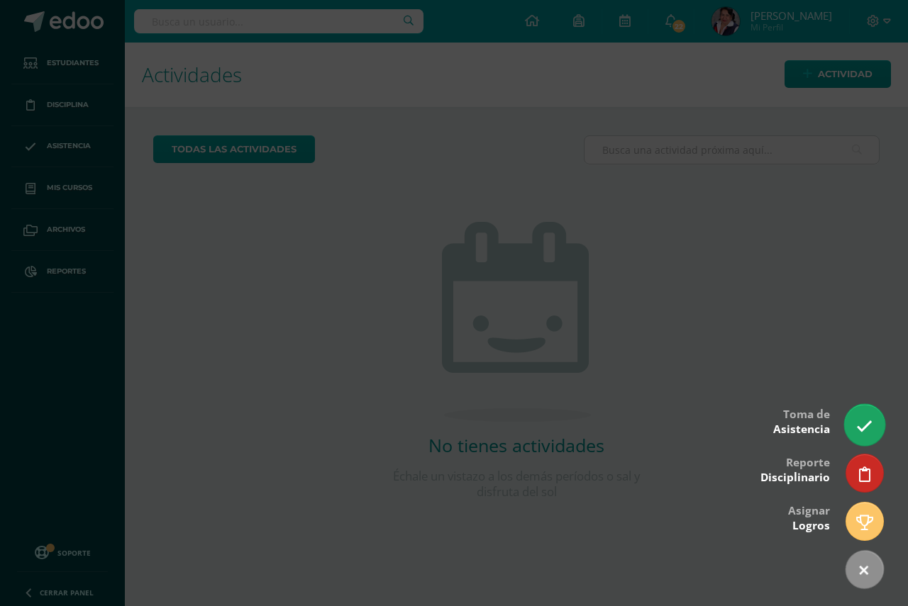
click at [869, 425] on icon at bounding box center [864, 426] width 16 height 16
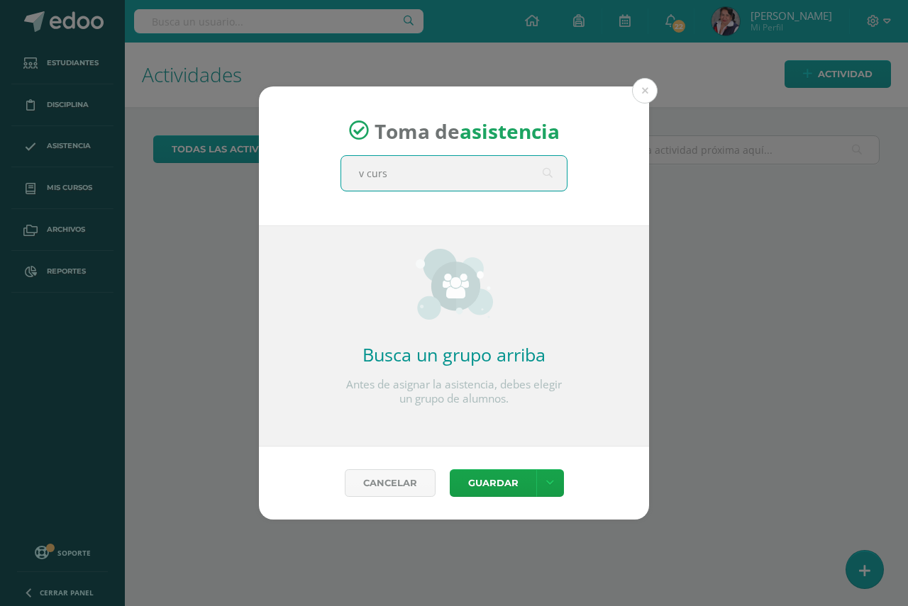
type input "v curso"
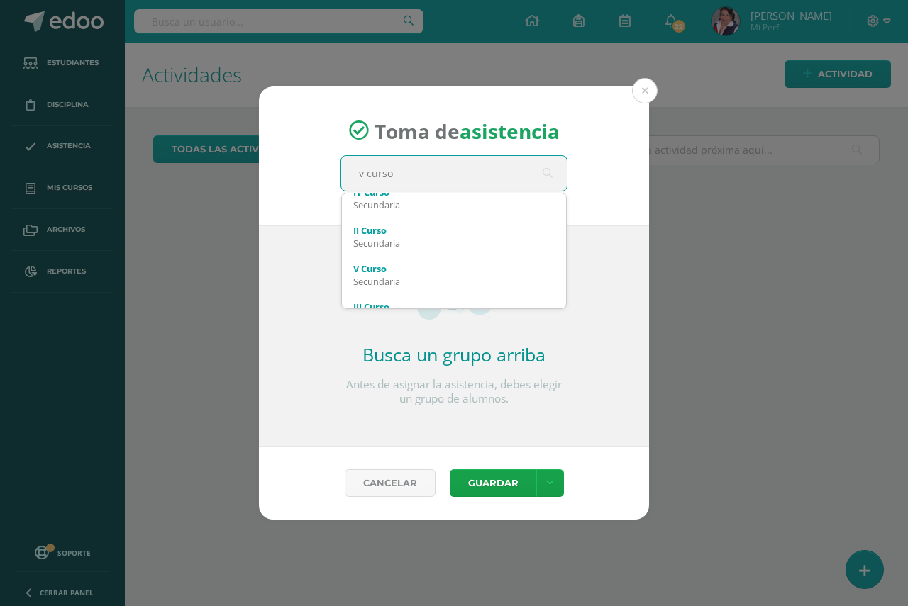
scroll to position [57, 0]
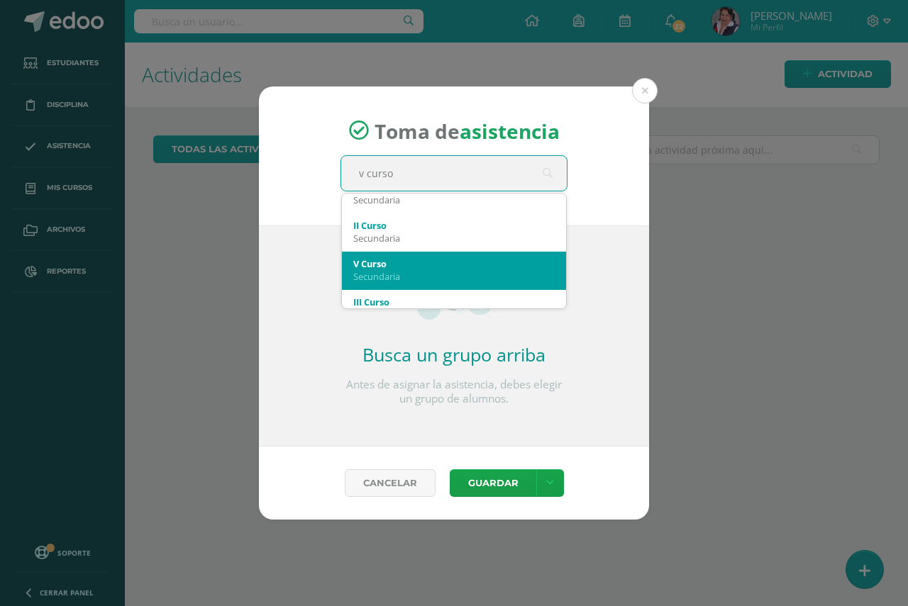
click at [411, 270] on div "Secundaria" at bounding box center [453, 276] width 201 height 13
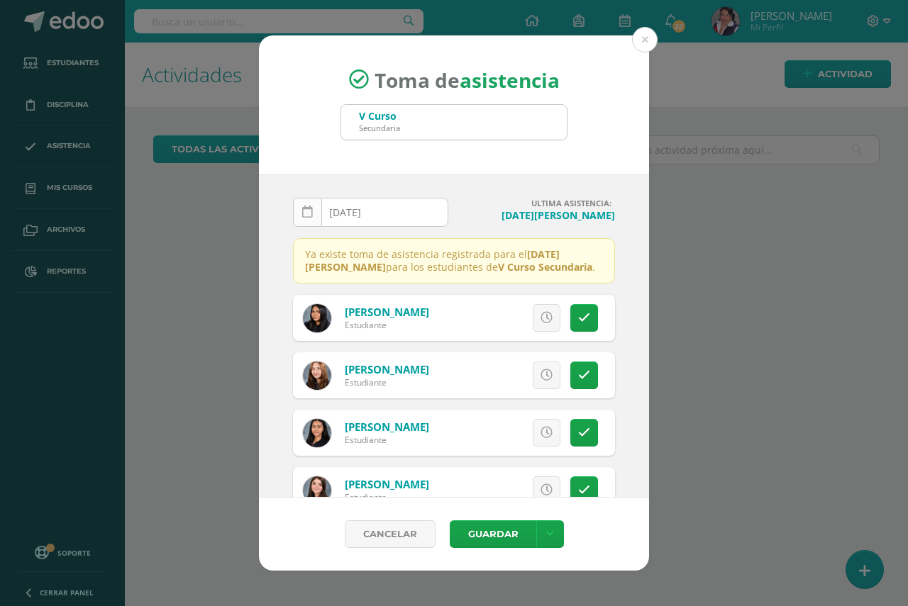
click at [304, 211] on icon at bounding box center [307, 212] width 11 height 12
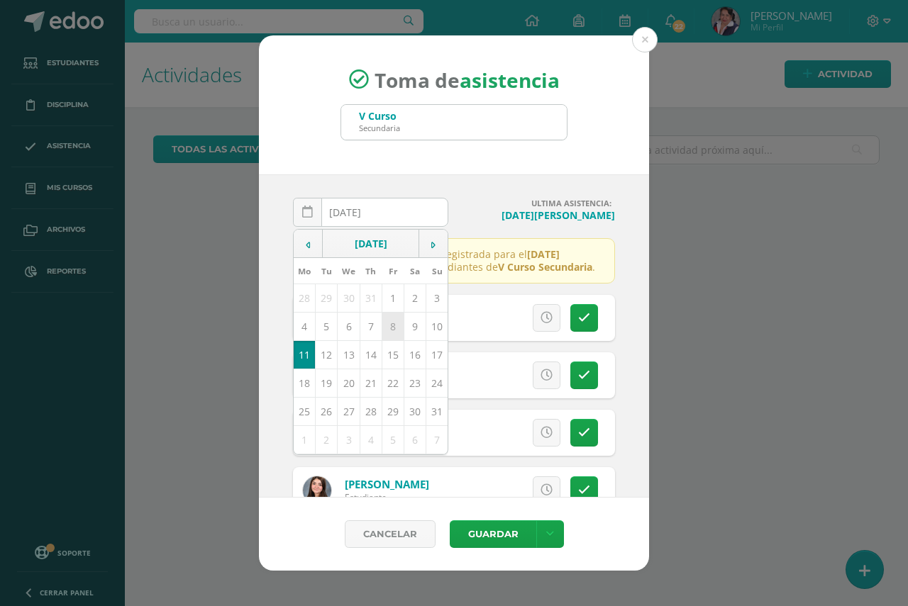
click at [393, 326] on td "8" at bounding box center [392, 327] width 22 height 28
type input "[DATE]"
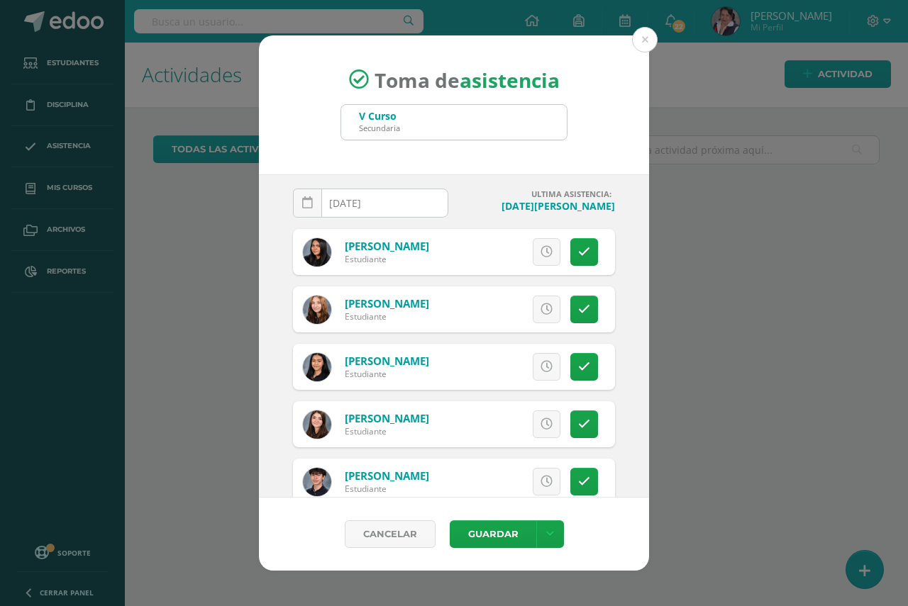
scroll to position [0, 0]
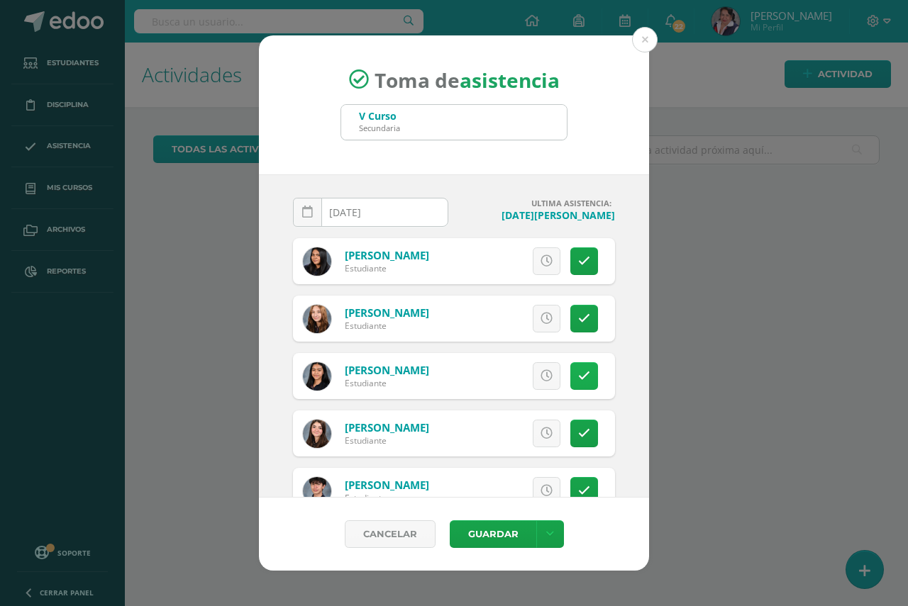
click at [578, 380] on icon at bounding box center [584, 376] width 12 height 12
click at [578, 323] on icon at bounding box center [584, 319] width 12 height 12
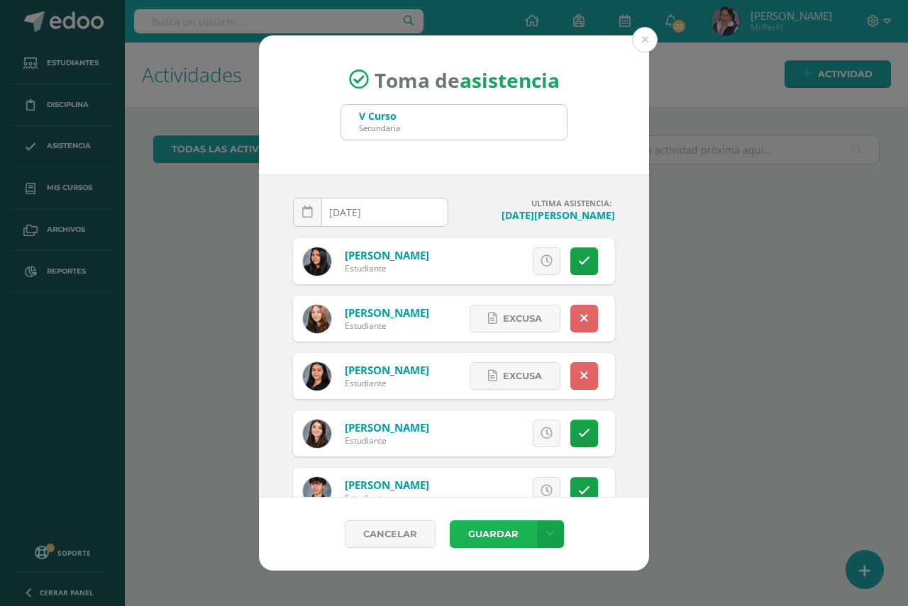
click at [489, 530] on button "Guardar" at bounding box center [493, 534] width 87 height 28
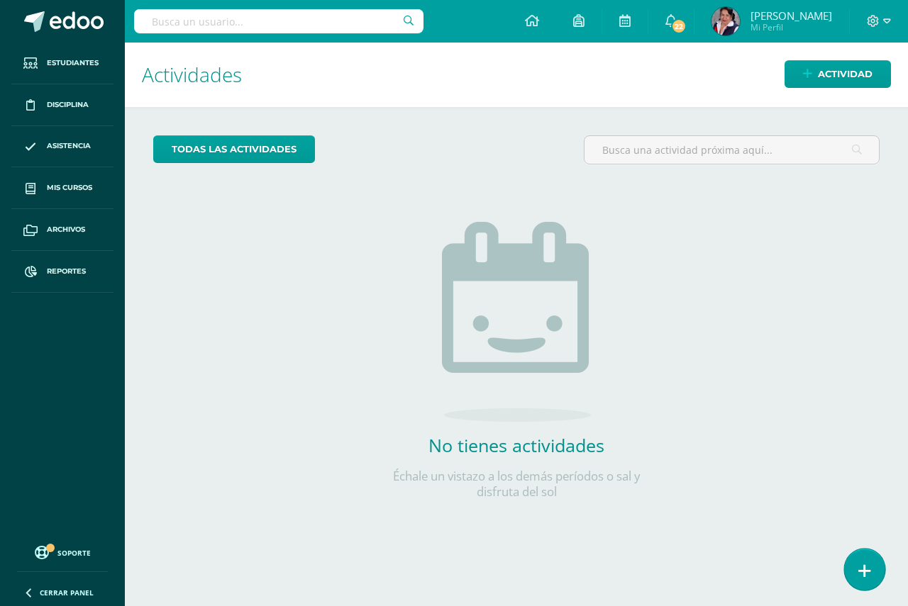
click at [857, 567] on link at bounding box center [864, 569] width 40 height 41
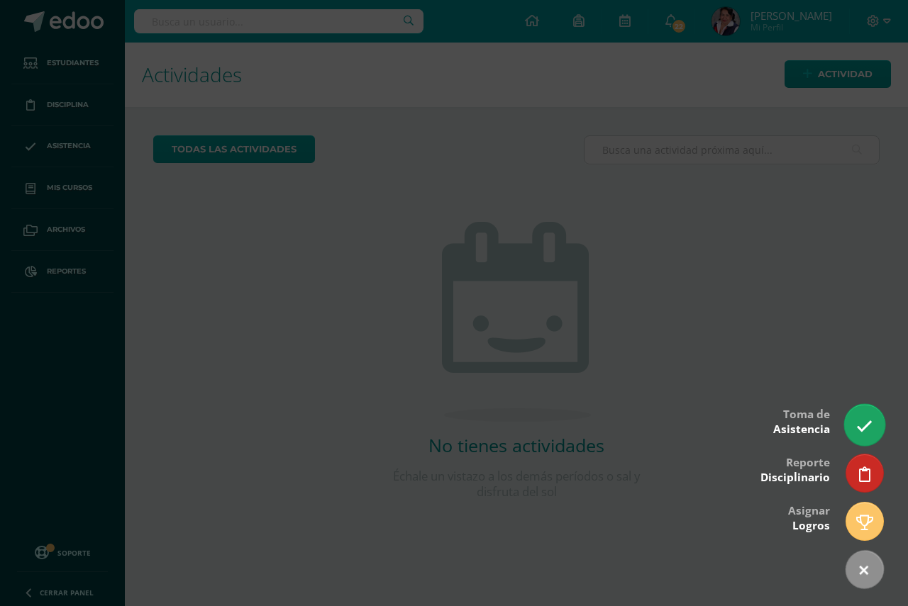
click at [852, 424] on link at bounding box center [864, 424] width 40 height 41
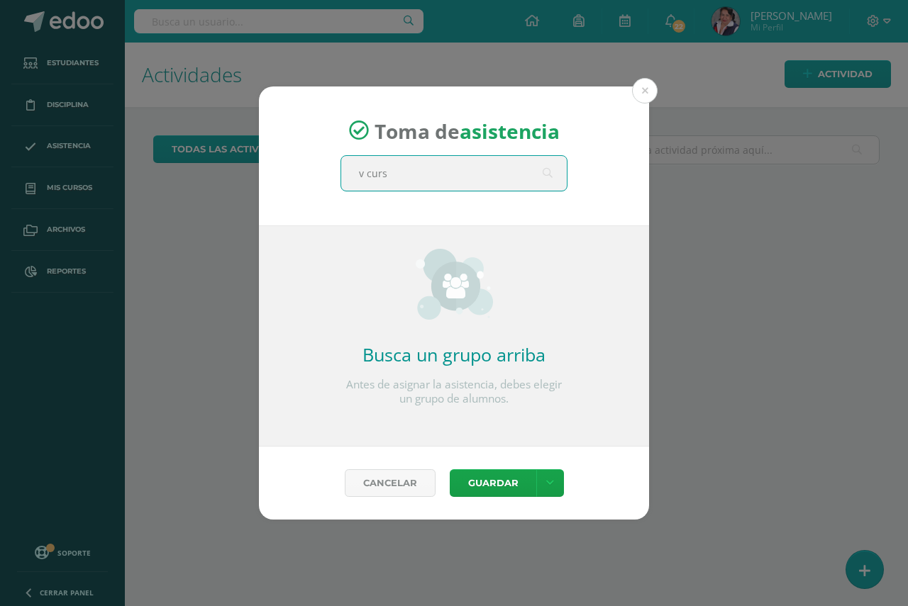
type input "v curso"
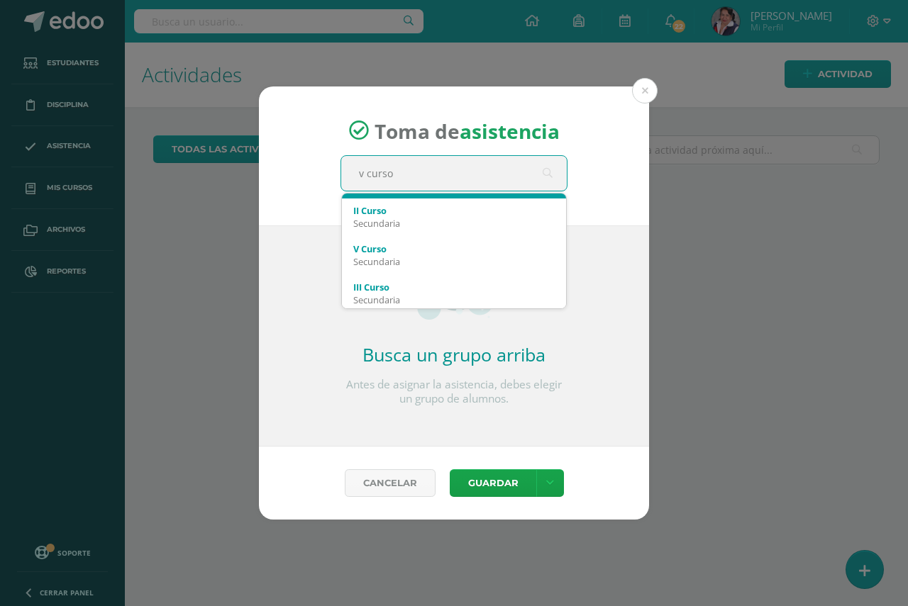
scroll to position [71, 0]
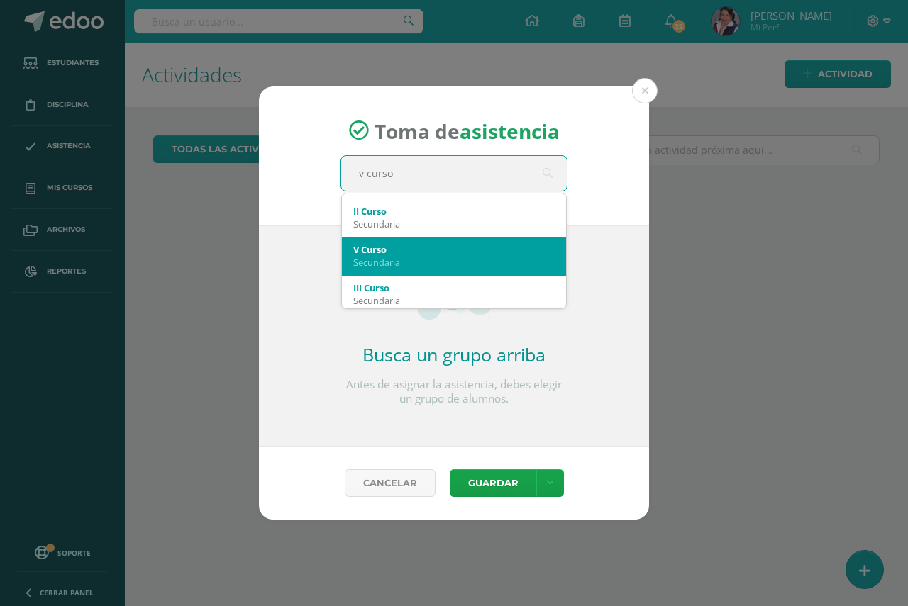
click at [420, 260] on div "Secundaria" at bounding box center [453, 262] width 201 height 13
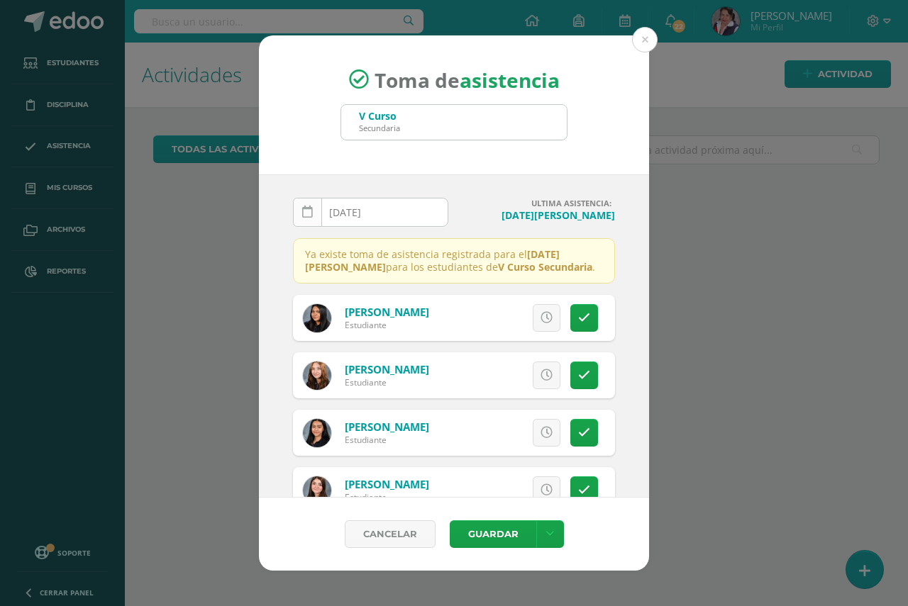
click at [304, 212] on icon at bounding box center [307, 212] width 11 height 12
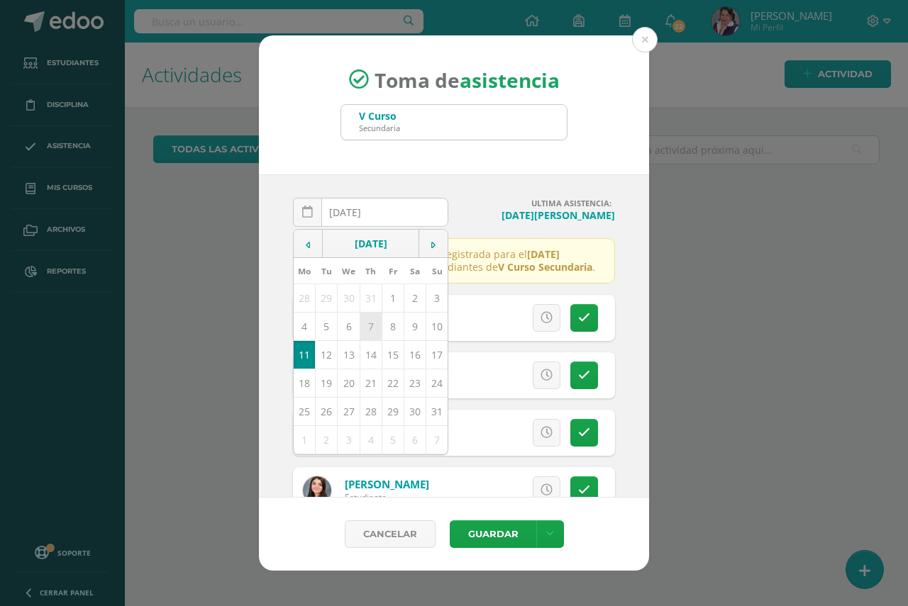
click at [370, 330] on td "7" at bounding box center [370, 327] width 22 height 28
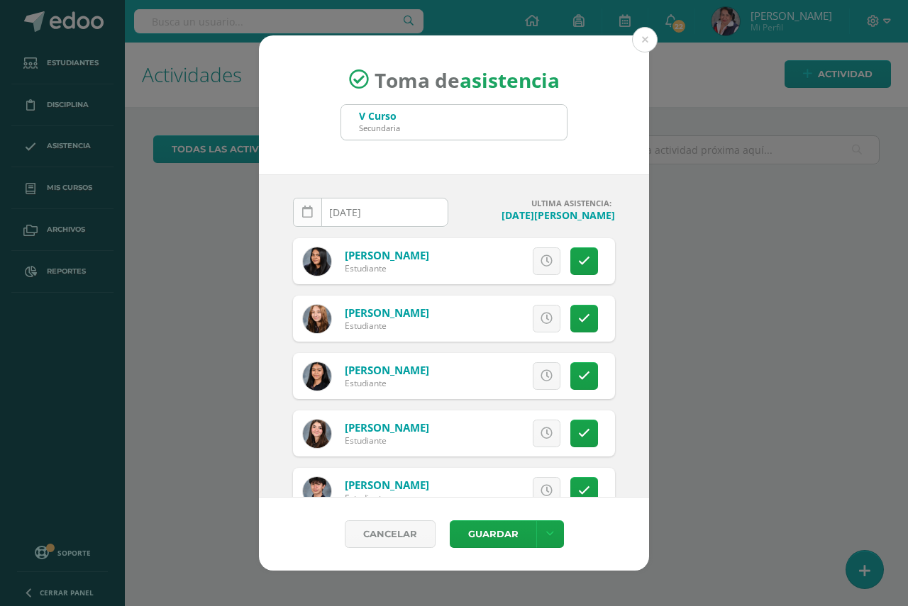
click at [306, 214] on icon at bounding box center [307, 212] width 11 height 12
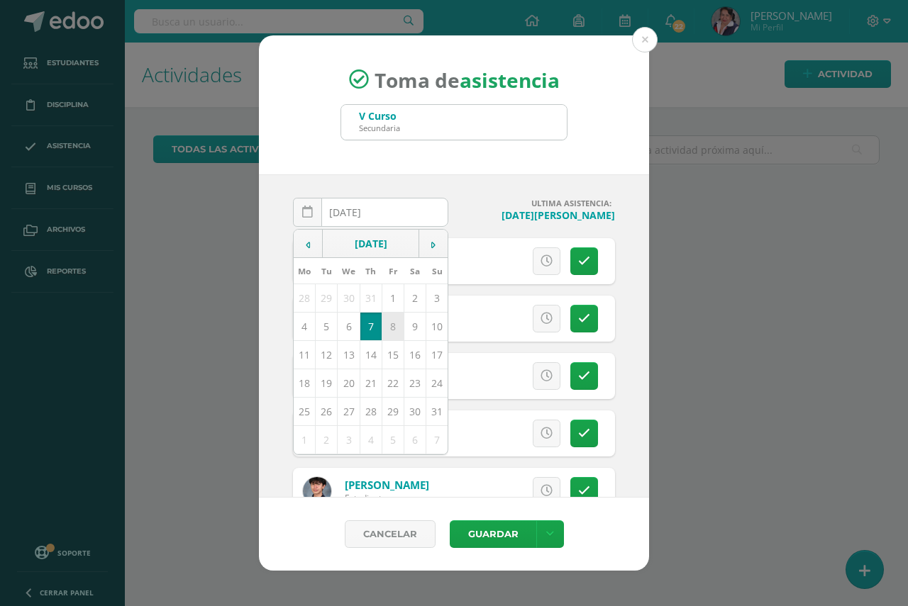
click at [391, 330] on td "8" at bounding box center [392, 327] width 22 height 28
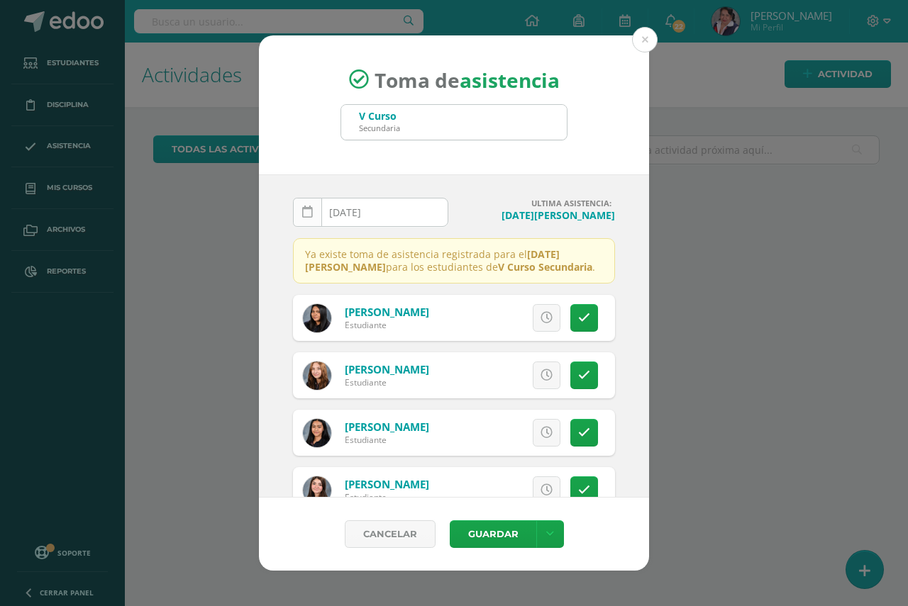
click at [308, 209] on icon at bounding box center [307, 212] width 11 height 12
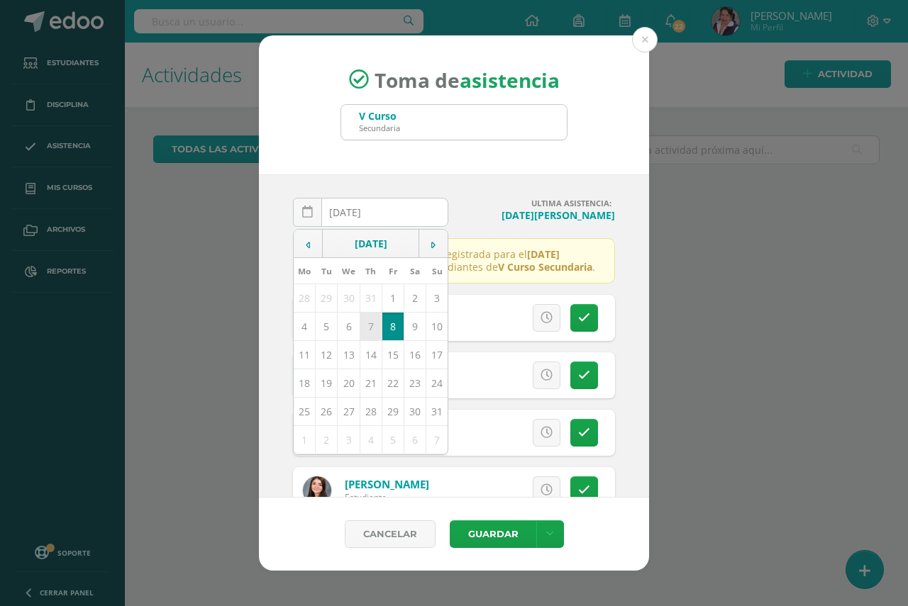
click at [371, 330] on td "7" at bounding box center [370, 327] width 22 height 28
type input "2025-08-07"
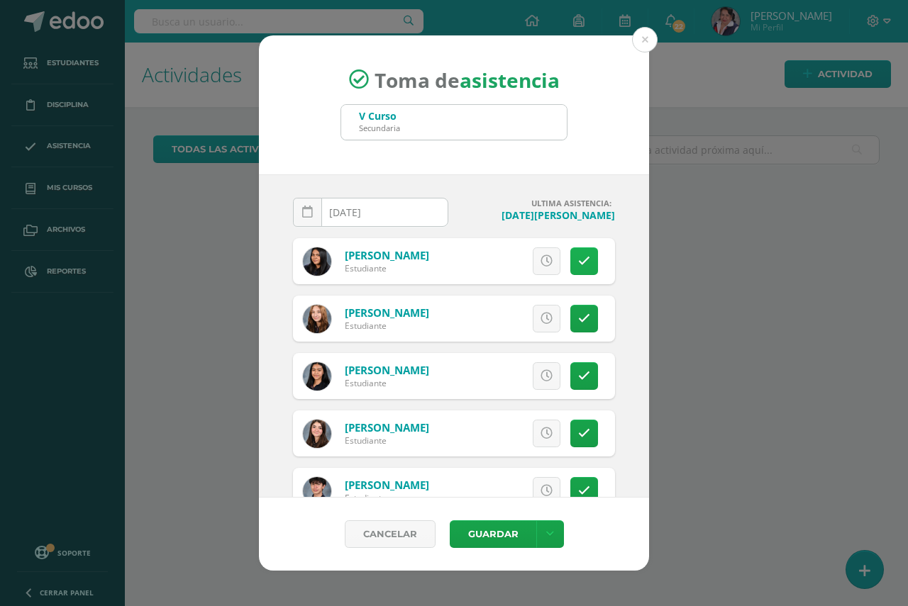
click at [578, 260] on icon at bounding box center [584, 261] width 12 height 12
click at [578, 373] on icon at bounding box center [584, 376] width 12 height 12
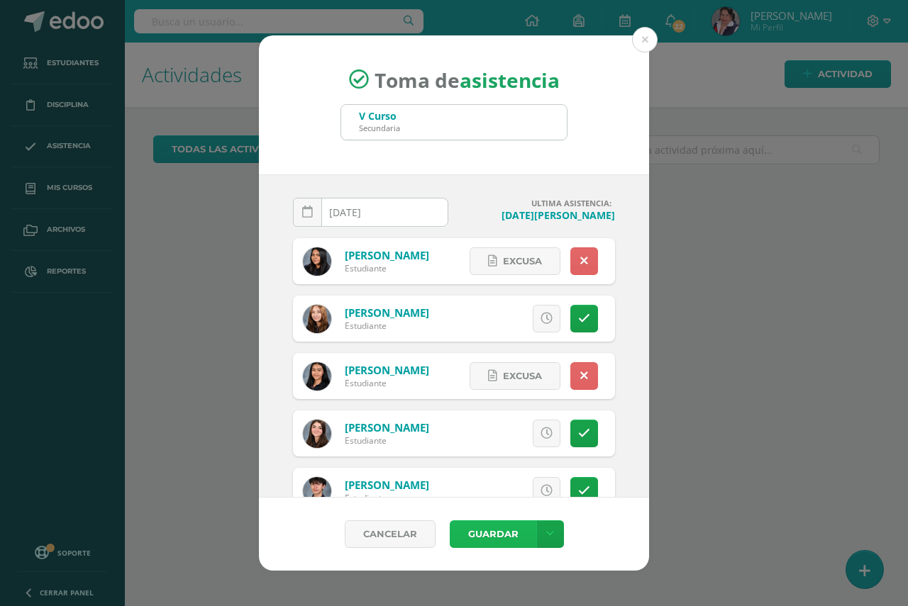
click at [496, 534] on button "Guardar" at bounding box center [493, 534] width 87 height 28
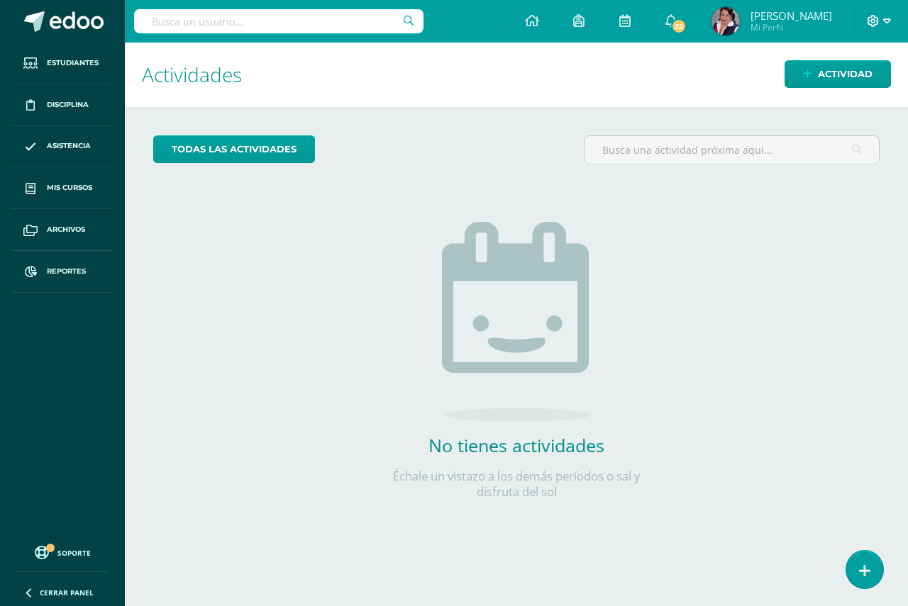
click at [886, 23] on icon at bounding box center [887, 21] width 8 height 13
click at [845, 99] on span "Cerrar sesión" at bounding box center [842, 96] width 64 height 13
